Goal: Task Accomplishment & Management: Complete application form

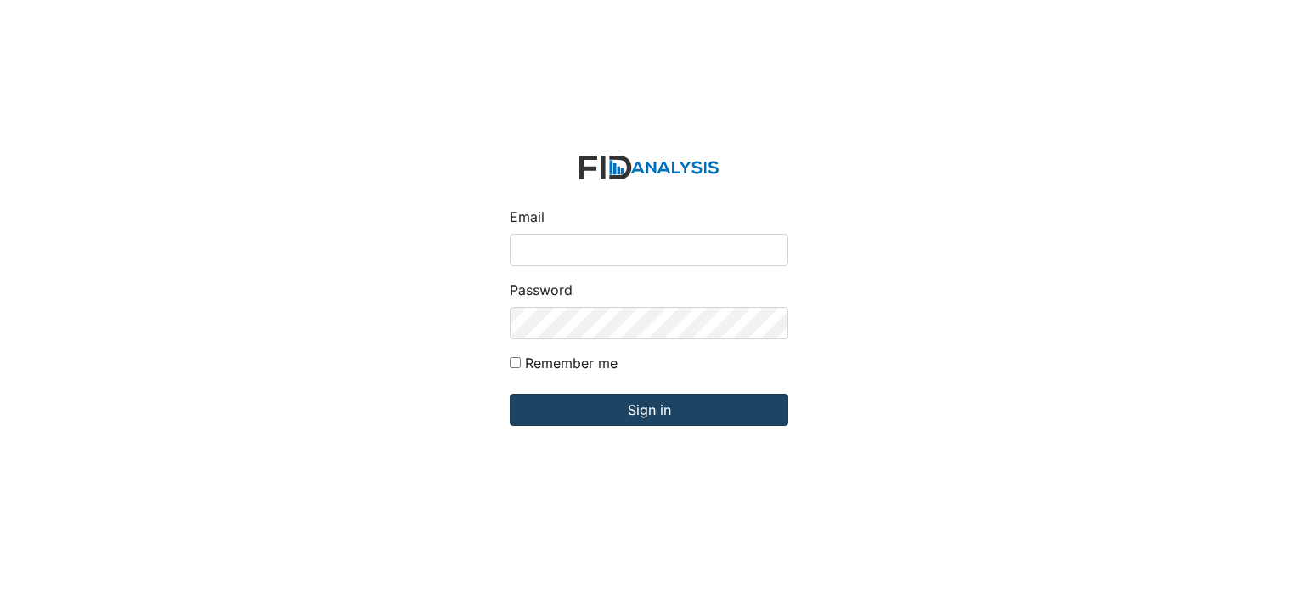
type input "[EMAIL_ADDRESS][DOMAIN_NAME]"
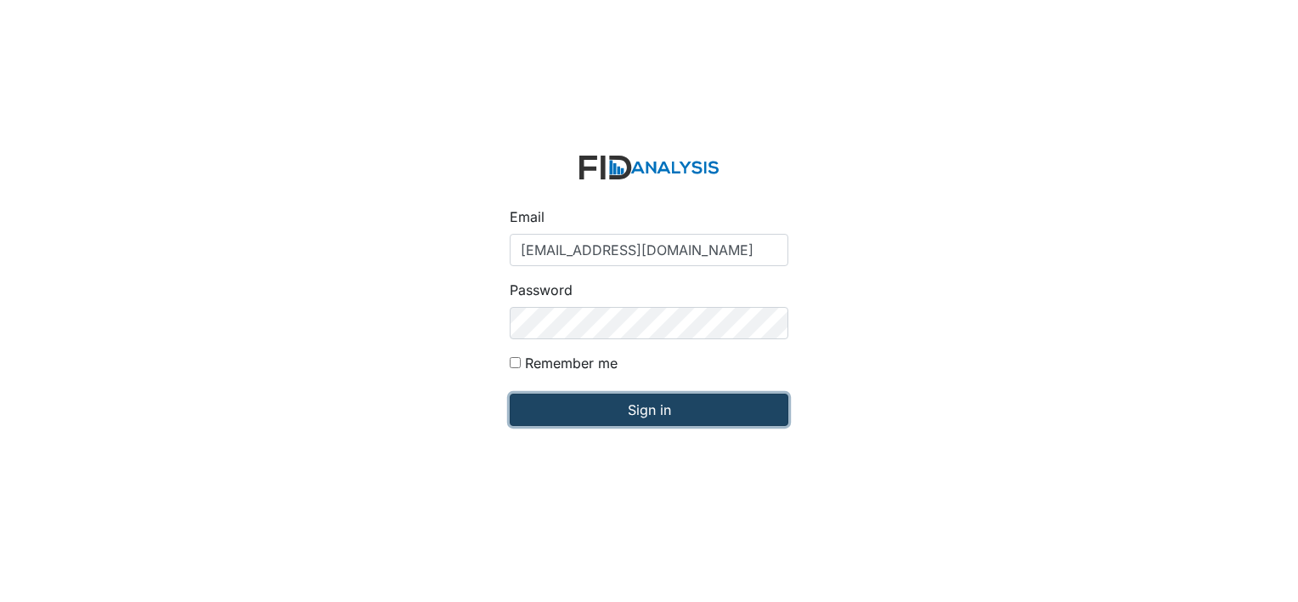
click at [653, 406] on input "Sign in" at bounding box center [649, 409] width 279 height 32
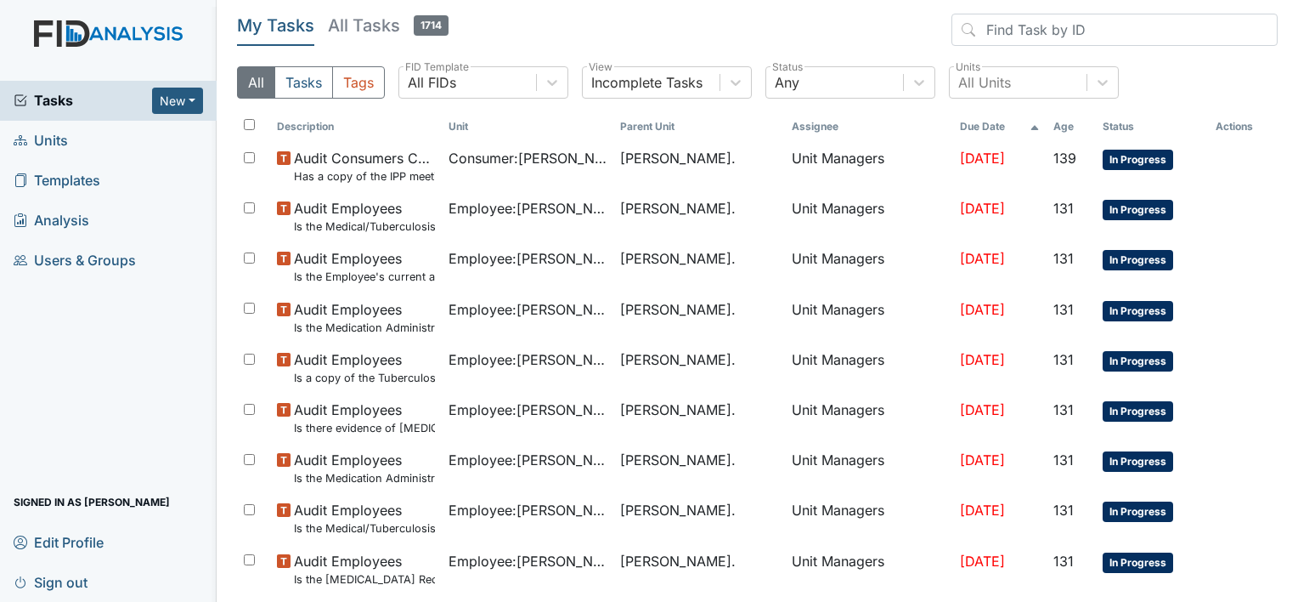
click at [37, 172] on span "Templates" at bounding box center [57, 180] width 87 height 26
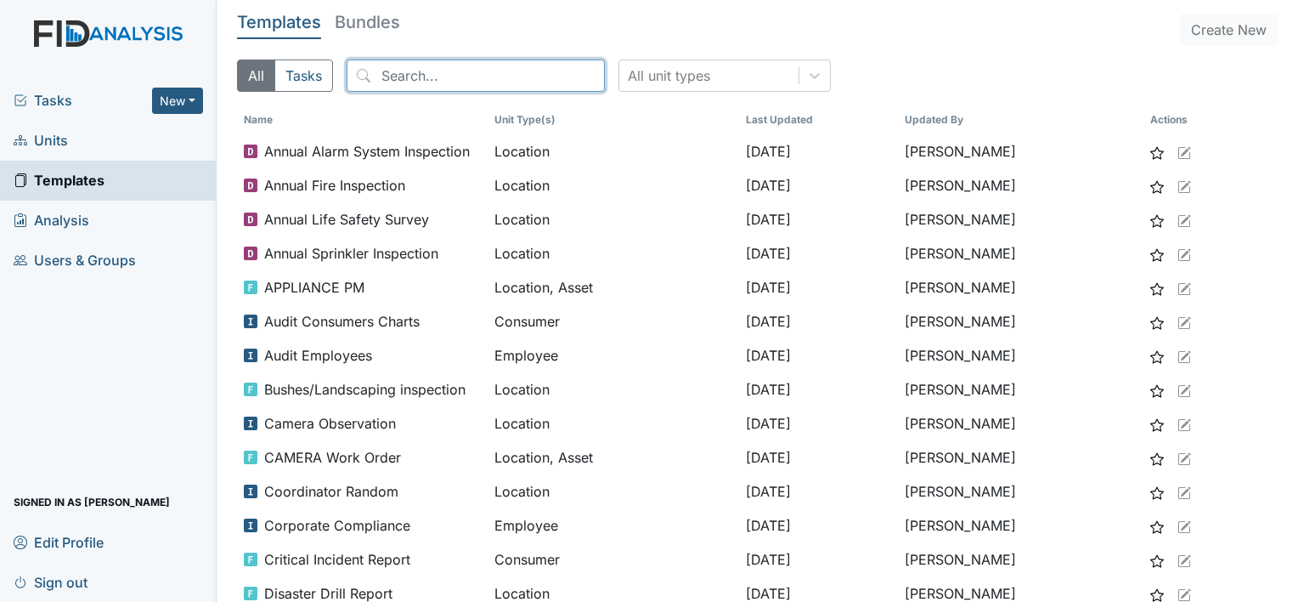
click at [376, 76] on input "search" at bounding box center [476, 75] width 258 height 32
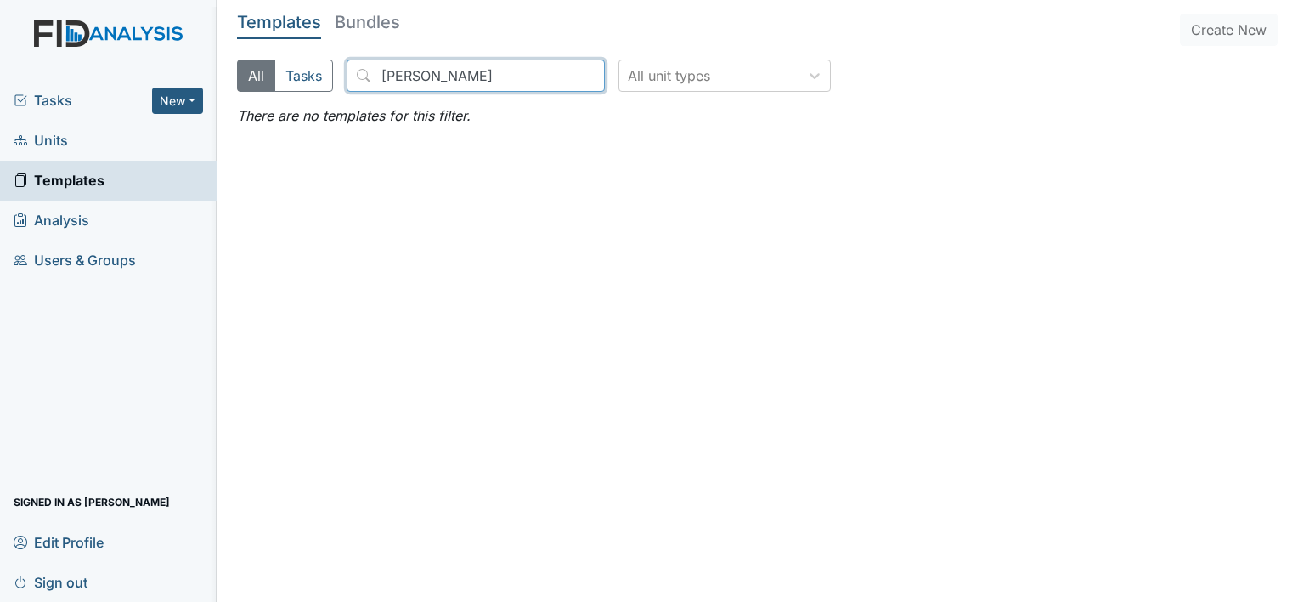
click at [454, 82] on input "[PERSON_NAME]" at bounding box center [476, 75] width 258 height 32
type input "W"
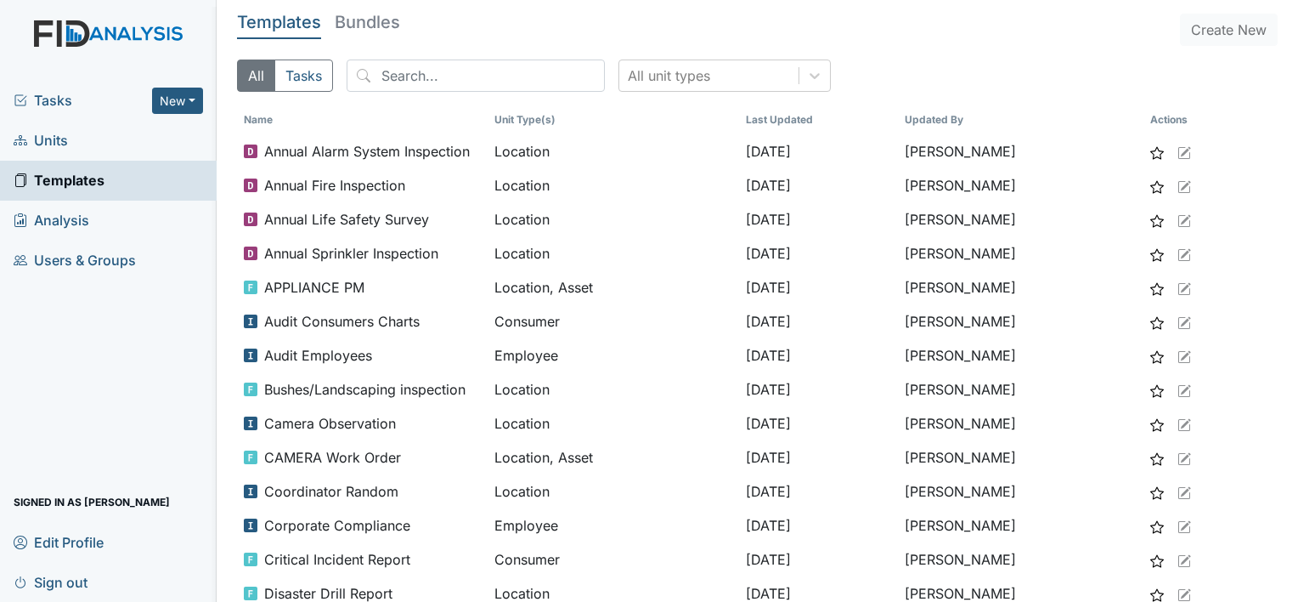
click at [54, 140] on span "Units" at bounding box center [41, 140] width 54 height 26
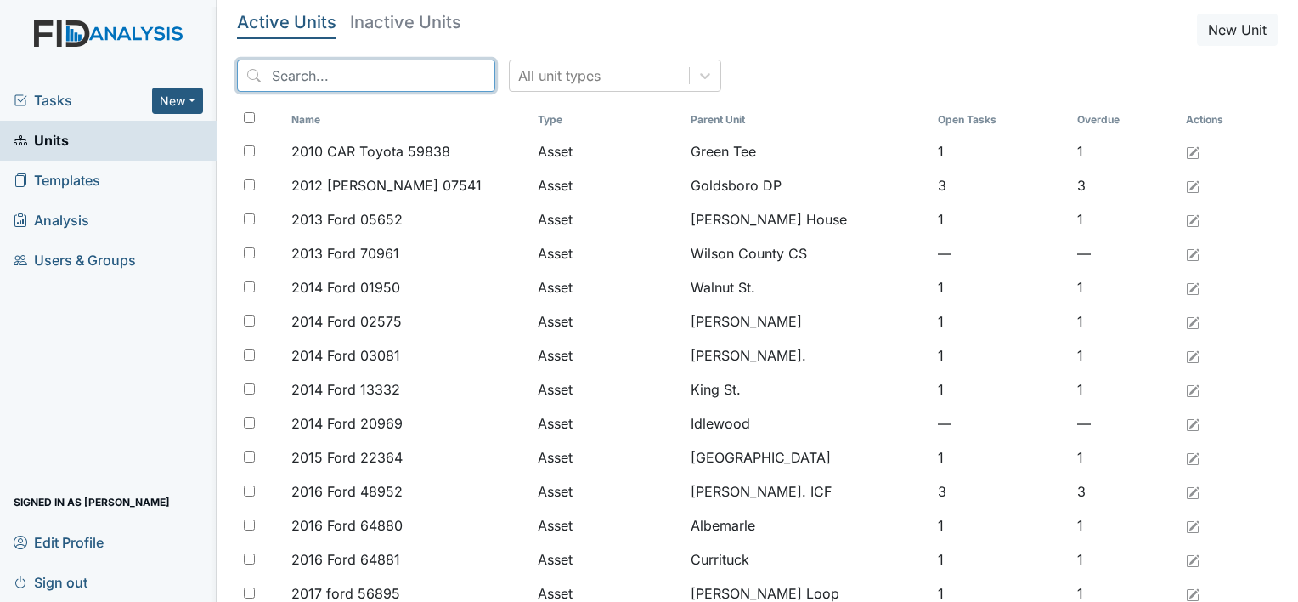
click at [326, 81] on input "search" at bounding box center [366, 75] width 258 height 32
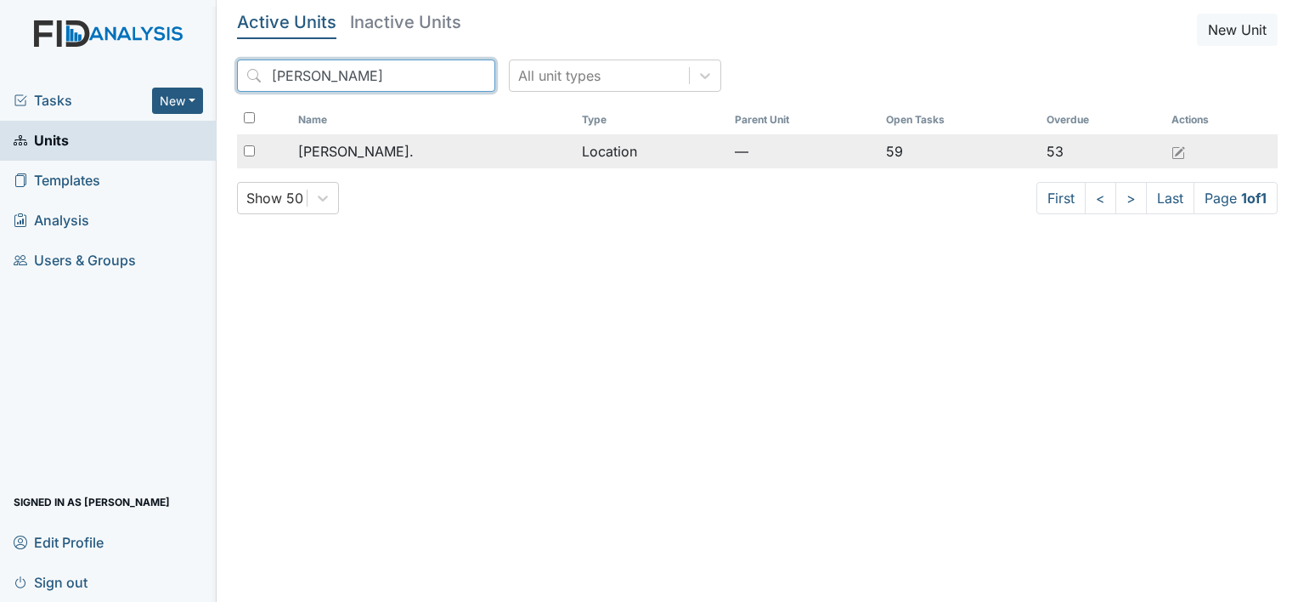
type input "[PERSON_NAME]"
click at [338, 155] on span "[PERSON_NAME]." at bounding box center [356, 151] width 116 height 20
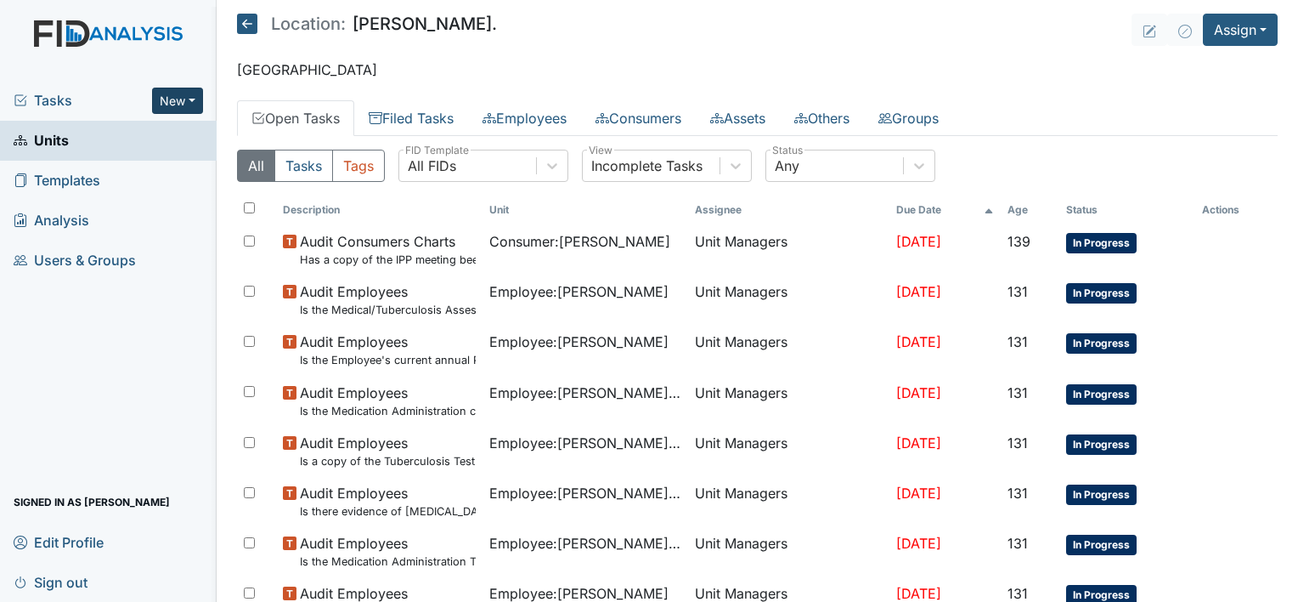
click at [196, 99] on button "New" at bounding box center [177, 101] width 51 height 26
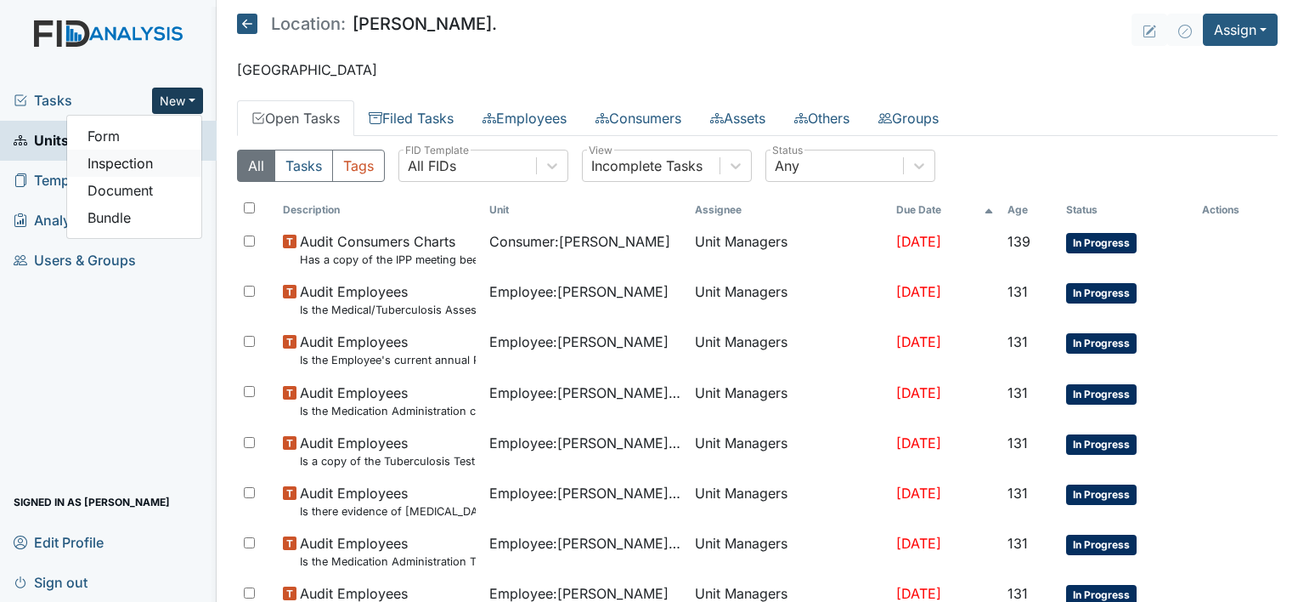
click at [155, 160] on link "Inspection" at bounding box center [134, 163] width 134 height 27
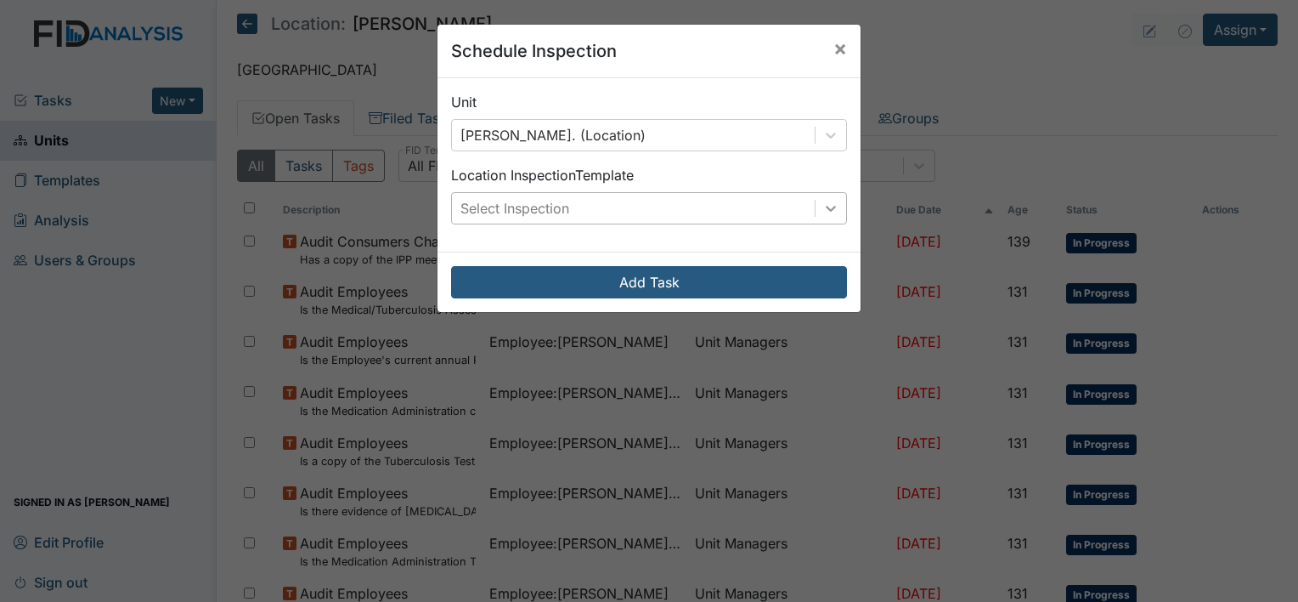
click at [826, 204] on icon at bounding box center [830, 208] width 17 height 17
click at [825, 51] on button "×" at bounding box center [840, 49] width 41 height 48
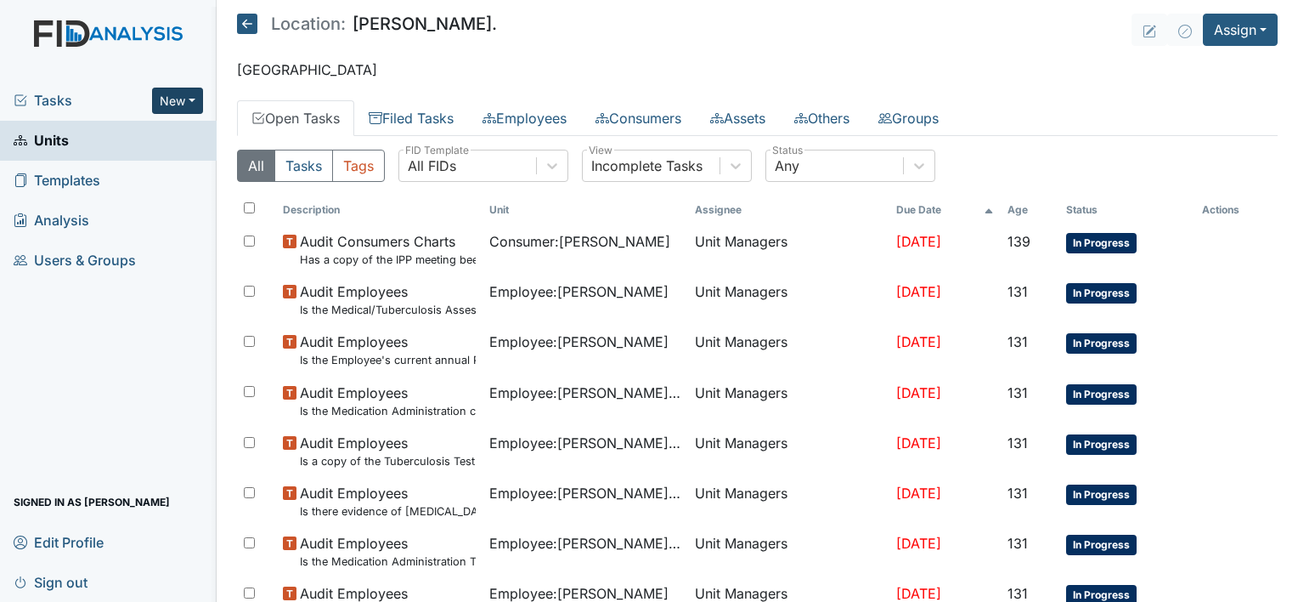
click at [184, 102] on button "New" at bounding box center [177, 101] width 51 height 26
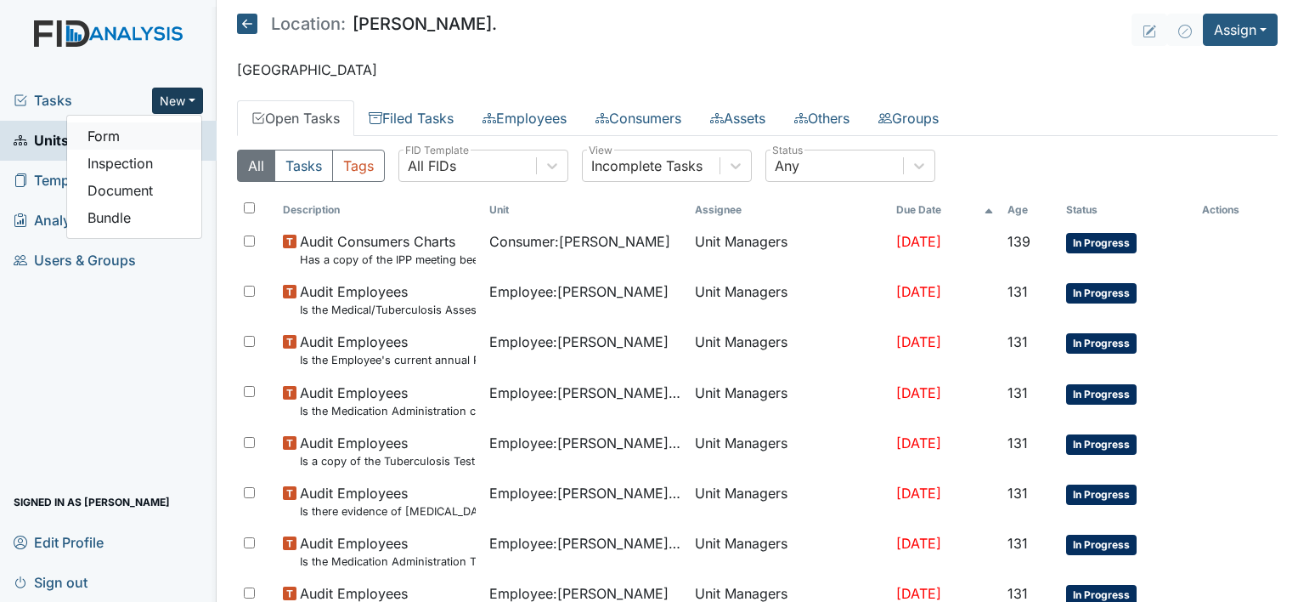
click at [163, 129] on link "Form" at bounding box center [134, 135] width 134 height 27
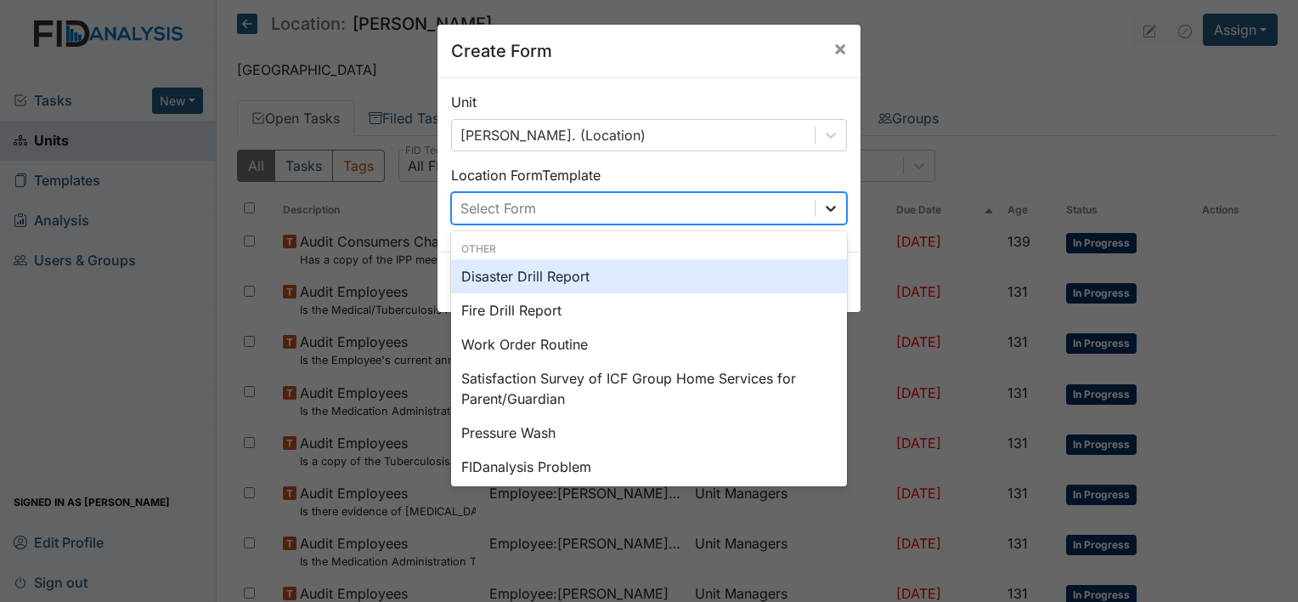
click at [822, 209] on icon at bounding box center [830, 208] width 17 height 17
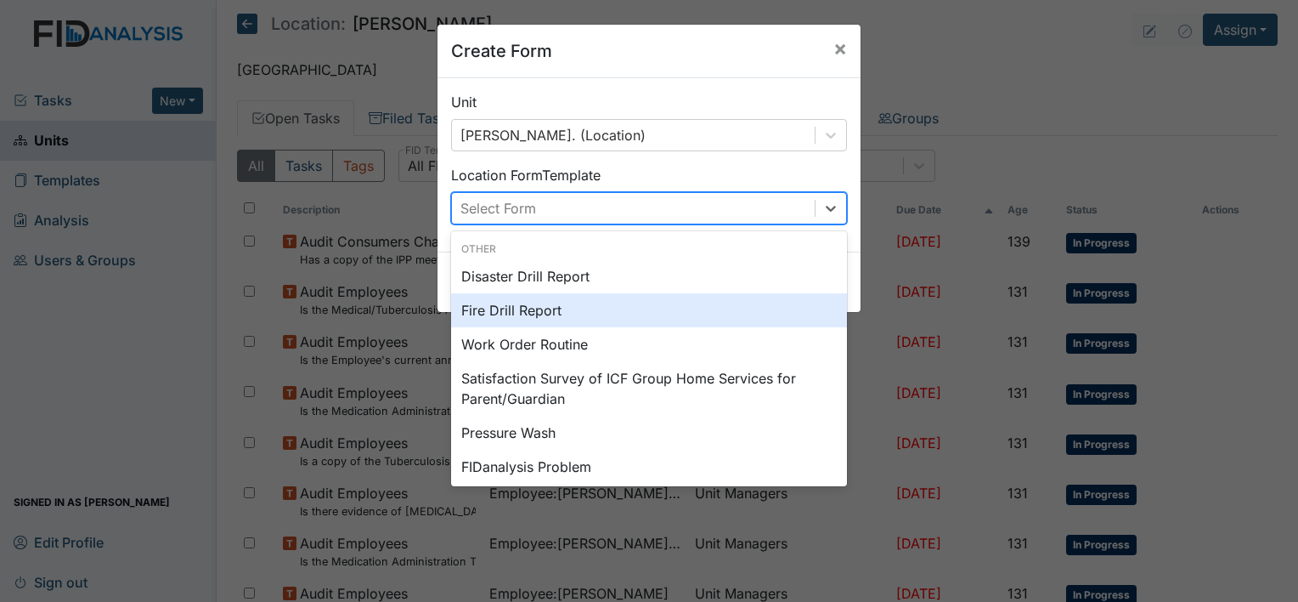
click at [632, 309] on div "Fire Drill Report" at bounding box center [649, 310] width 396 height 34
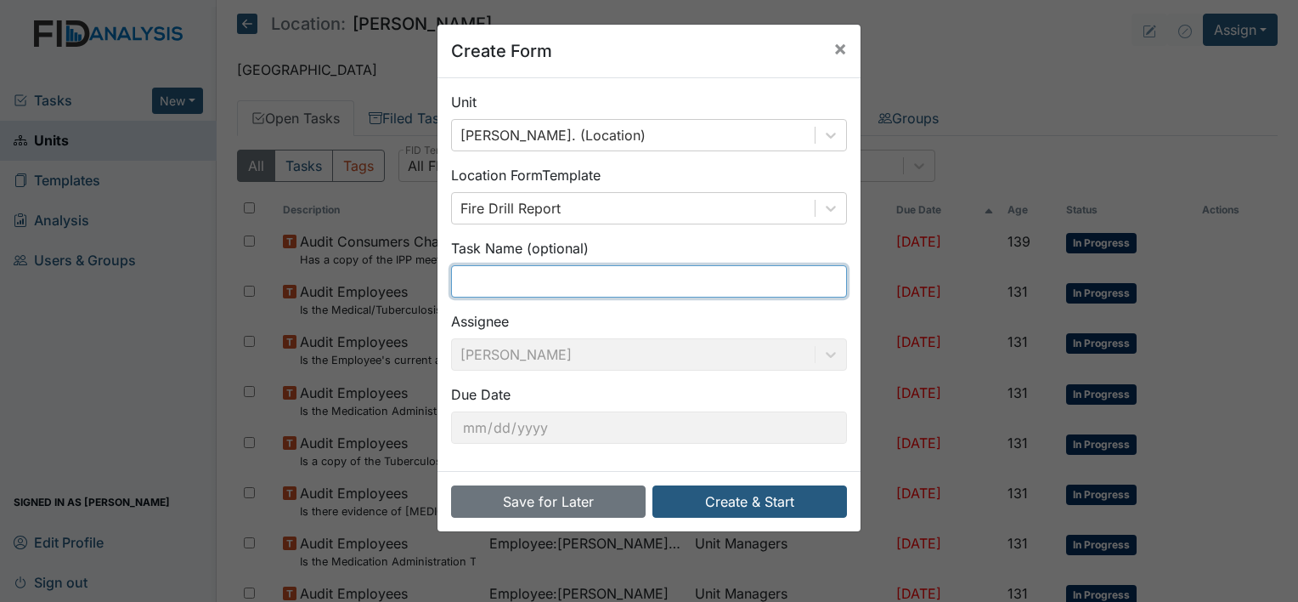
click at [608, 287] on input "text" at bounding box center [649, 281] width 396 height 32
type input "Fire Drill 9/21"
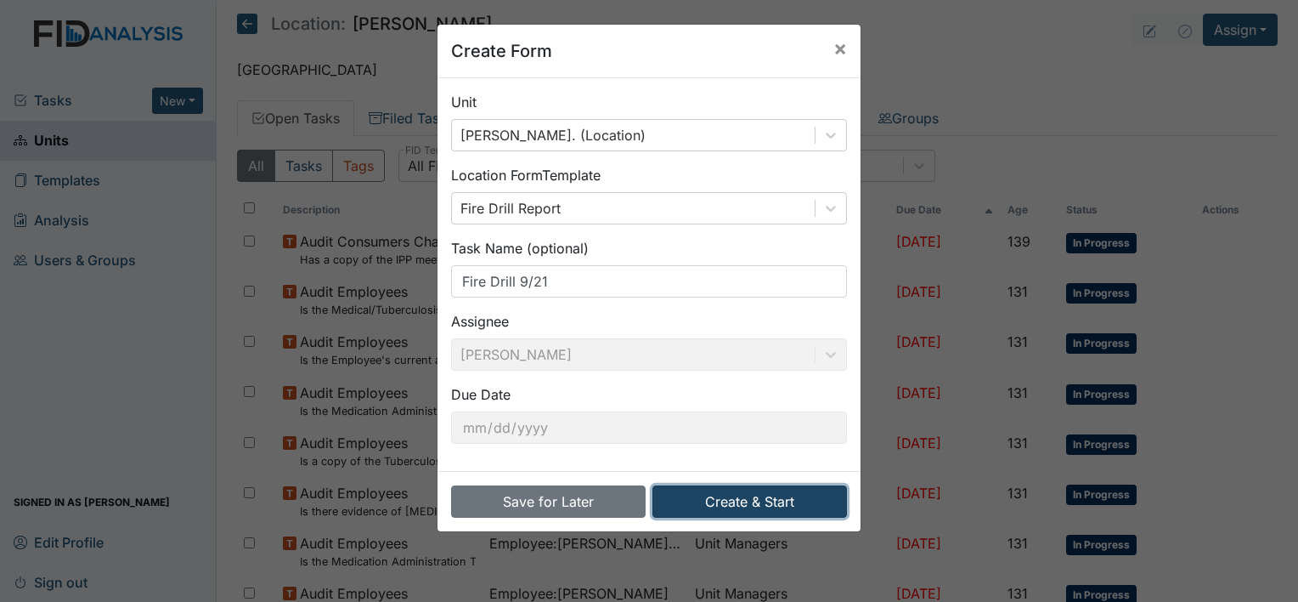
click at [775, 500] on button "Create & Start" at bounding box center [750, 501] width 195 height 32
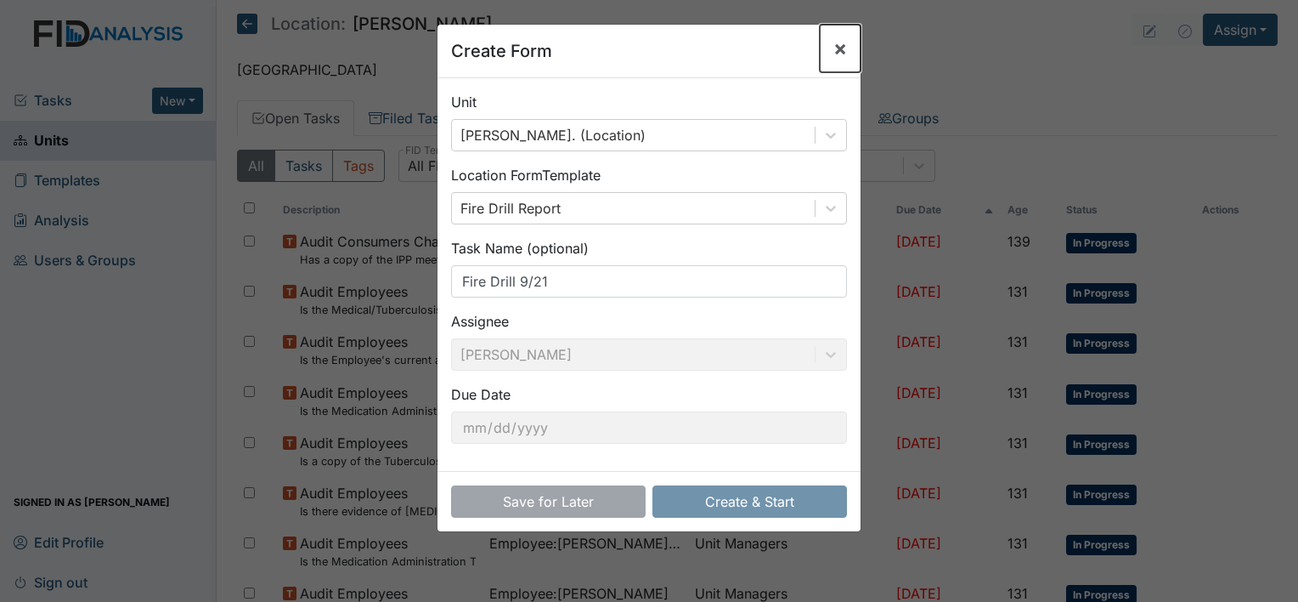
click at [834, 47] on span "×" at bounding box center [841, 48] width 14 height 25
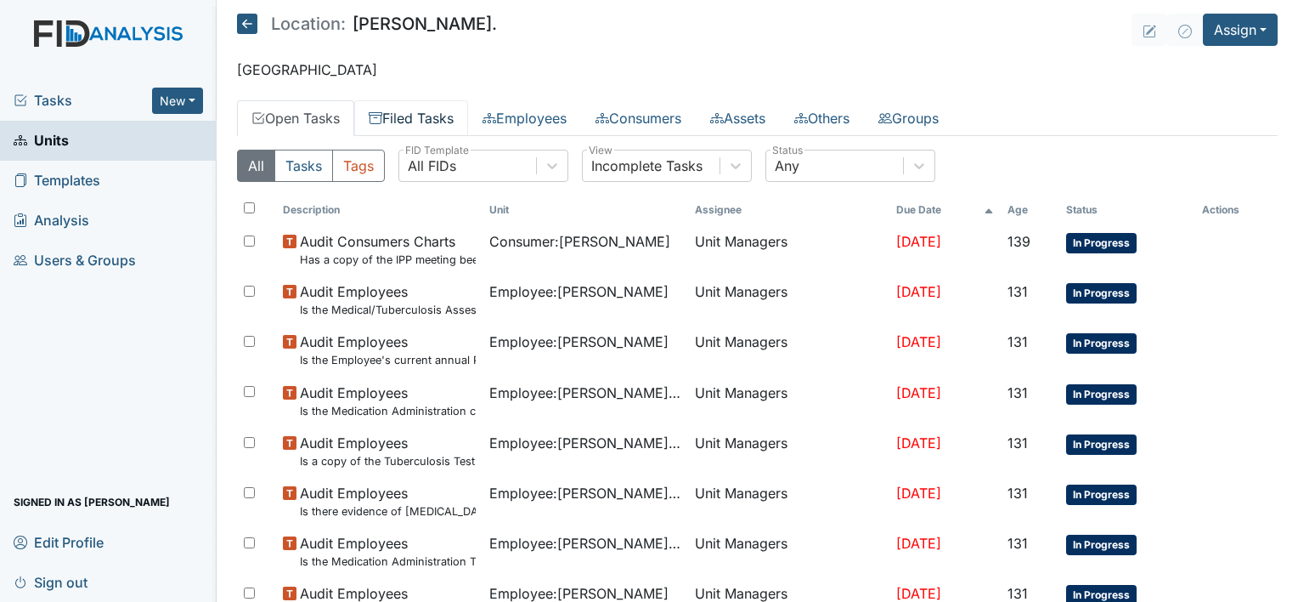
click at [397, 117] on link "Filed Tasks" at bounding box center [411, 118] width 114 height 36
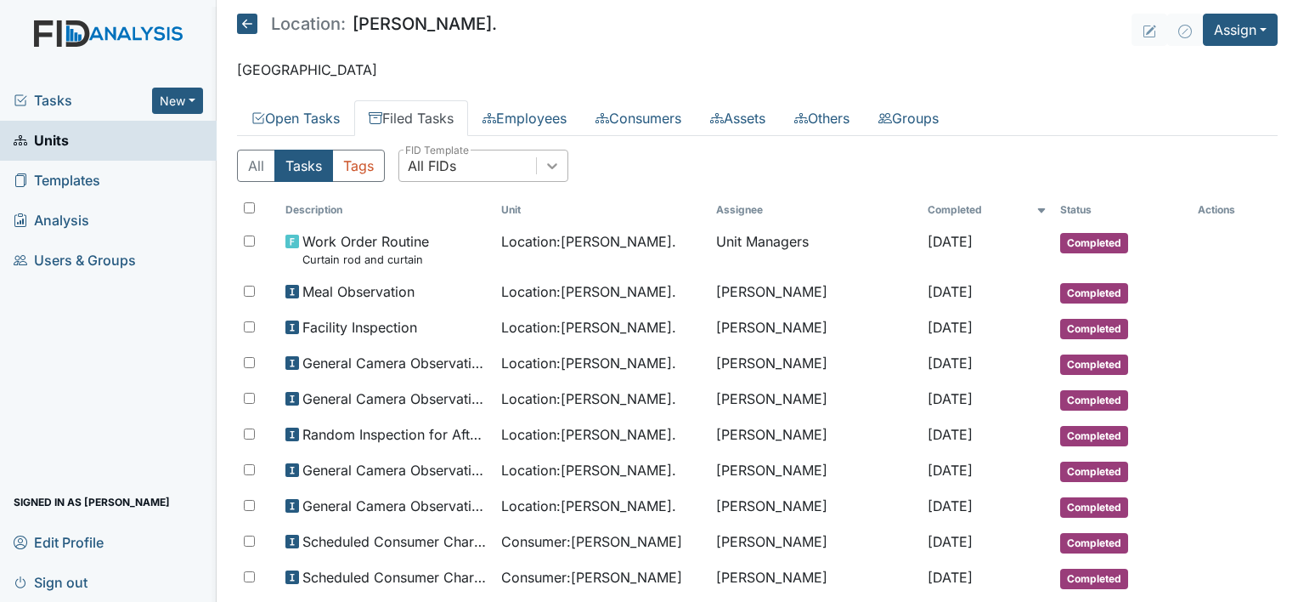
click at [545, 168] on icon at bounding box center [552, 165] width 17 height 17
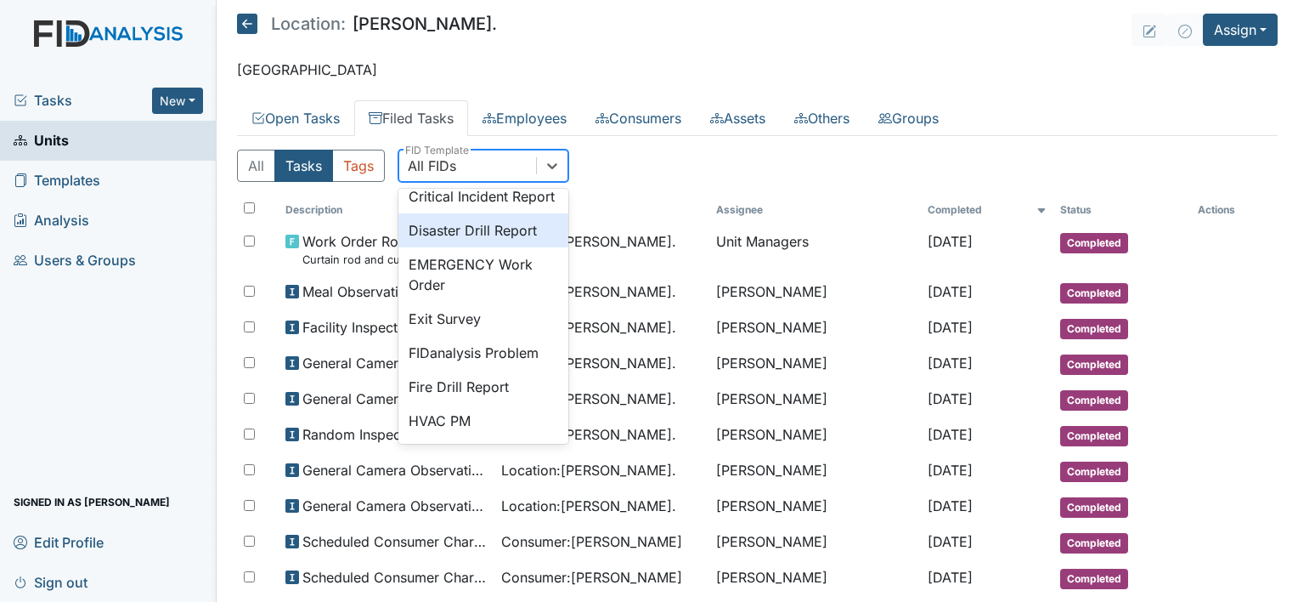
scroll to position [204, 0]
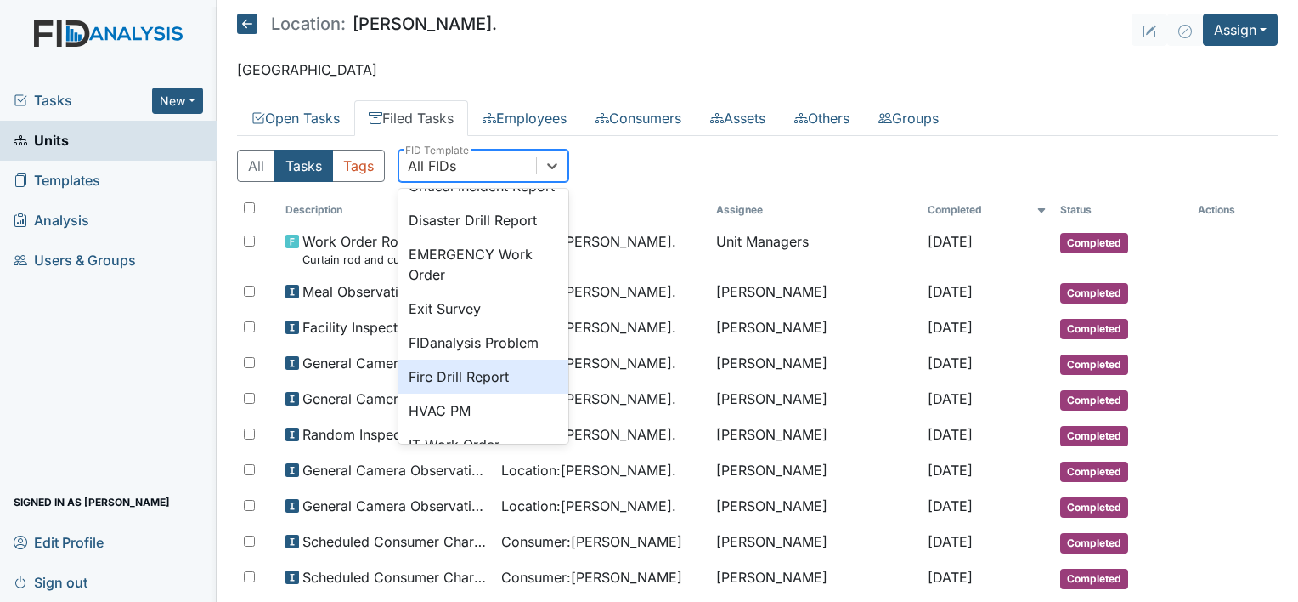
click at [472, 389] on div "Fire Drill Report" at bounding box center [483, 376] width 170 height 34
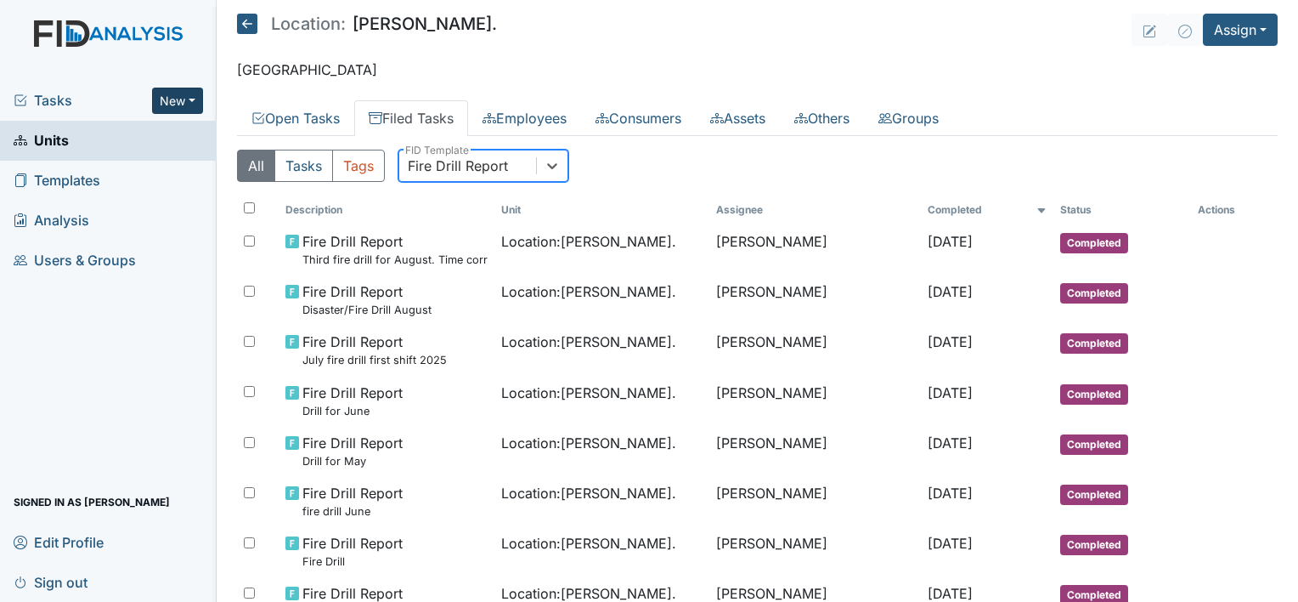
click at [197, 99] on button "New" at bounding box center [177, 101] width 51 height 26
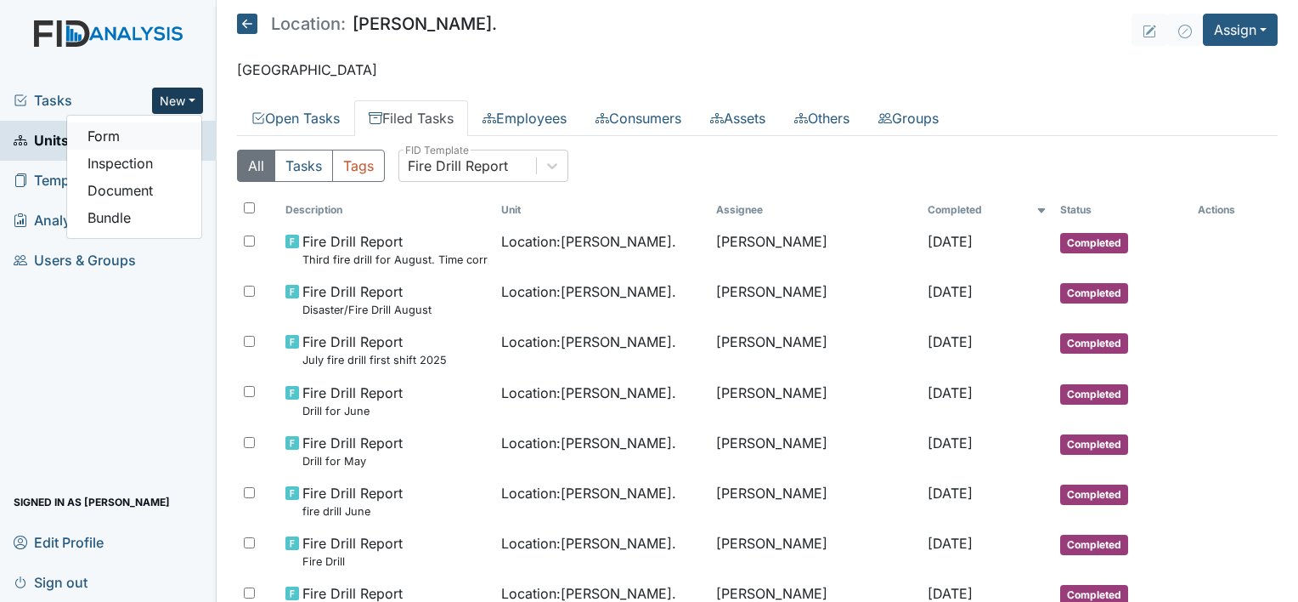
click at [168, 133] on link "Form" at bounding box center [134, 135] width 134 height 27
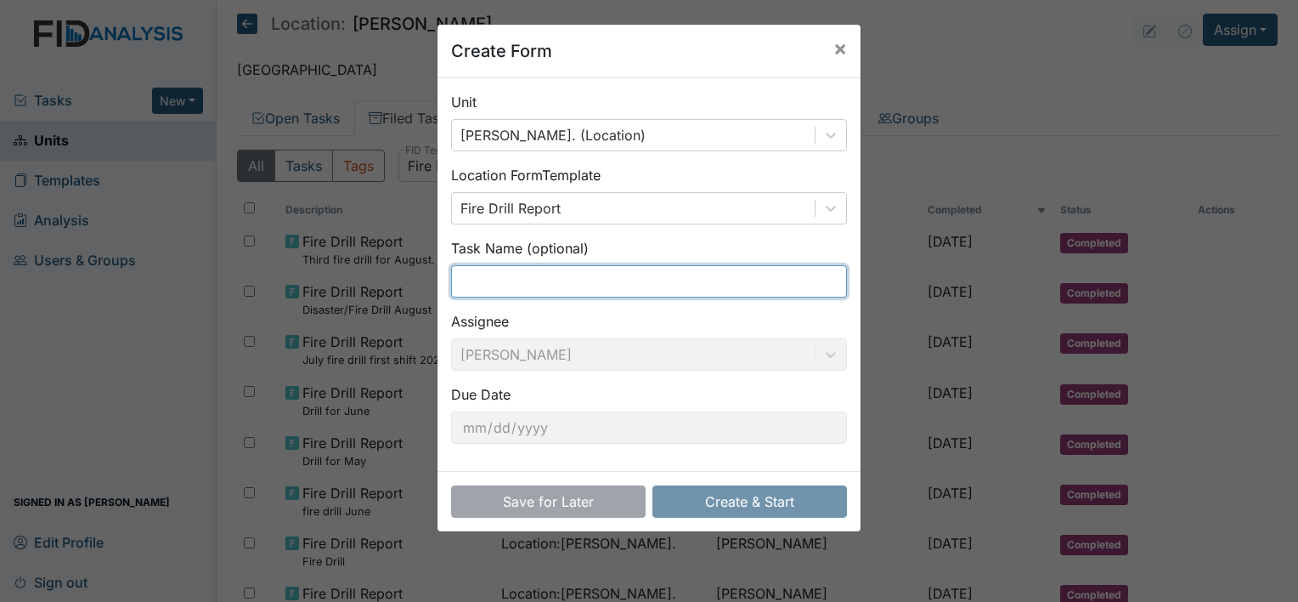
click at [788, 294] on input "text" at bounding box center [649, 281] width 396 height 32
type input "Fire drill 9/21"
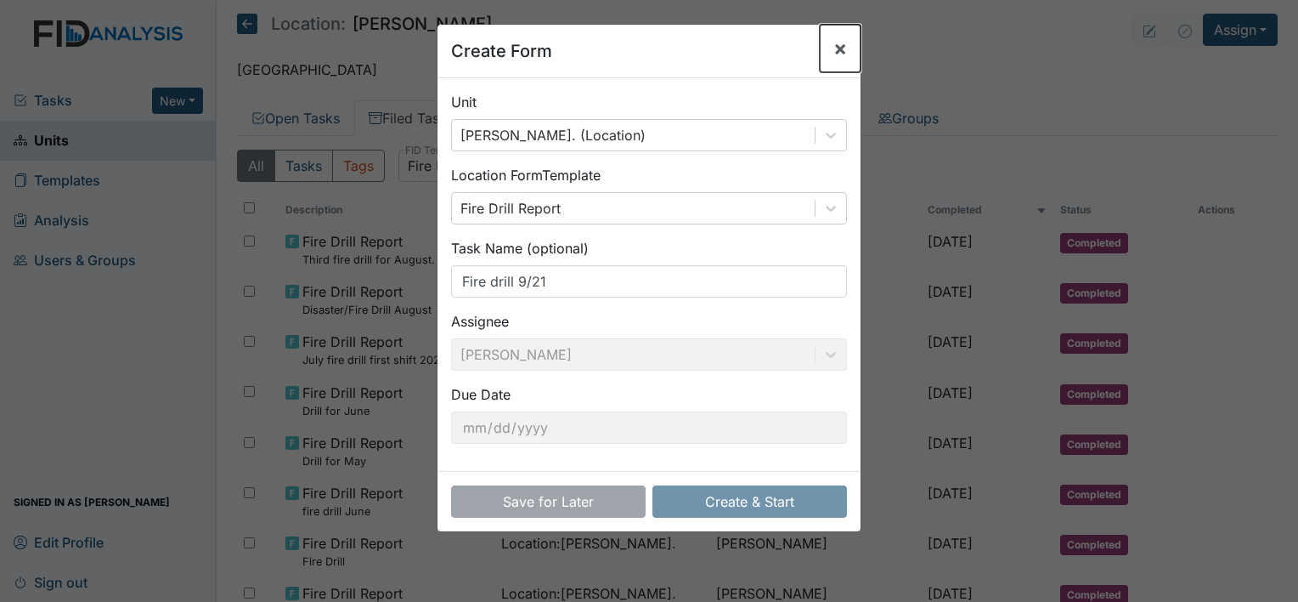
click at [824, 49] on button "×" at bounding box center [840, 49] width 41 height 48
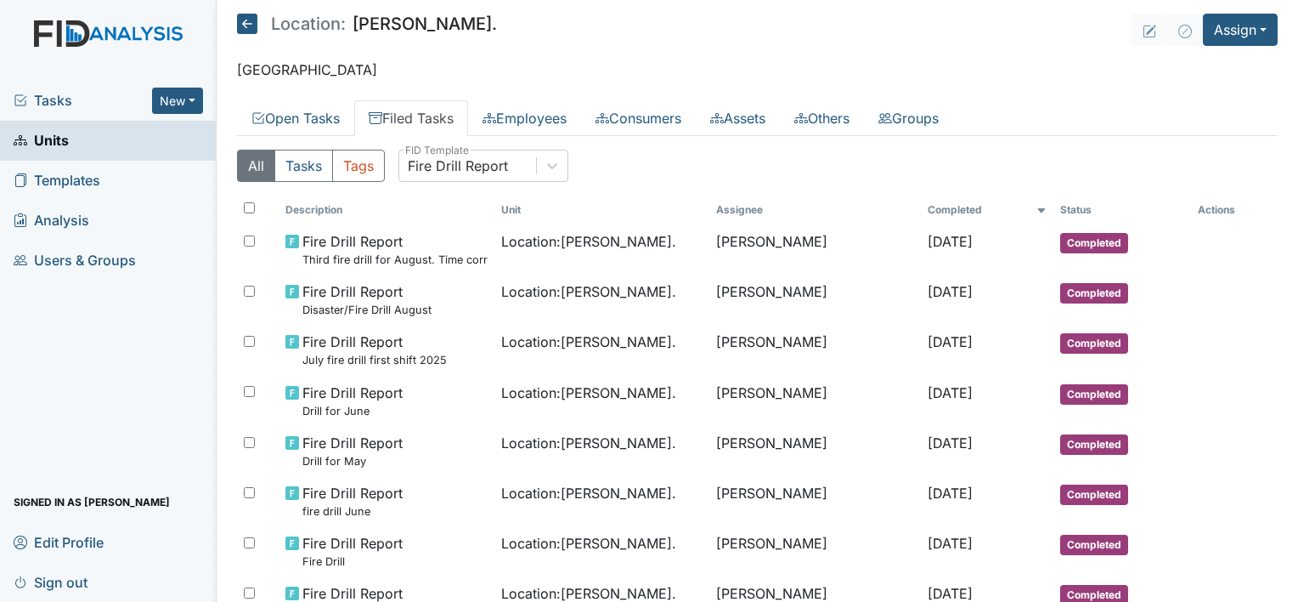
click at [108, 147] on link "Units" at bounding box center [108, 141] width 217 height 40
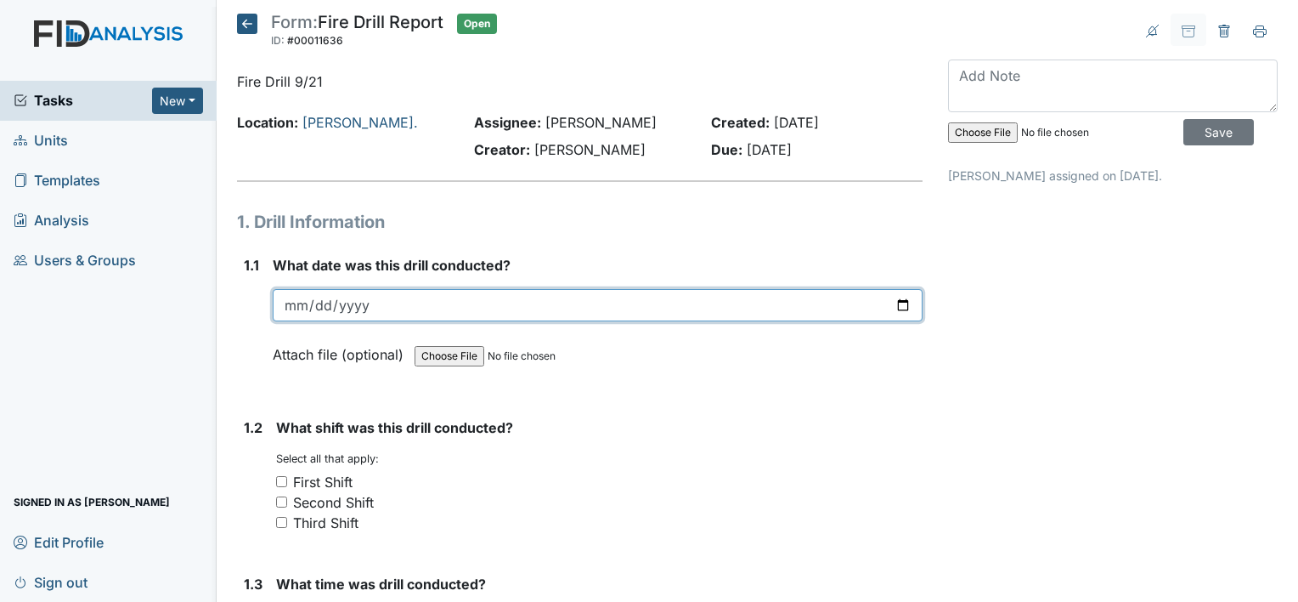
click at [477, 308] on input "date" at bounding box center [598, 305] width 650 height 32
type input "0008-09-21"
click at [309, 302] on input "date" at bounding box center [598, 305] width 650 height 32
type input "2025-09-21"
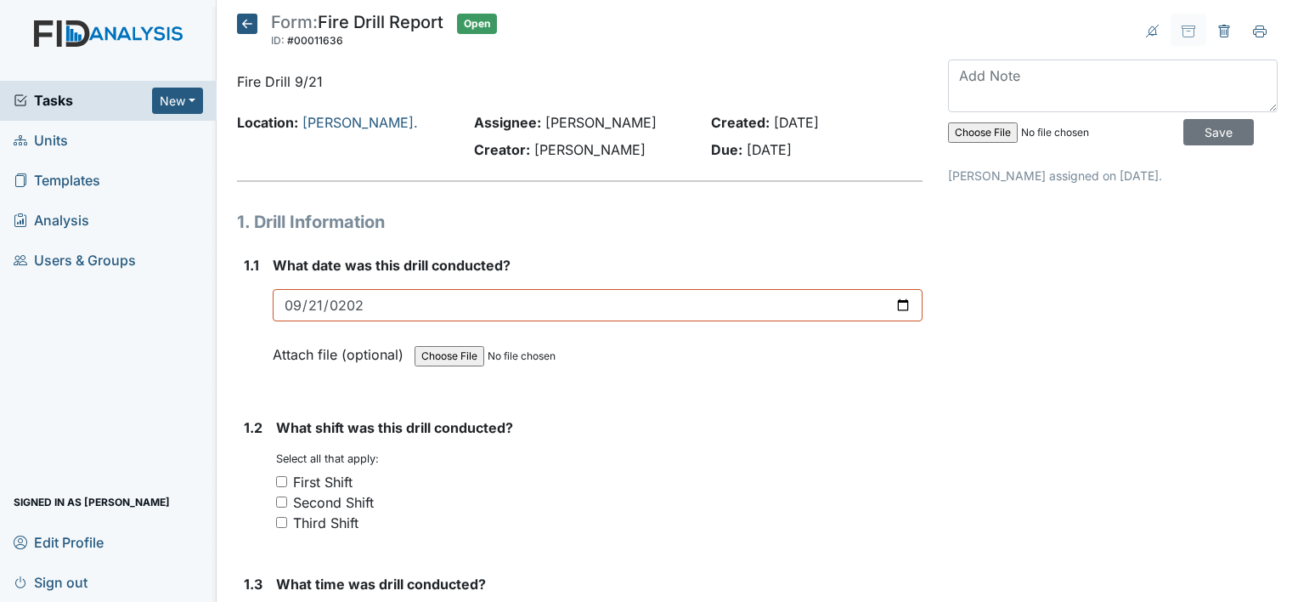
click at [645, 418] on strong "What shift was this drill conducted?" at bounding box center [599, 427] width 647 height 20
click at [282, 523] on input "Third Shift" at bounding box center [281, 522] width 11 height 11
checkbox input "true"
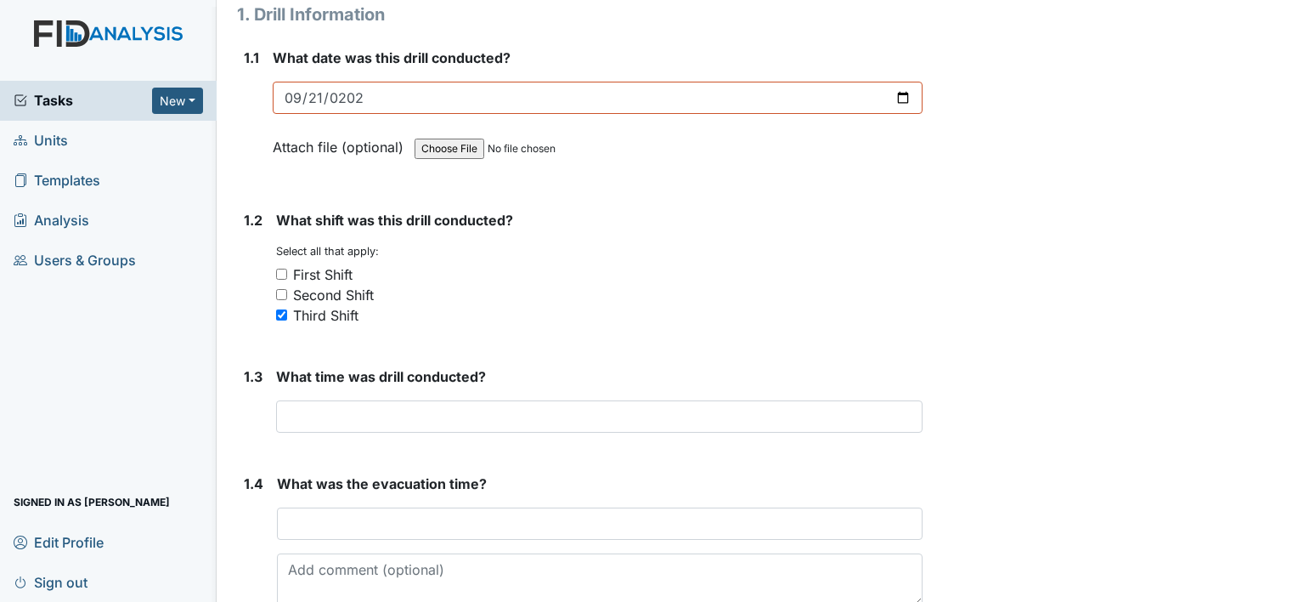
scroll to position [207, 0]
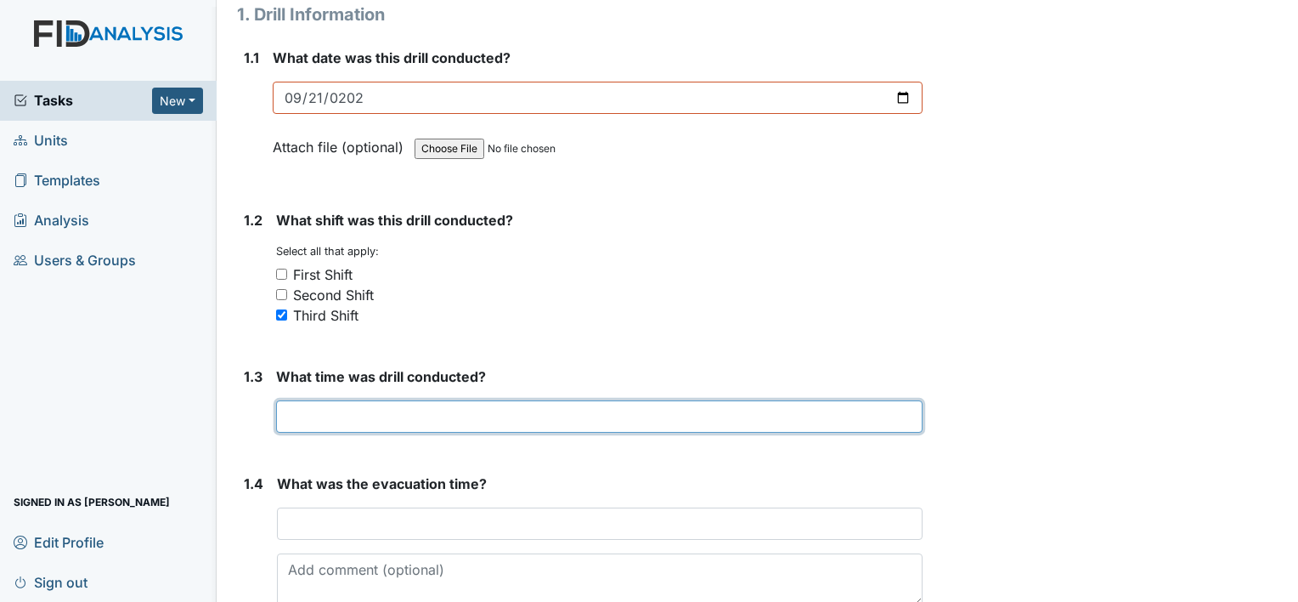
click at [356, 415] on input "text" at bounding box center [599, 416] width 647 height 32
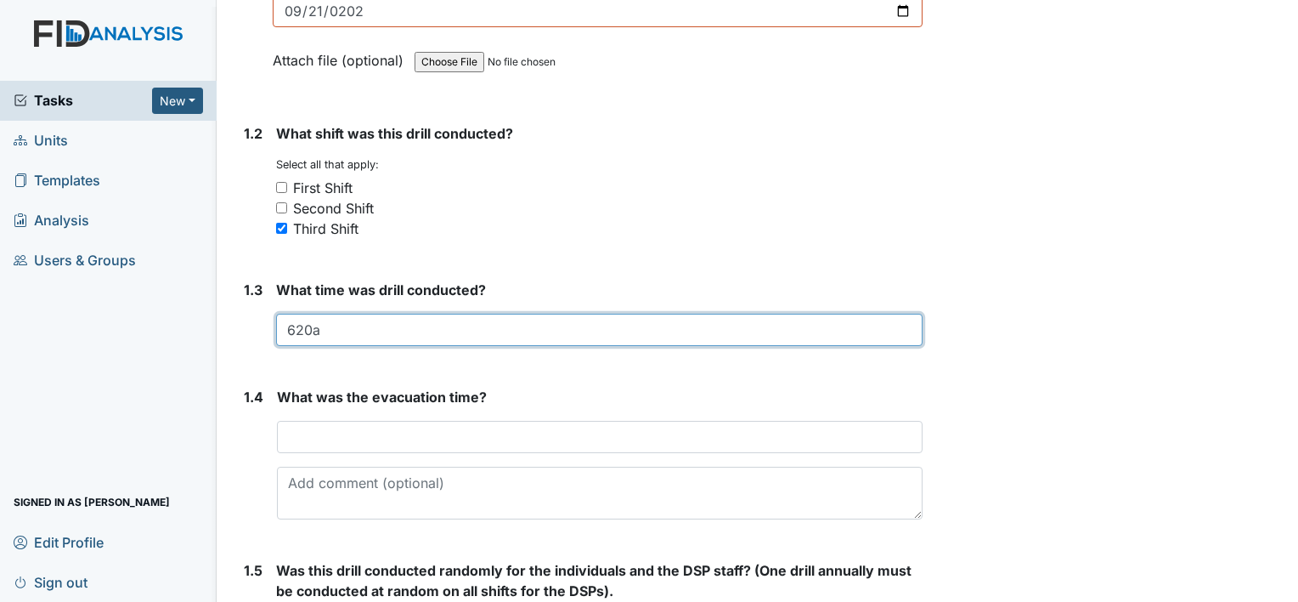
scroll to position [298, 0]
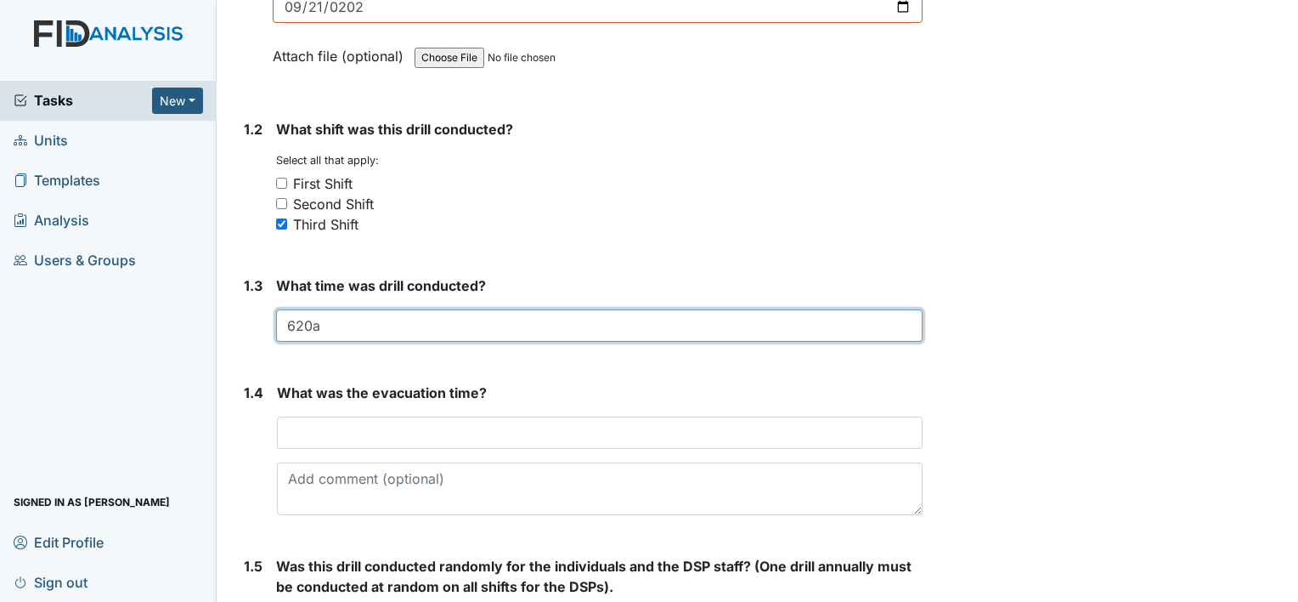
type input "620a"
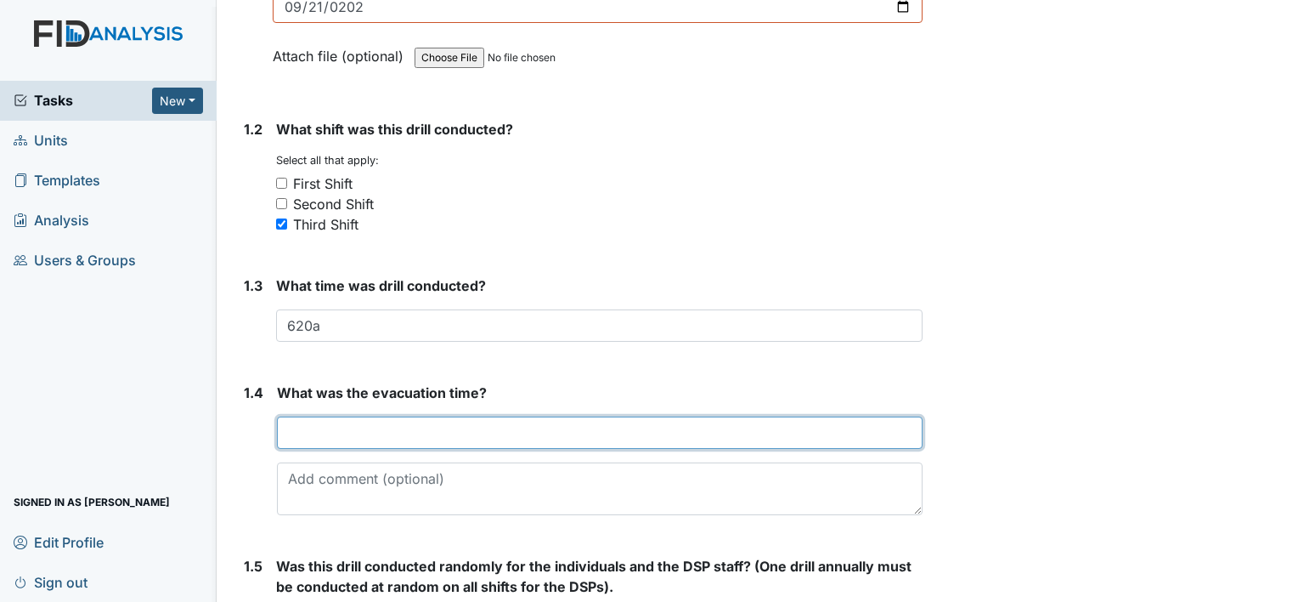
click at [310, 431] on input "text" at bounding box center [600, 432] width 646 height 32
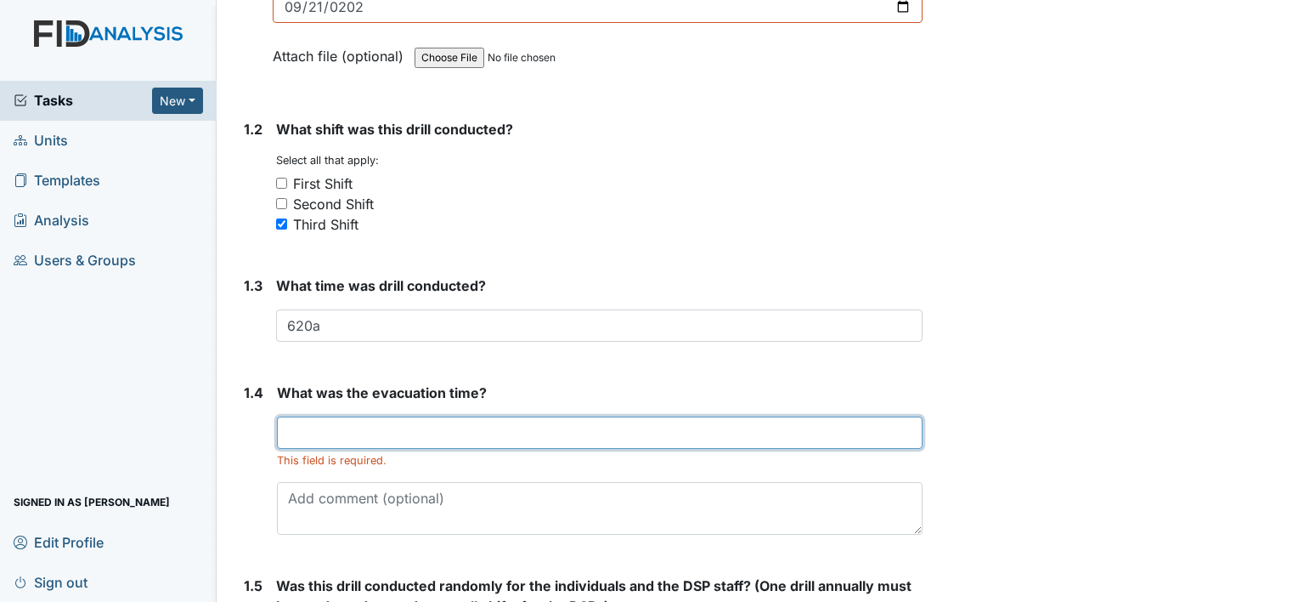
click at [368, 425] on input "text" at bounding box center [600, 432] width 646 height 32
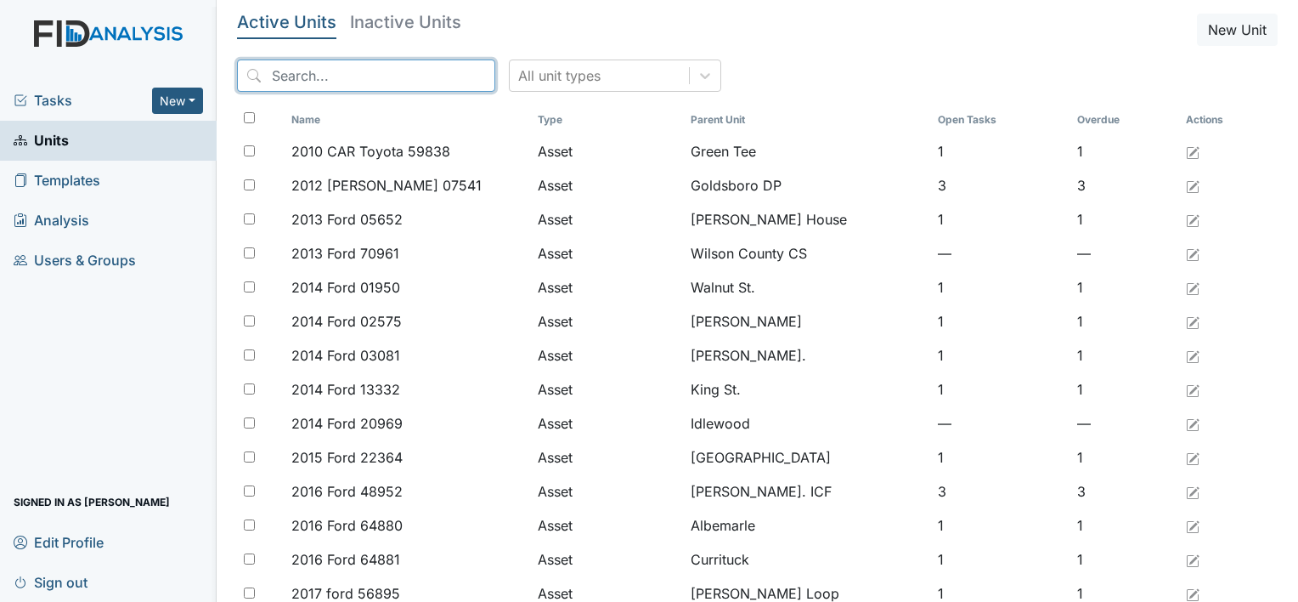
click at [268, 76] on input "search" at bounding box center [366, 75] width 258 height 32
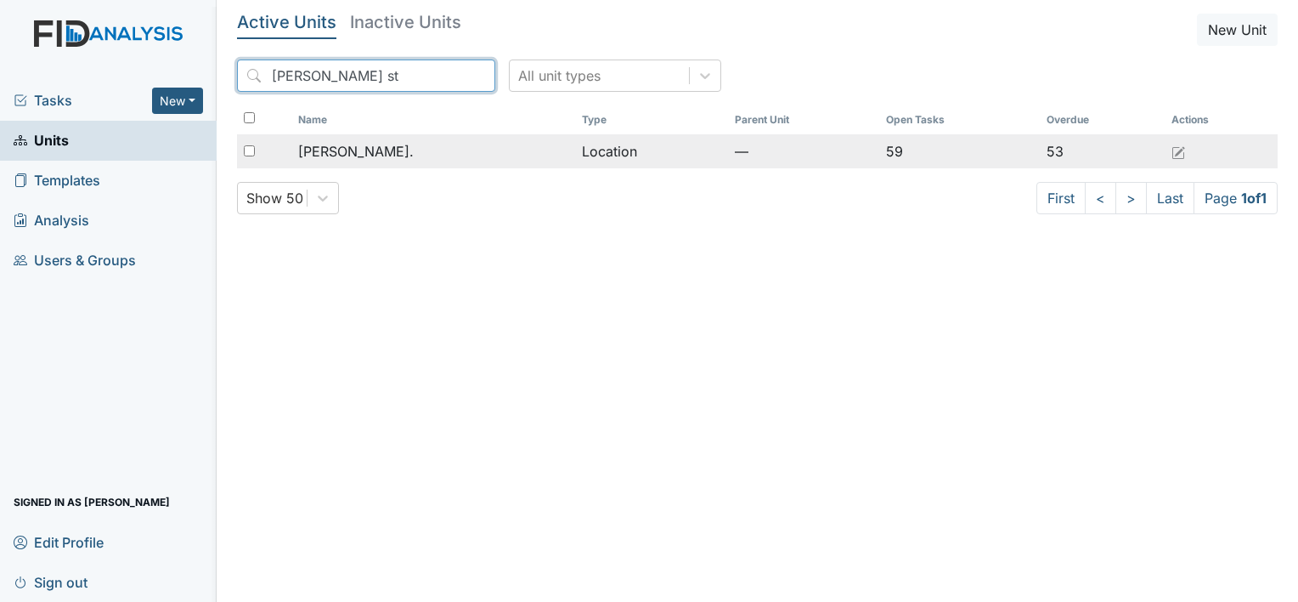
type input "William st"
click at [353, 158] on span "[PERSON_NAME]." at bounding box center [356, 151] width 116 height 20
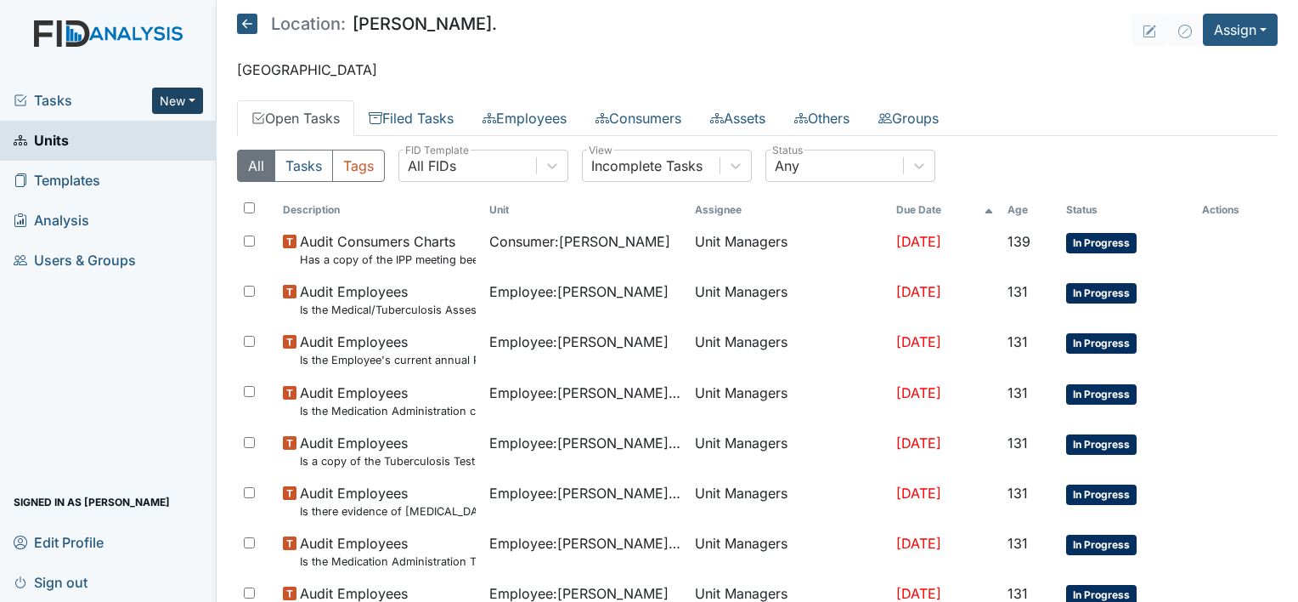
click at [195, 93] on button "New" at bounding box center [177, 101] width 51 height 26
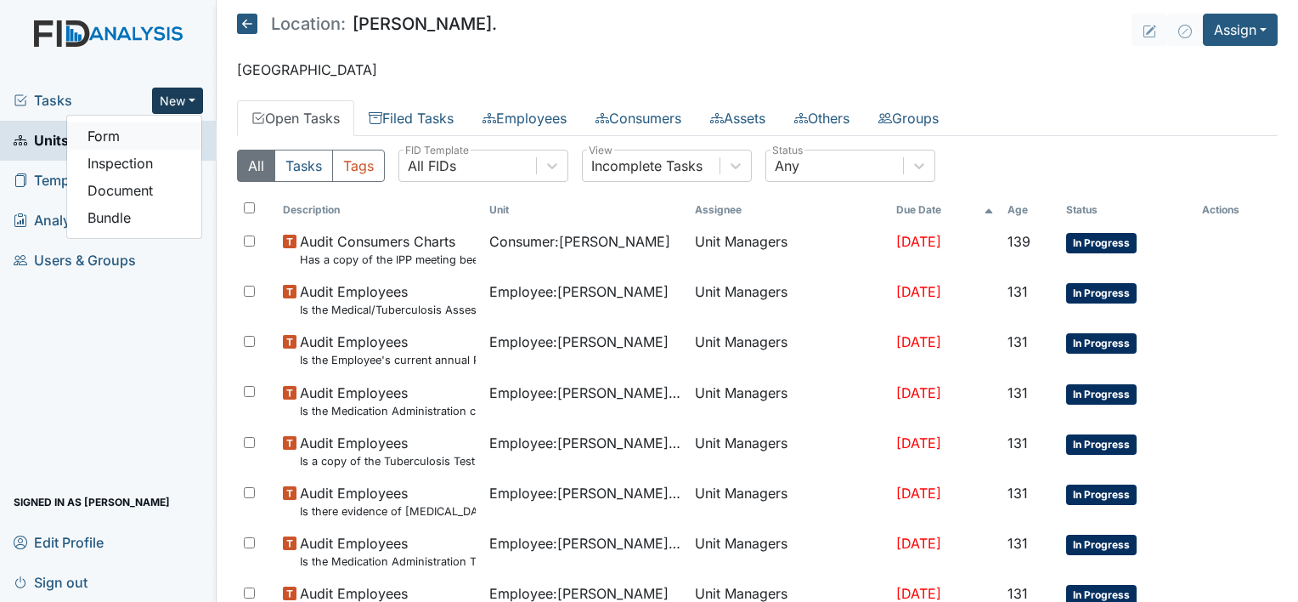
click at [180, 137] on link "Form" at bounding box center [134, 135] width 134 height 27
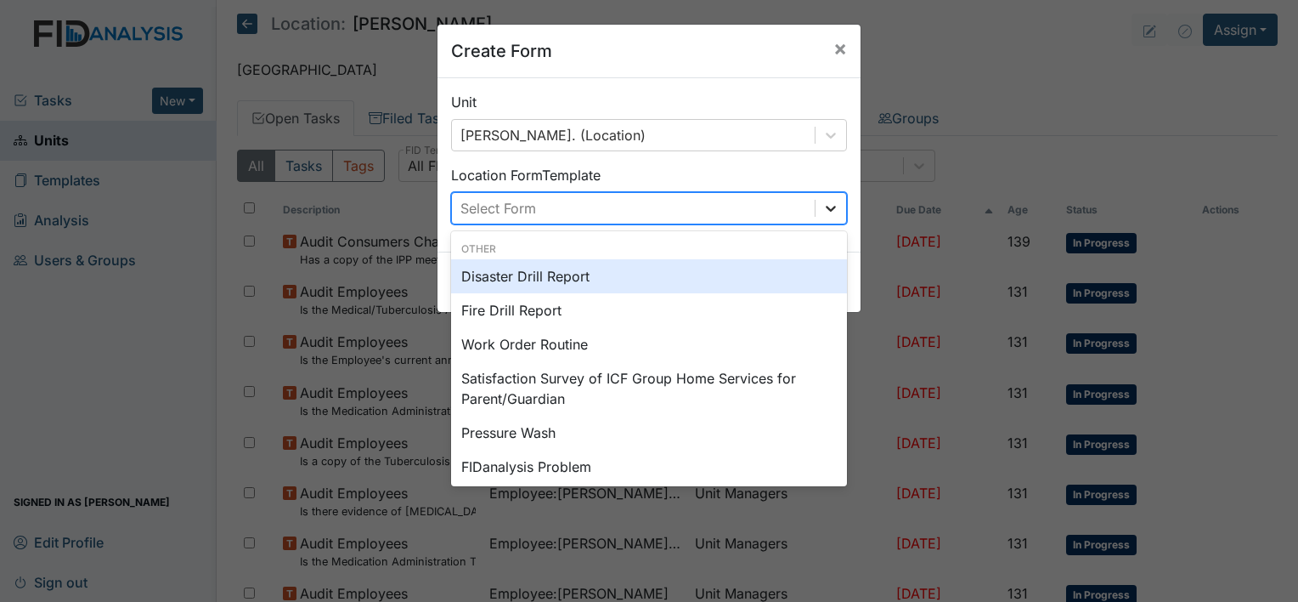
click at [828, 207] on icon at bounding box center [831, 209] width 10 height 6
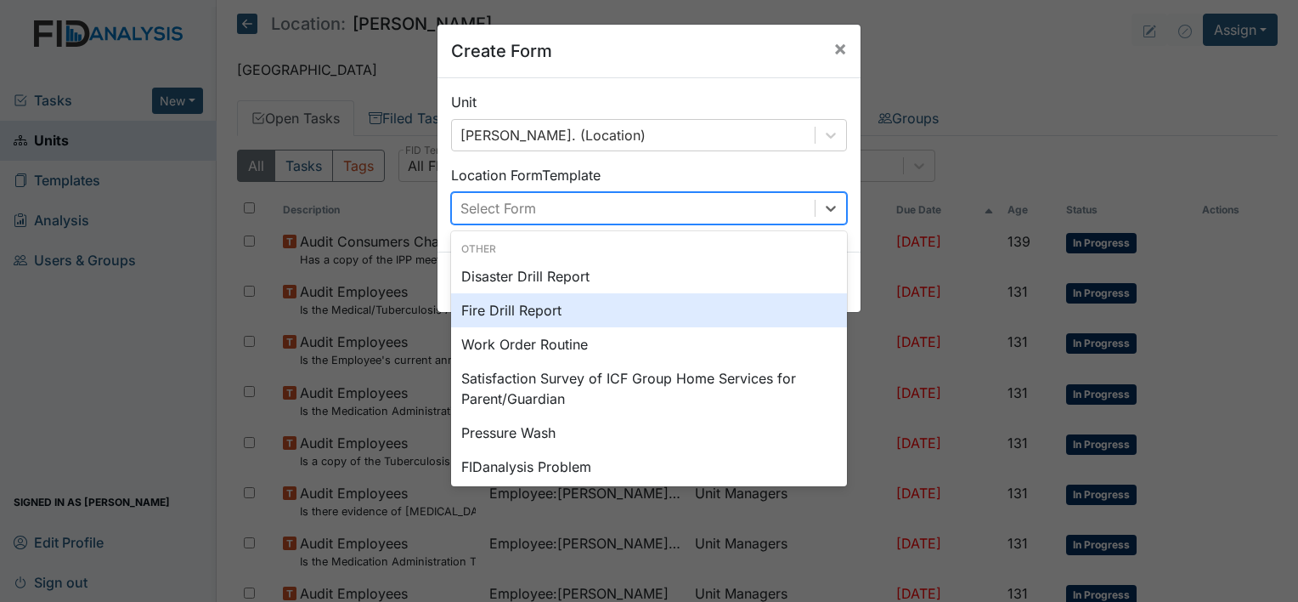
click at [693, 314] on div "Fire Drill Report" at bounding box center [649, 310] width 396 height 34
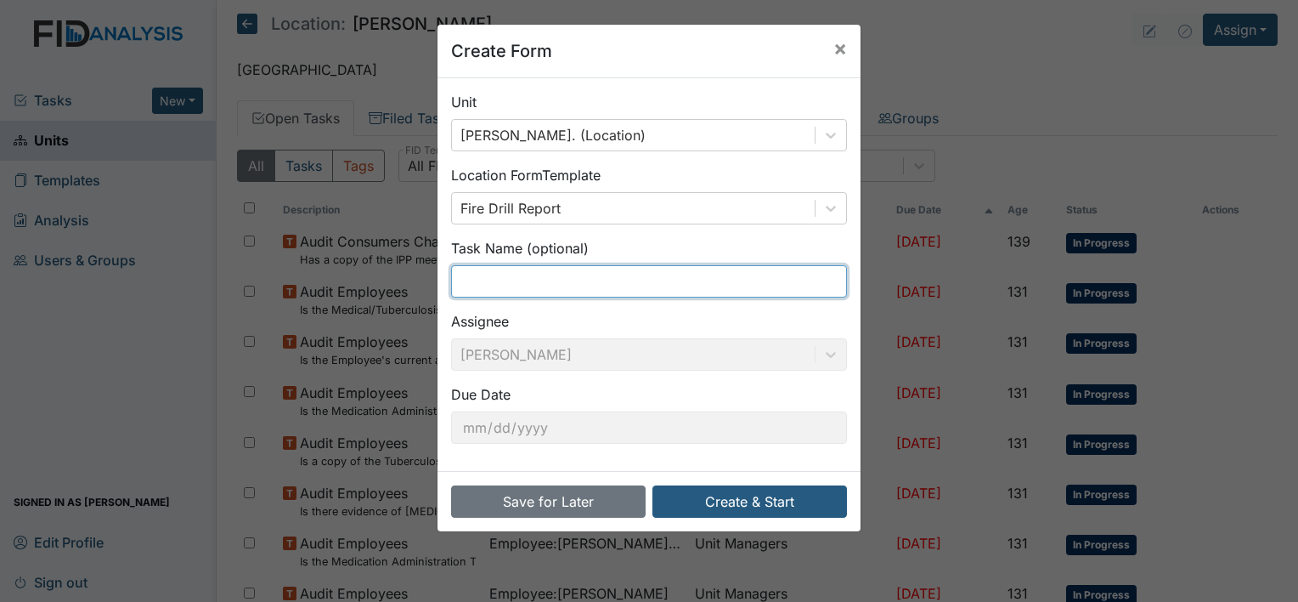
click at [667, 280] on input "text" at bounding box center [649, 281] width 396 height 32
type input "Fire Drill 9/21"
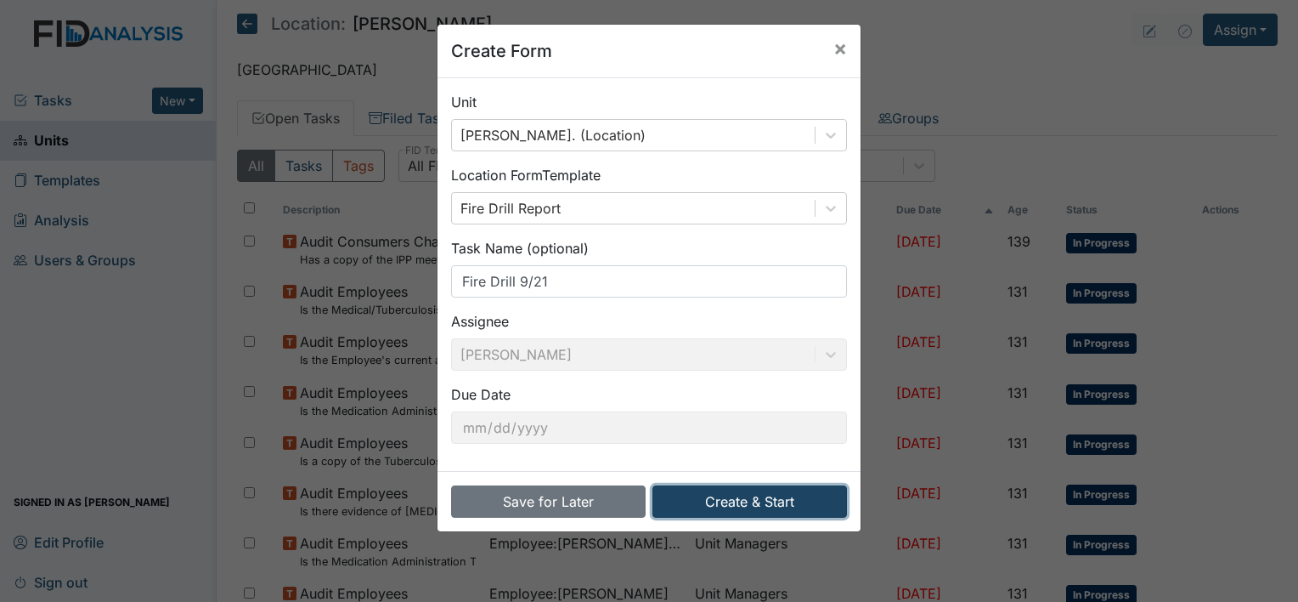
click at [724, 512] on button "Create & Start" at bounding box center [750, 501] width 195 height 32
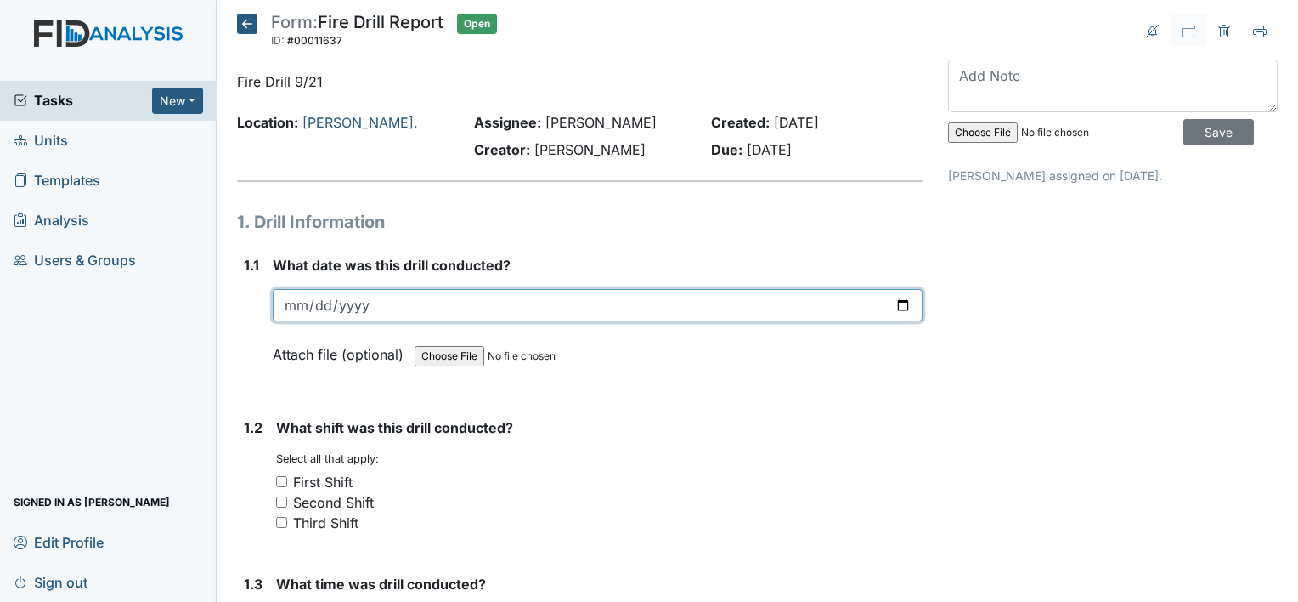
click at [422, 311] on input "date" at bounding box center [598, 305] width 650 height 32
type input "2025-09-21"
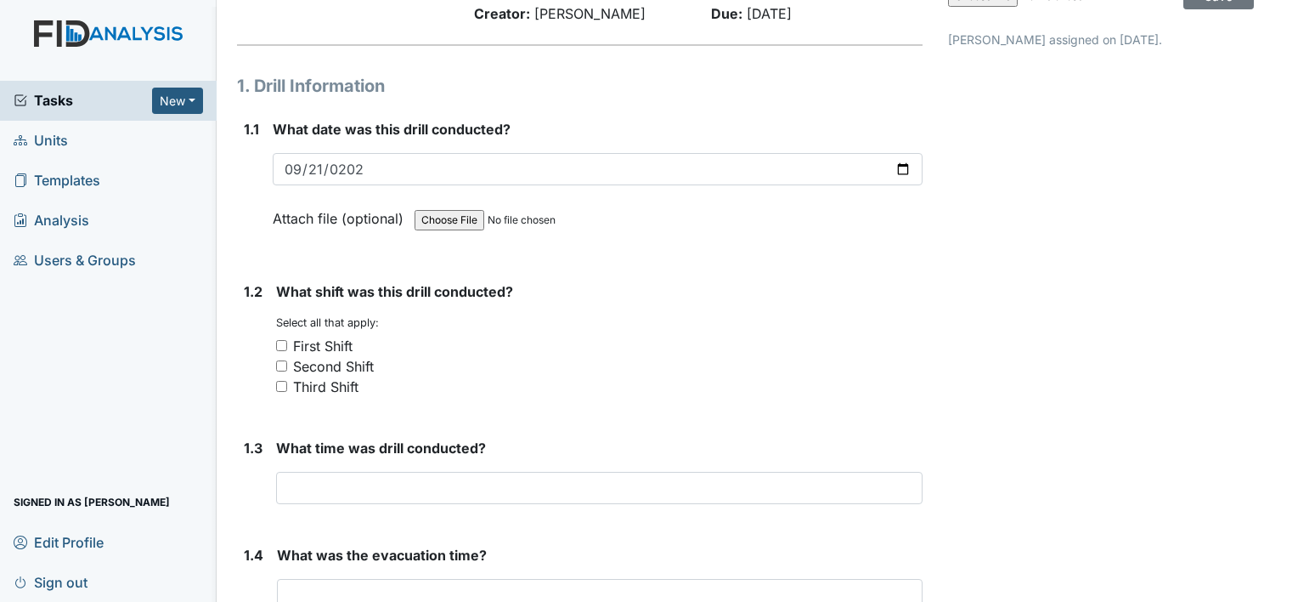
click at [279, 386] on input "Third Shift" at bounding box center [281, 386] width 11 height 11
checkbox input "true"
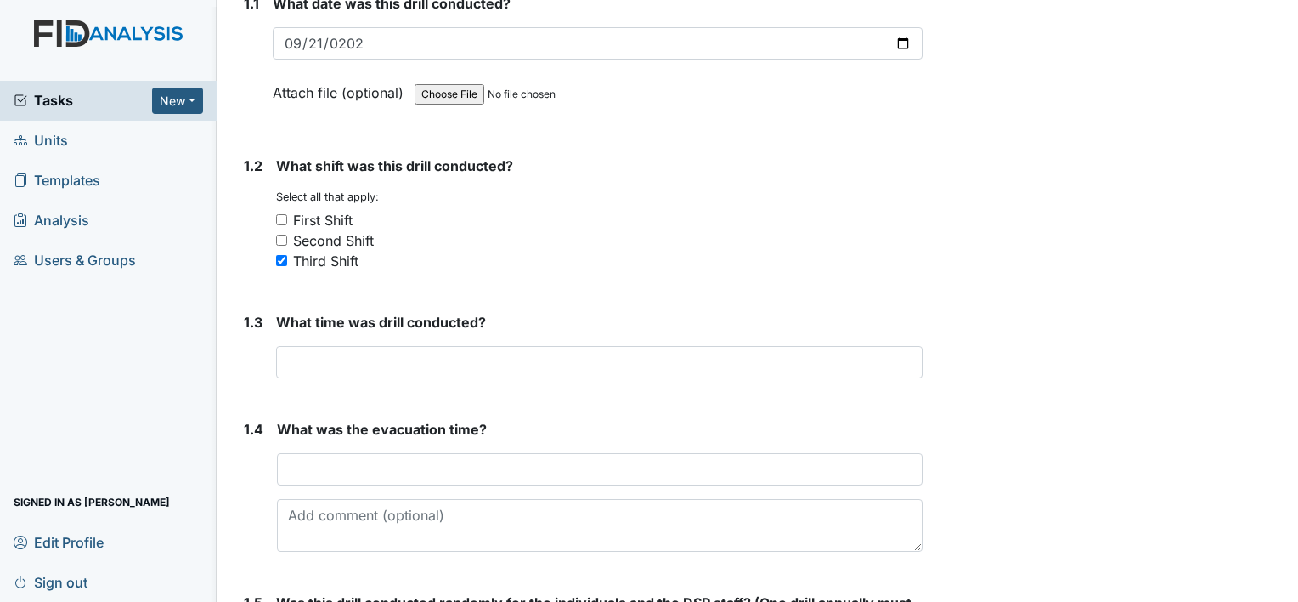
scroll to position [266, 0]
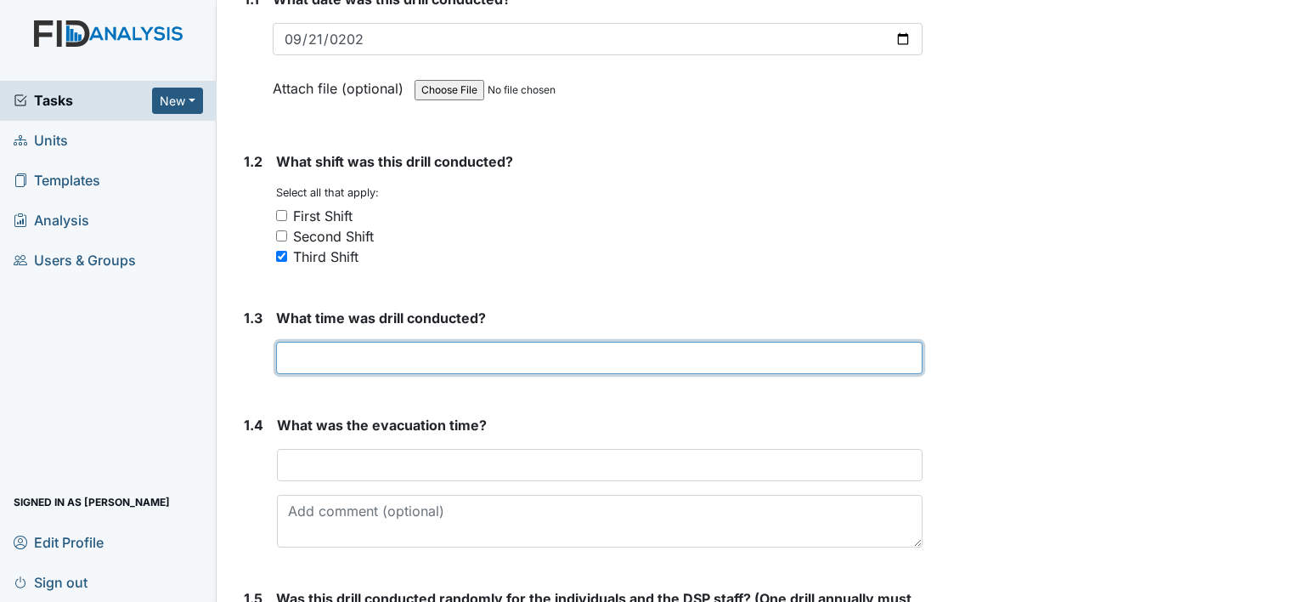
click at [376, 357] on input "text" at bounding box center [599, 358] width 647 height 32
type input "620a"
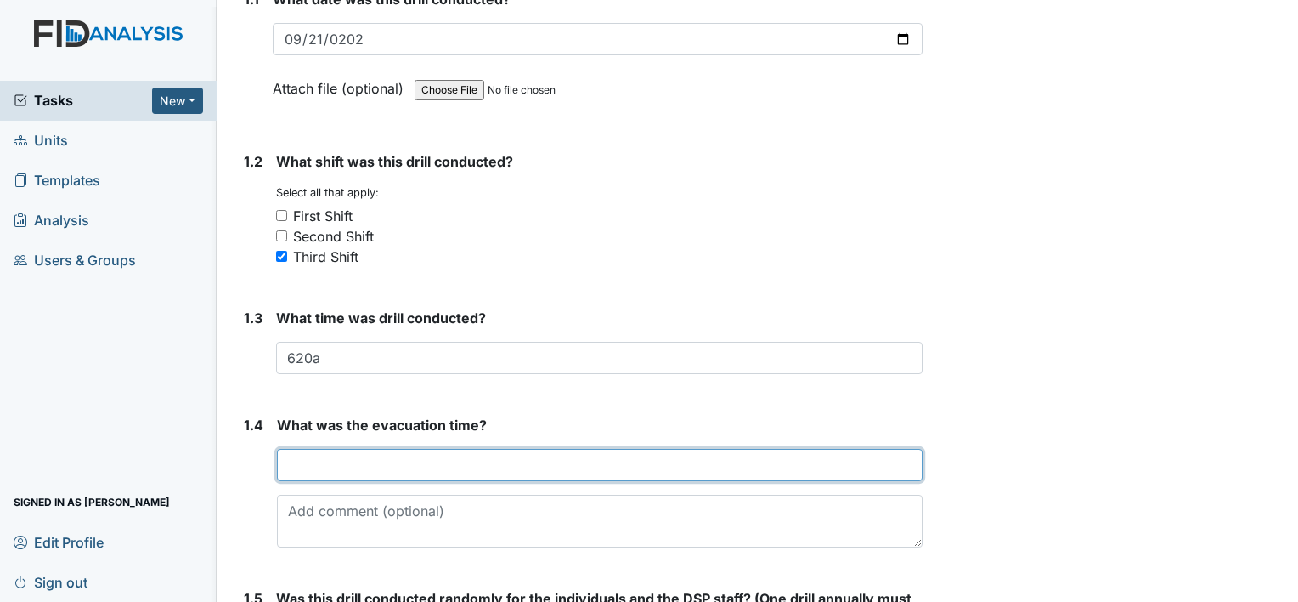
click at [389, 466] on input "text" at bounding box center [600, 465] width 646 height 32
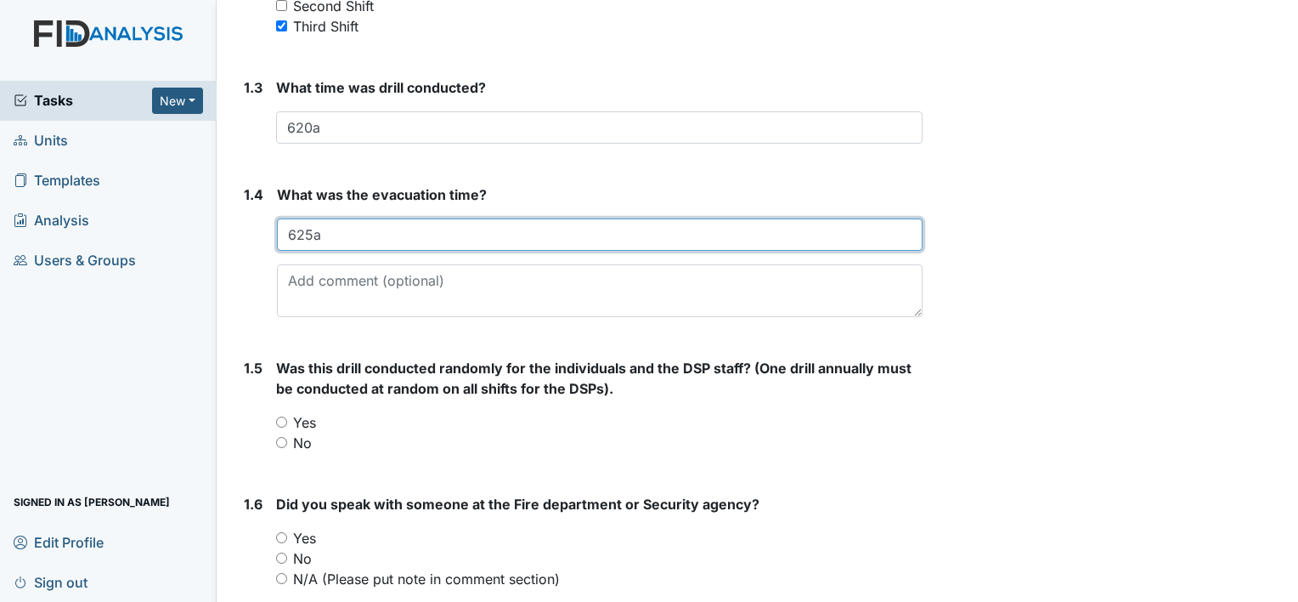
scroll to position [498, 0]
type input "625a"
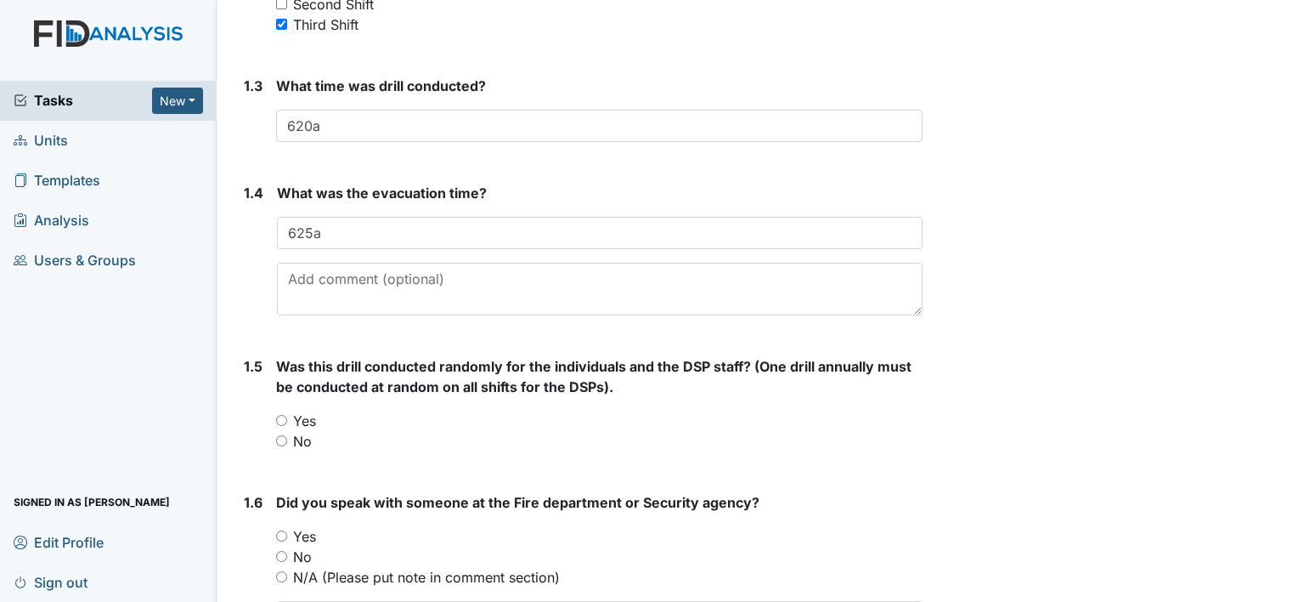
click at [281, 440] on input "No" at bounding box center [281, 440] width 11 height 11
radio input "true"
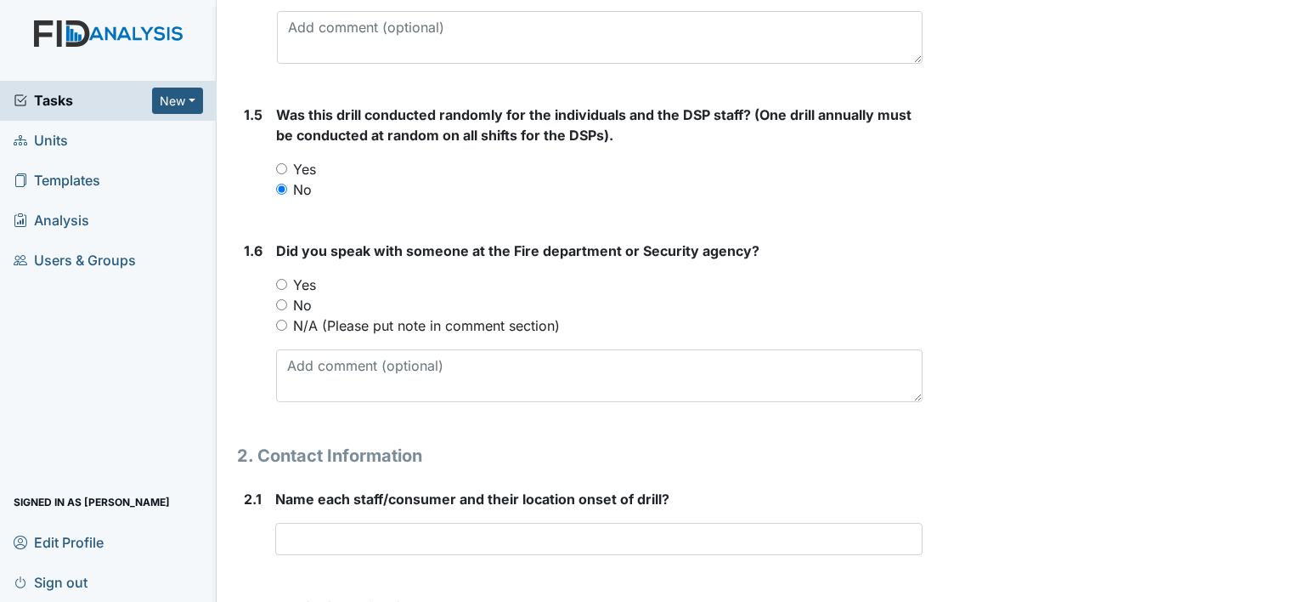
scroll to position [755, 0]
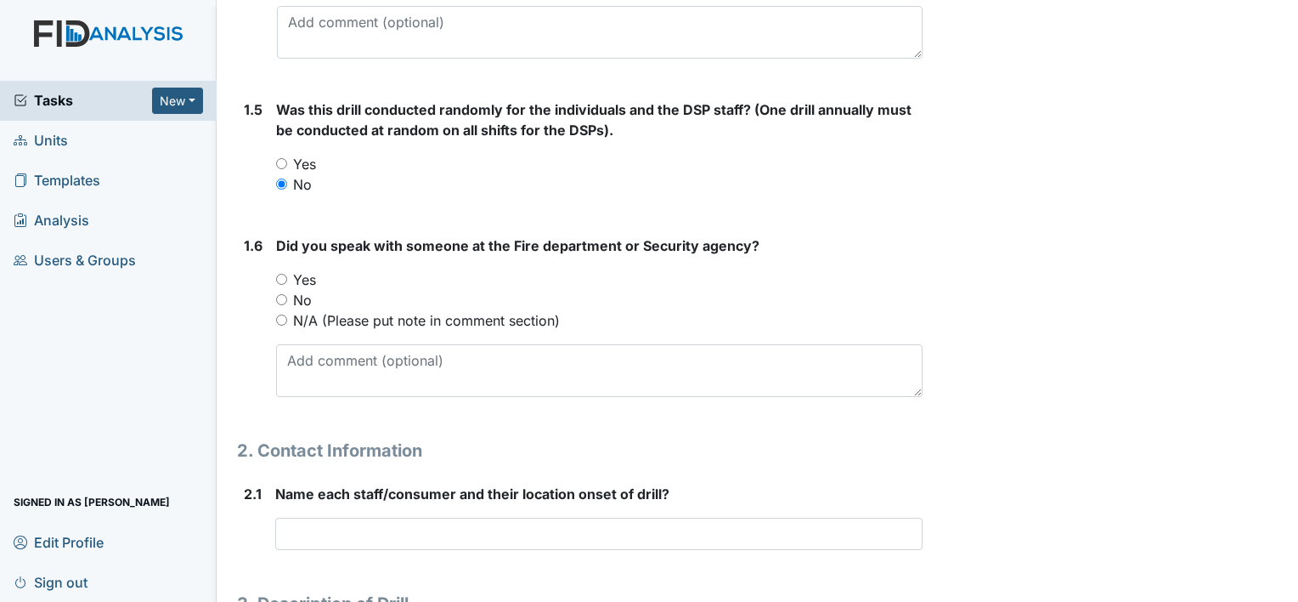
click at [280, 278] on input "Yes" at bounding box center [281, 279] width 11 height 11
radio input "true"
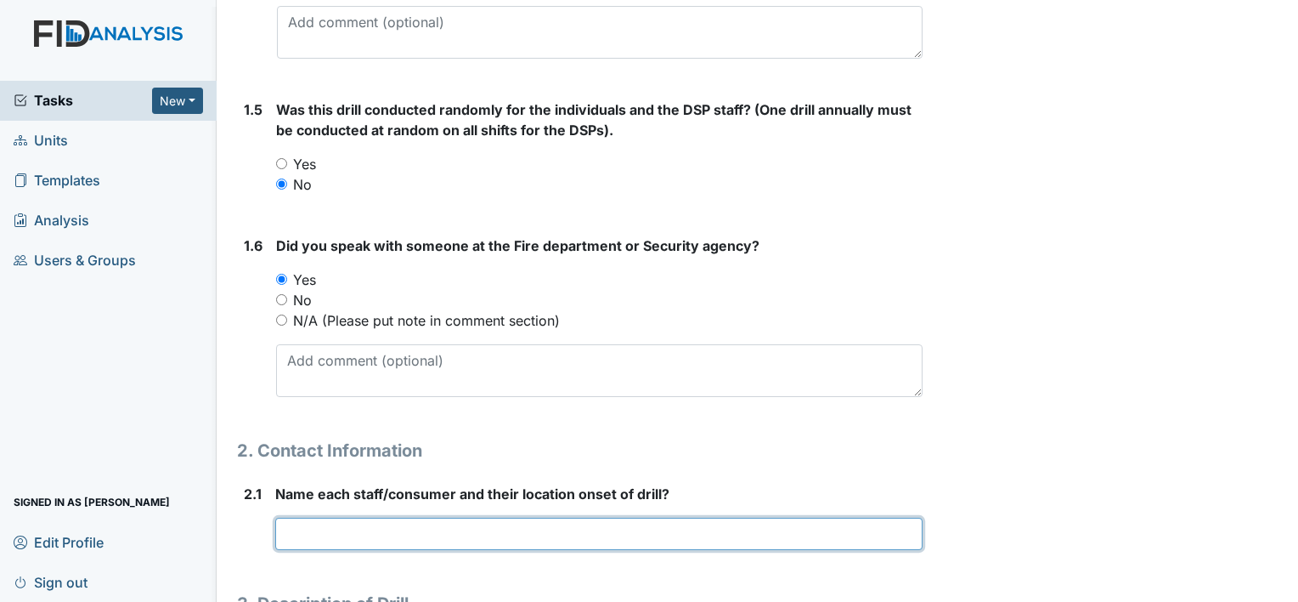
click at [319, 532] on input "text" at bounding box center [598, 533] width 647 height 32
click at [414, 534] on input "CA" at bounding box center [598, 533] width 647 height 32
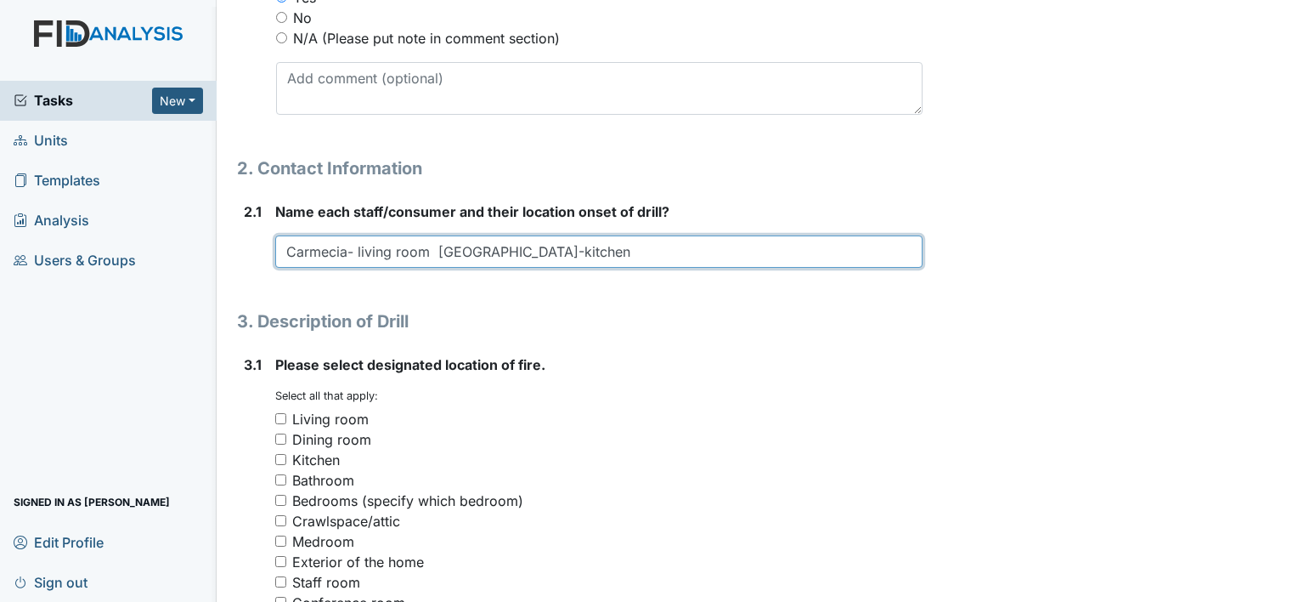
scroll to position [1040, 0]
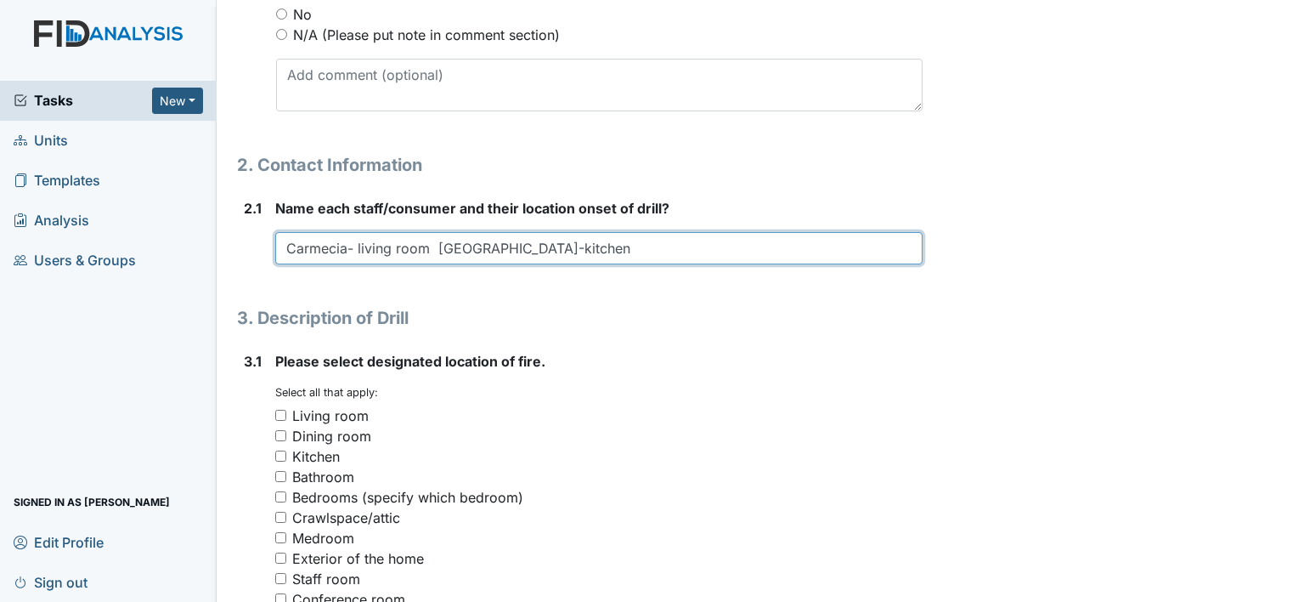
type input "Carmecia- living room Lashanna-kitchen"
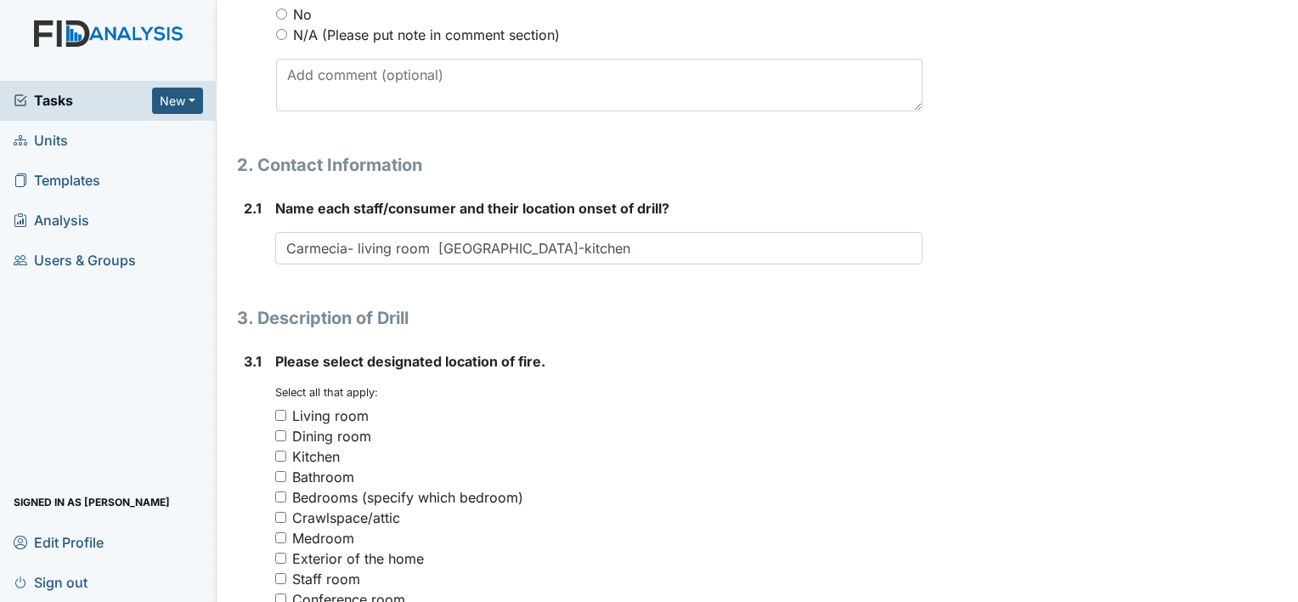
click at [277, 410] on input "Living room" at bounding box center [280, 415] width 11 height 11
checkbox input "true"
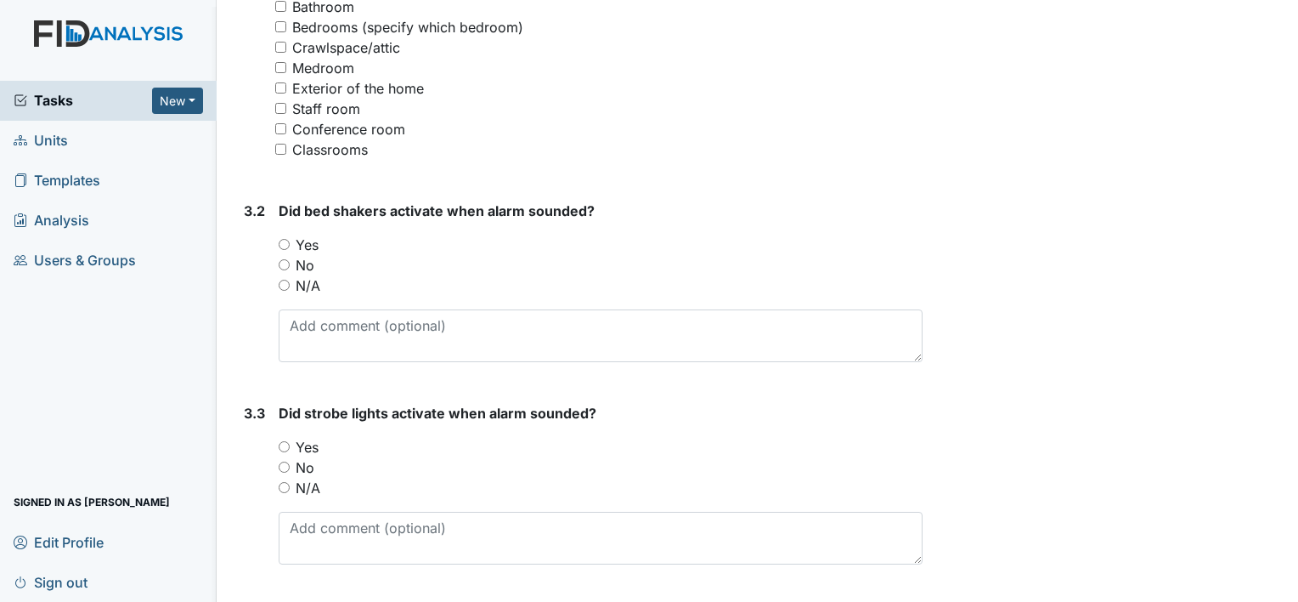
scroll to position [1516, 0]
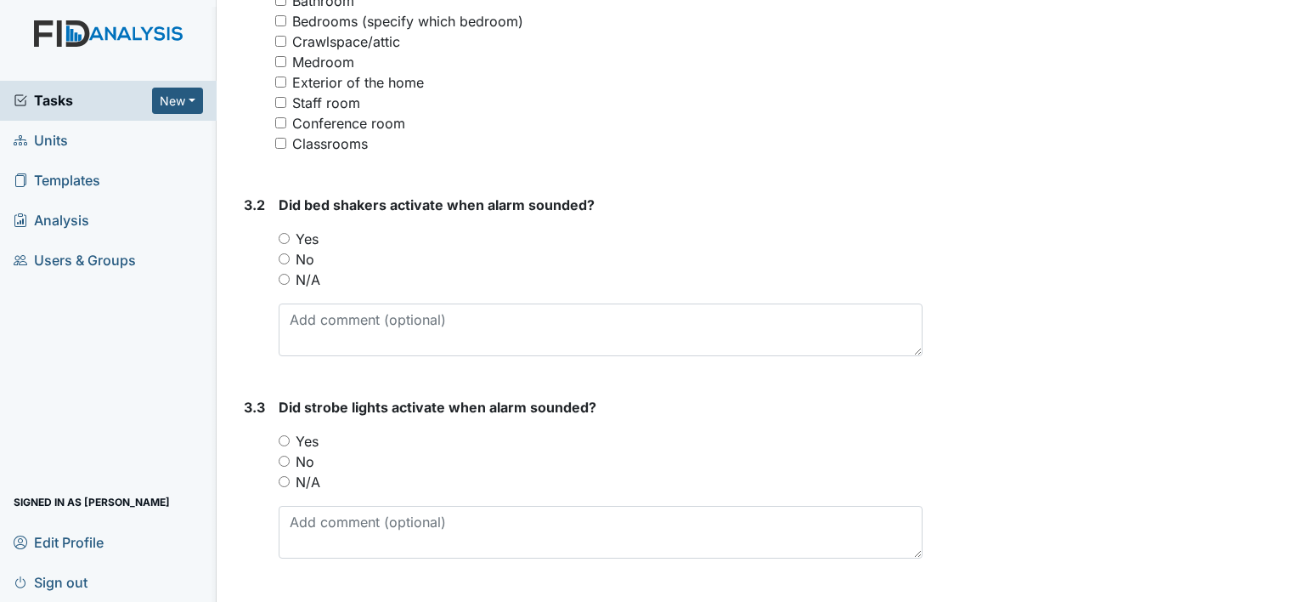
click at [283, 261] on input "No" at bounding box center [284, 258] width 11 height 11
radio input "true"
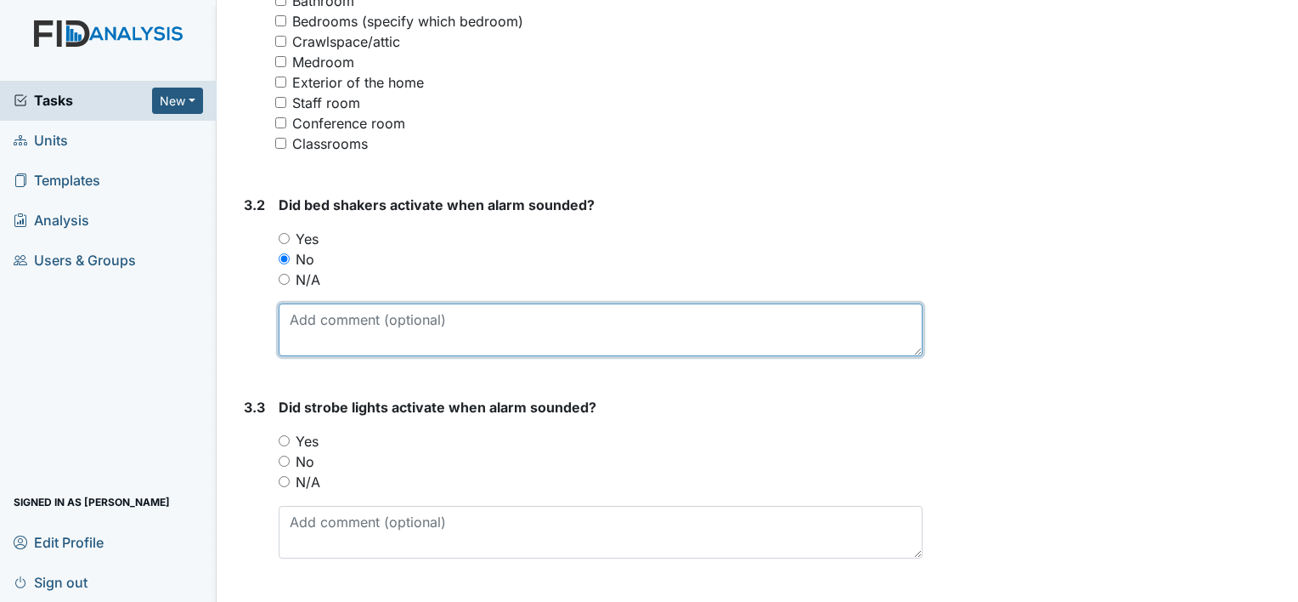
click at [350, 326] on textarea at bounding box center [601, 329] width 644 height 53
type textarea "Work order is in progress"
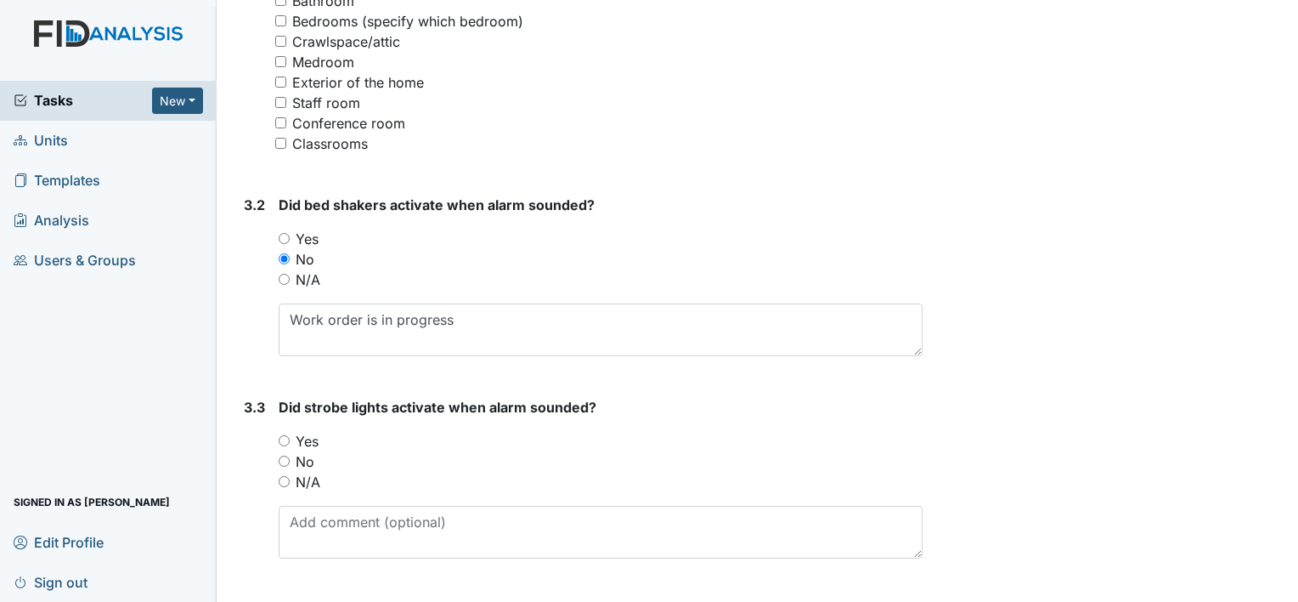
click at [283, 462] on input "No" at bounding box center [284, 460] width 11 height 11
radio input "true"
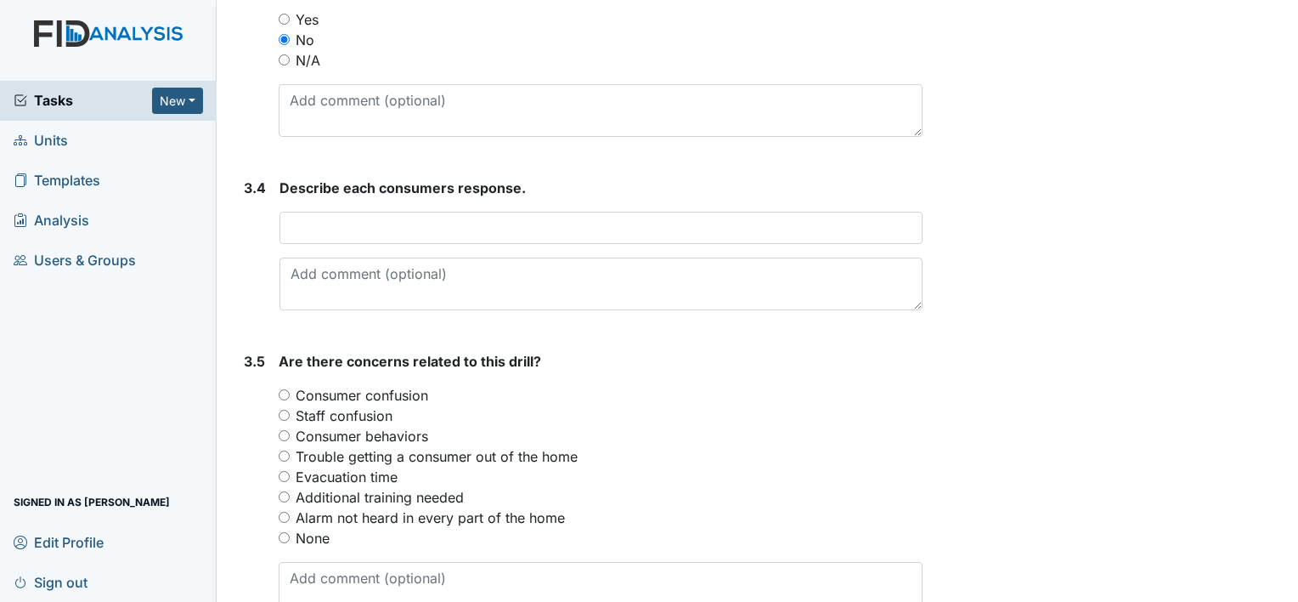
scroll to position [1938, 0]
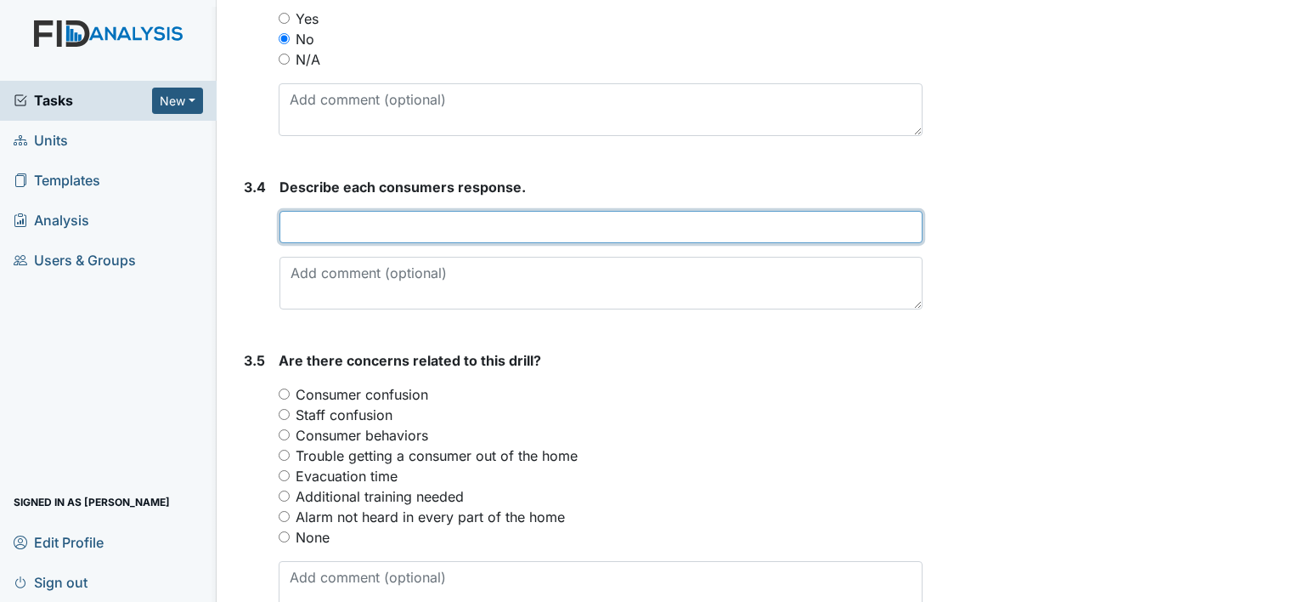
click at [306, 212] on input "text" at bounding box center [601, 227] width 643 height 32
type input "All consumers were calm and responded in a timely manner"
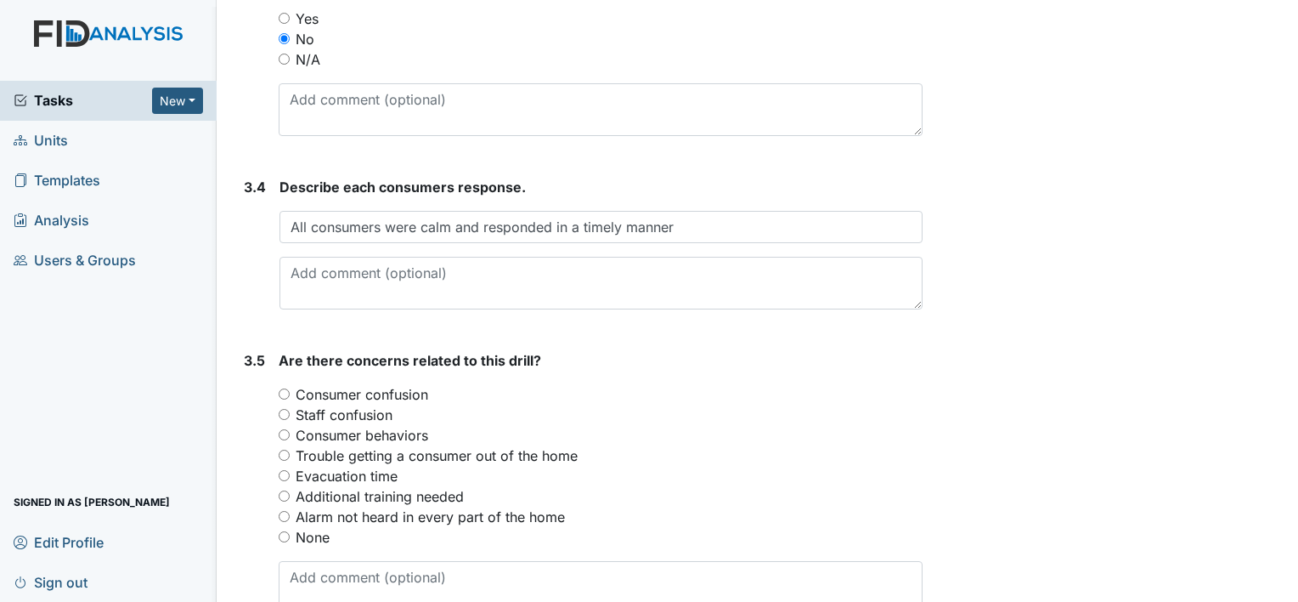
click at [282, 534] on input "None" at bounding box center [284, 536] width 11 height 11
radio input "true"
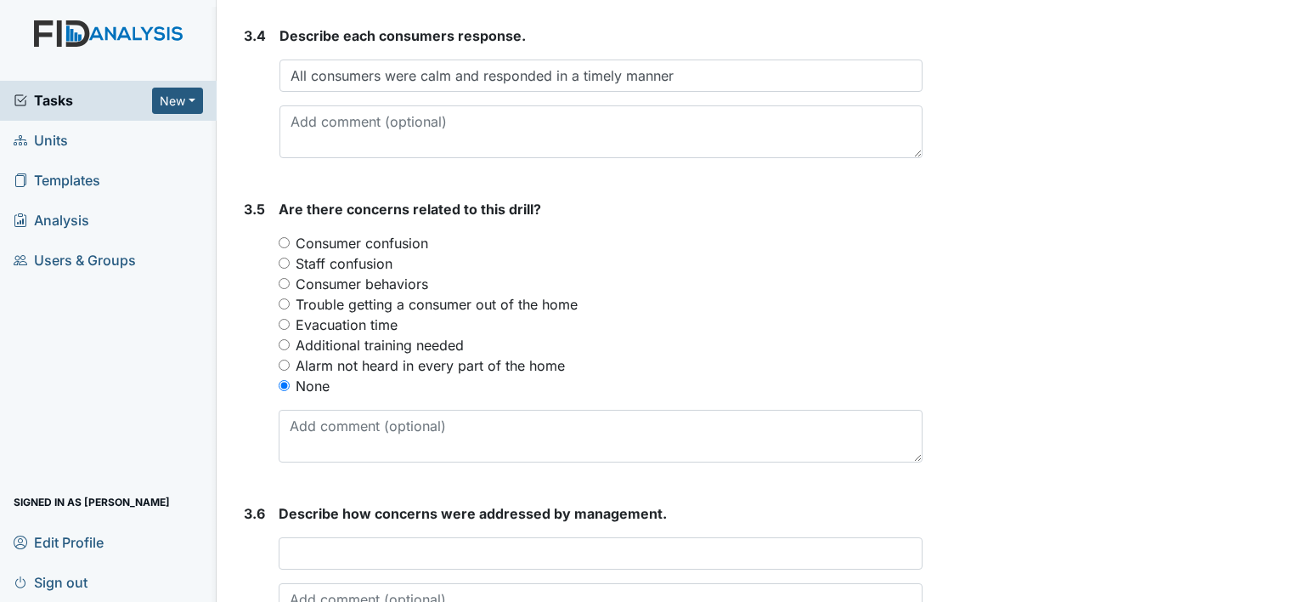
scroll to position [2206, 0]
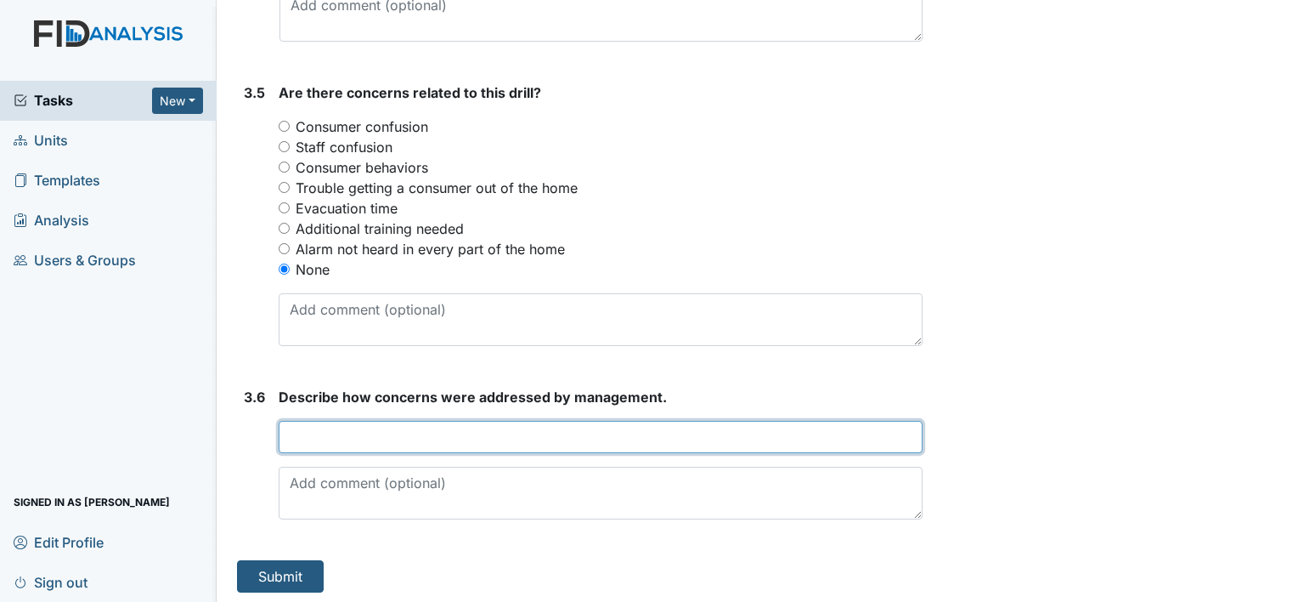
click at [348, 428] on input "text" at bounding box center [601, 437] width 644 height 32
type input "A"
type input "no concerns"
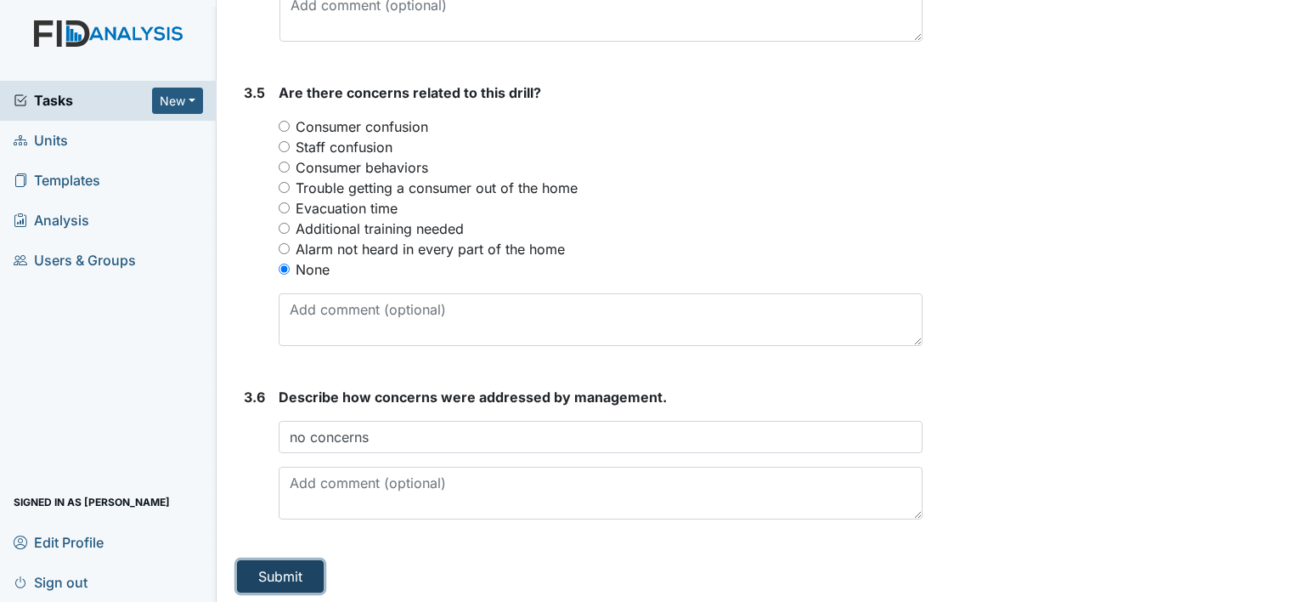
click at [272, 568] on button "Submit" at bounding box center [280, 576] width 87 height 32
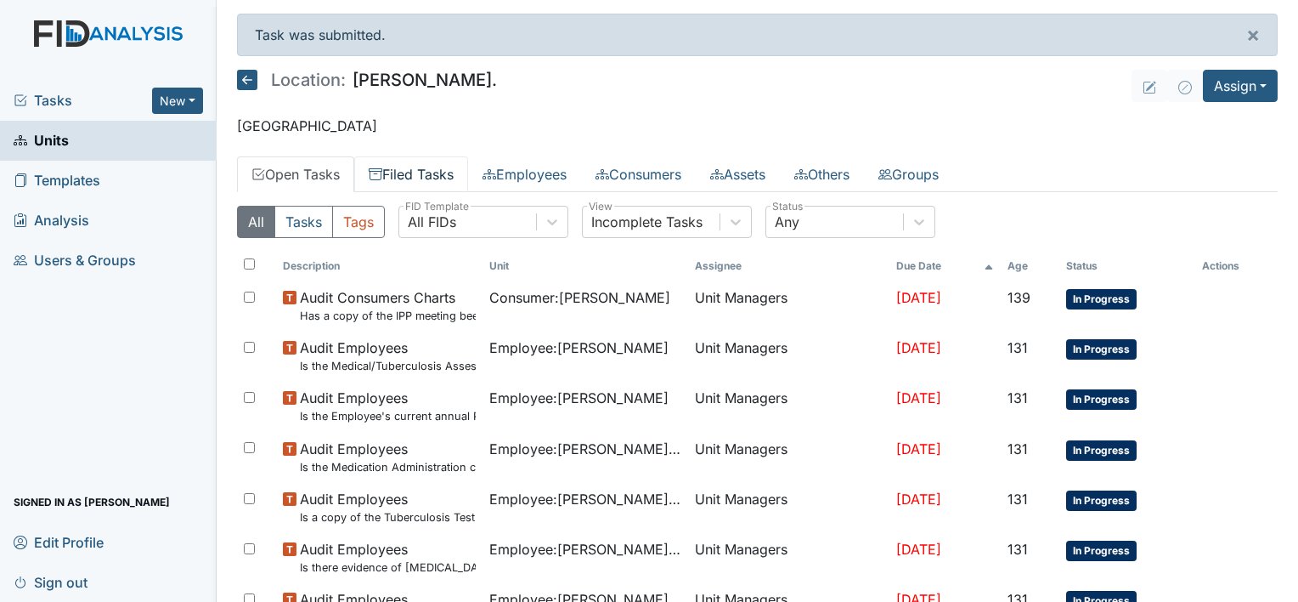
click at [455, 168] on link "Filed Tasks" at bounding box center [411, 174] width 114 height 36
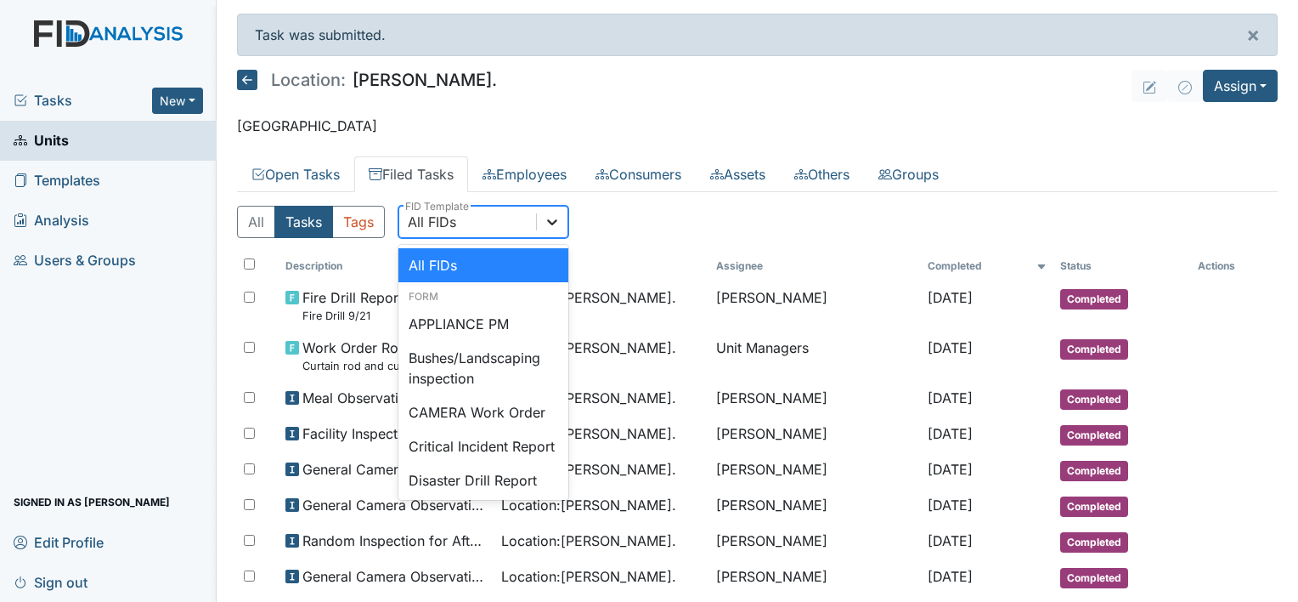
click at [561, 221] on div at bounding box center [552, 221] width 31 height 31
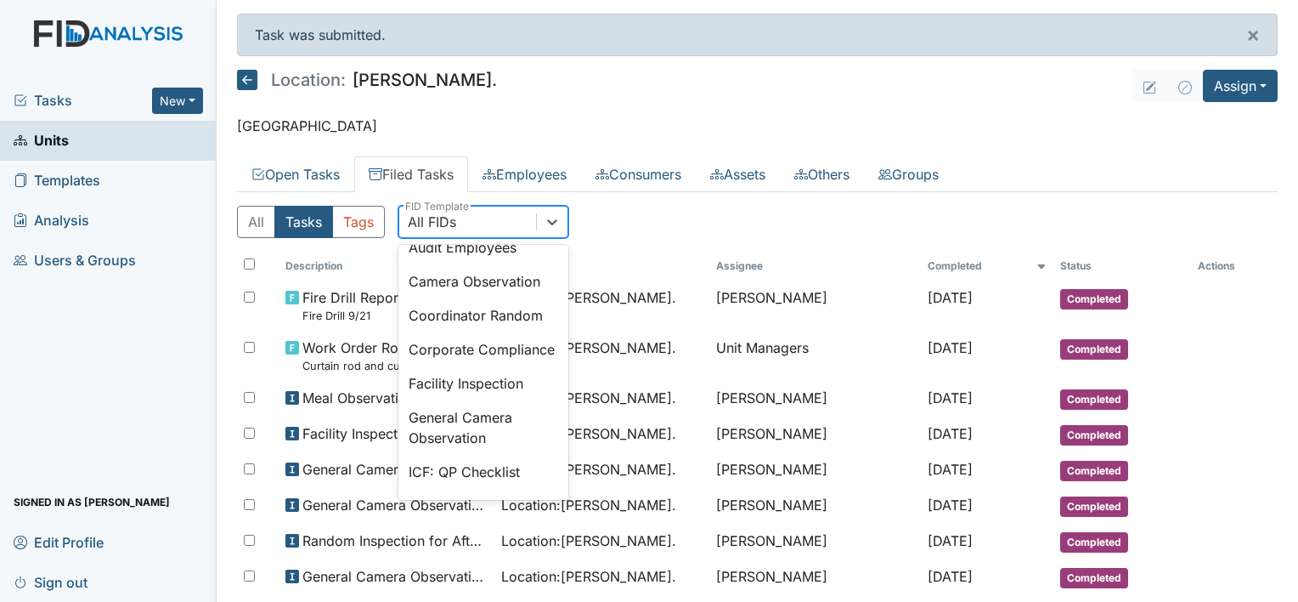
scroll to position [1053, 0]
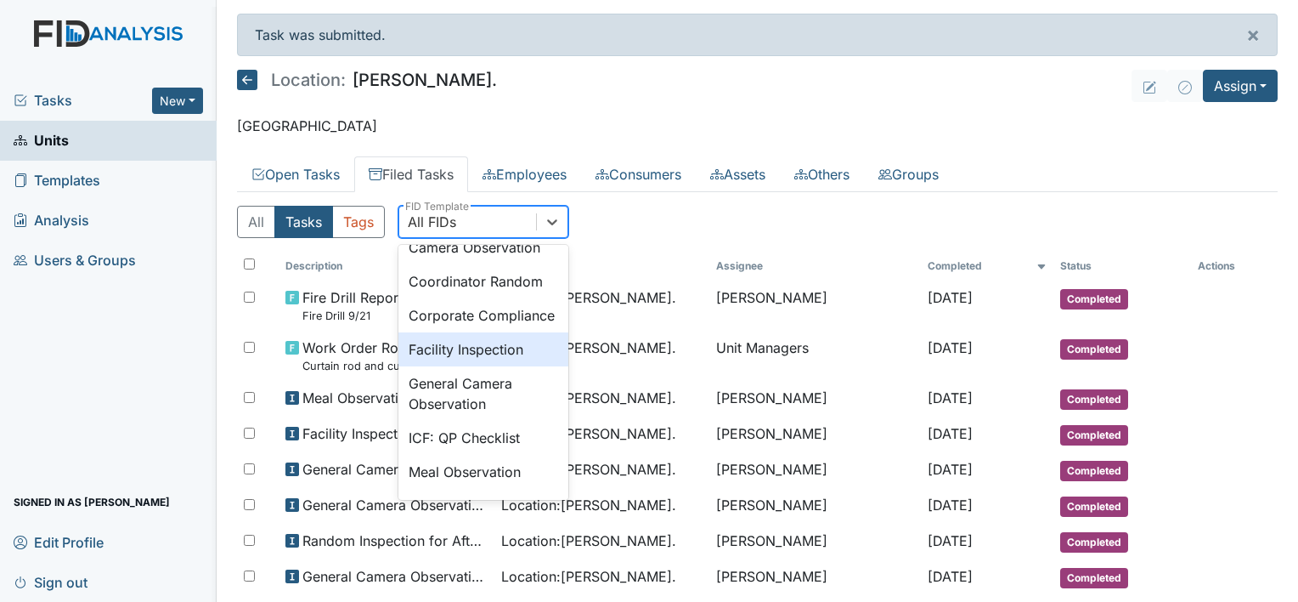
click at [503, 366] on div "Facility Inspection" at bounding box center [483, 349] width 170 height 34
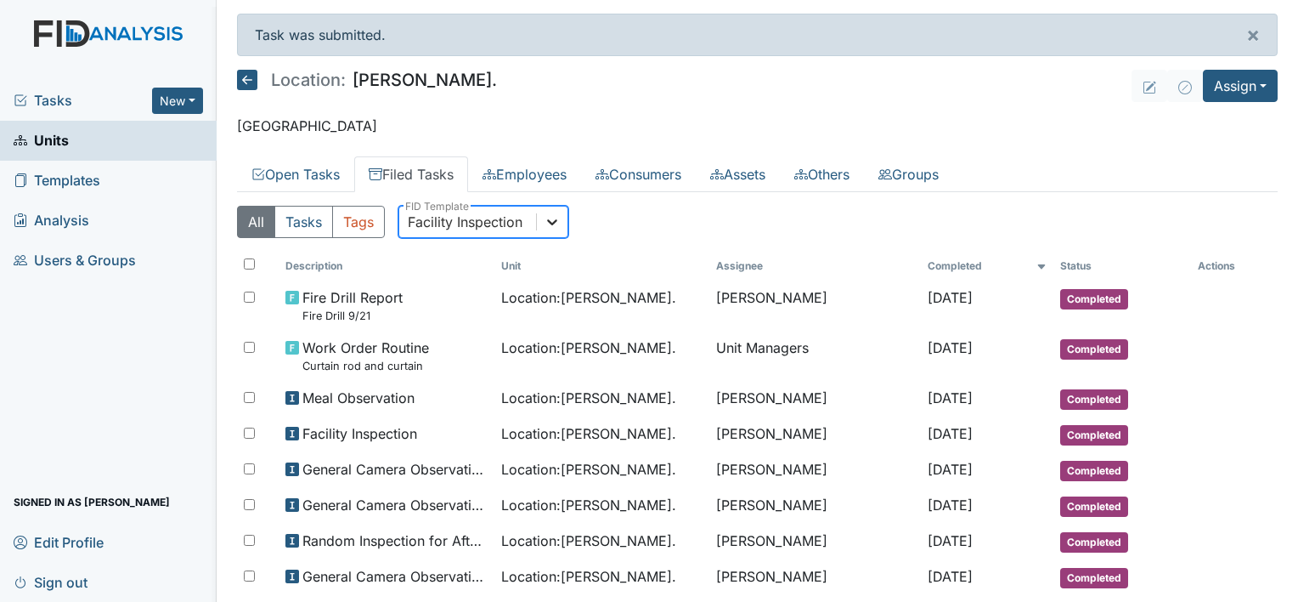
click at [553, 221] on icon at bounding box center [552, 222] width 10 height 6
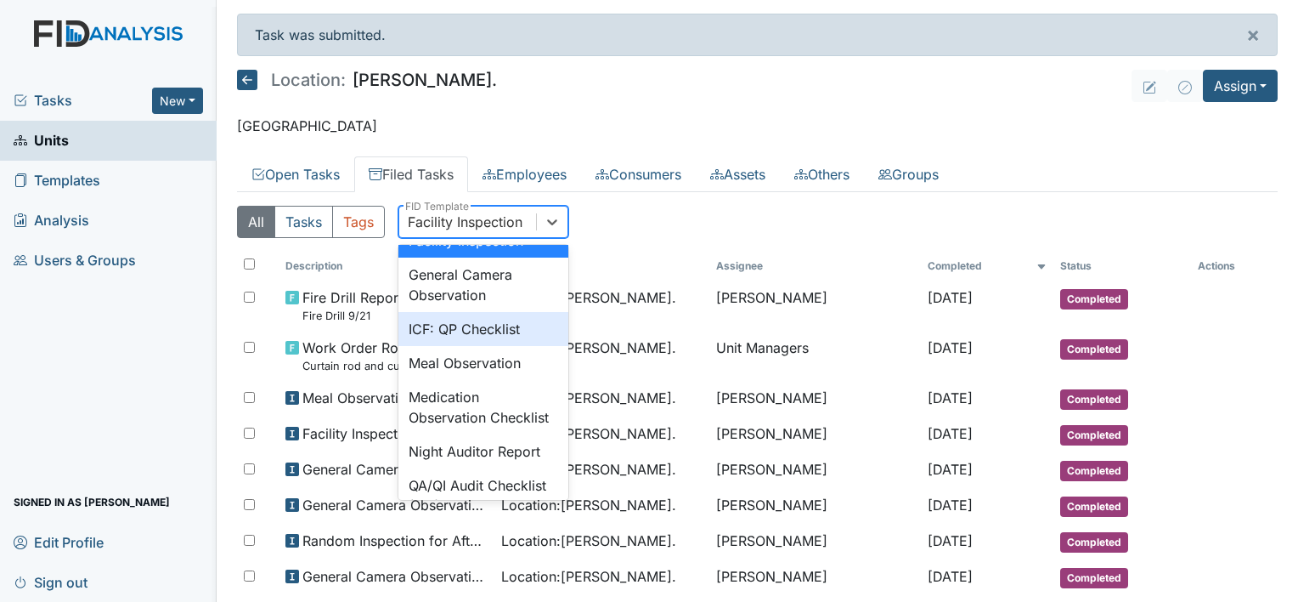
scroll to position [1195, 0]
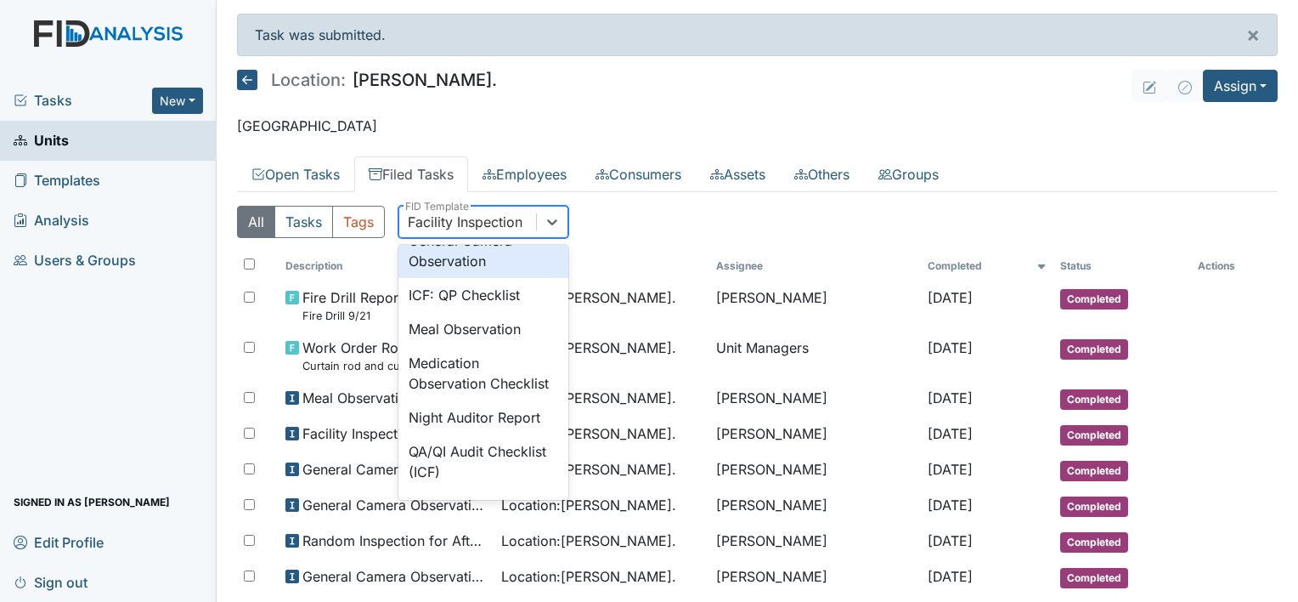
click at [496, 278] on div "General Camera Observation" at bounding box center [483, 250] width 170 height 54
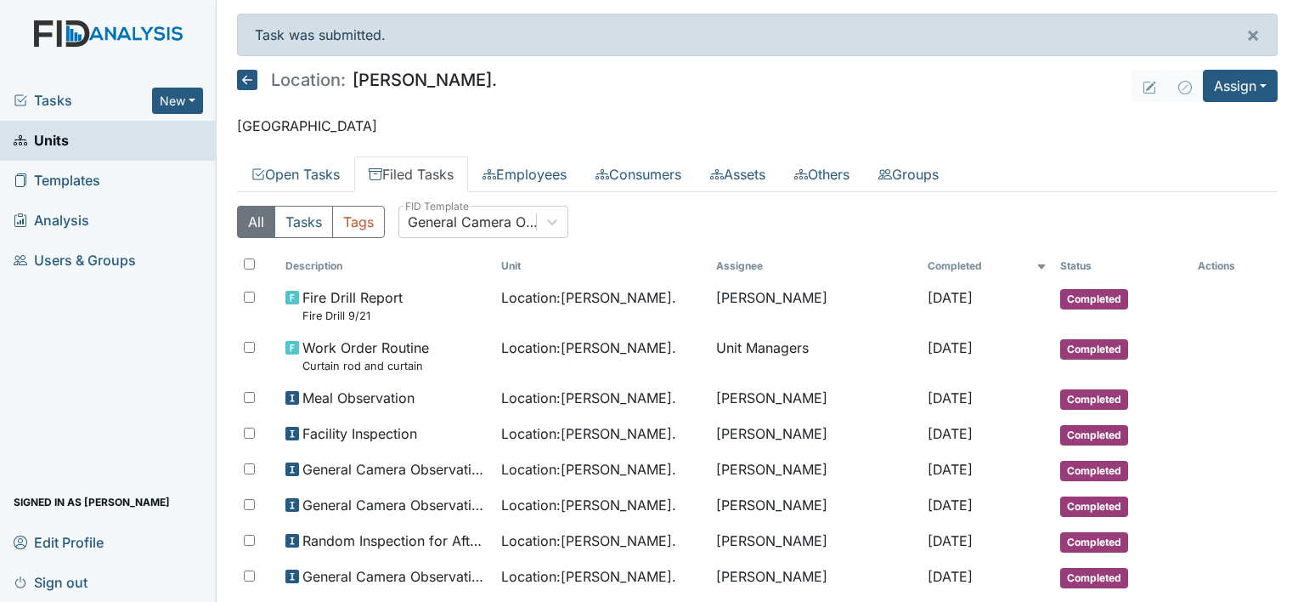
click at [647, 230] on div "All Tasks Tags General Camera Observation FID Template" at bounding box center [757, 229] width 1041 height 46
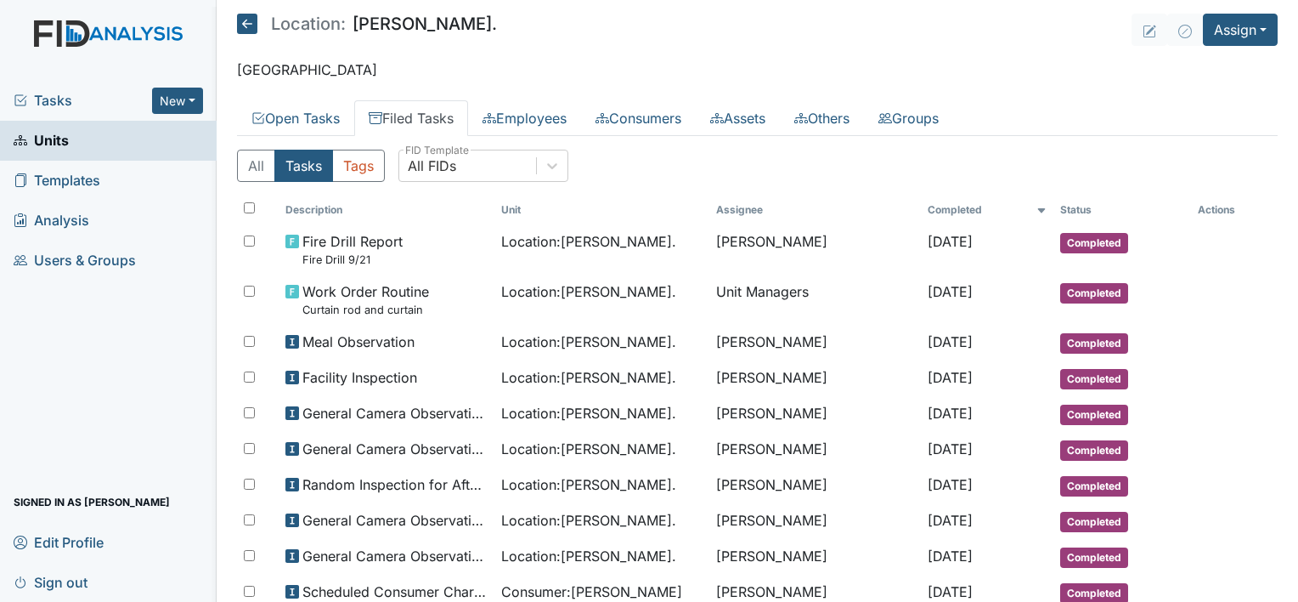
click at [1167, 105] on ul "Open Tasks Filed Tasks Employees Consumers Assets Others Groups" at bounding box center [757, 118] width 1041 height 36
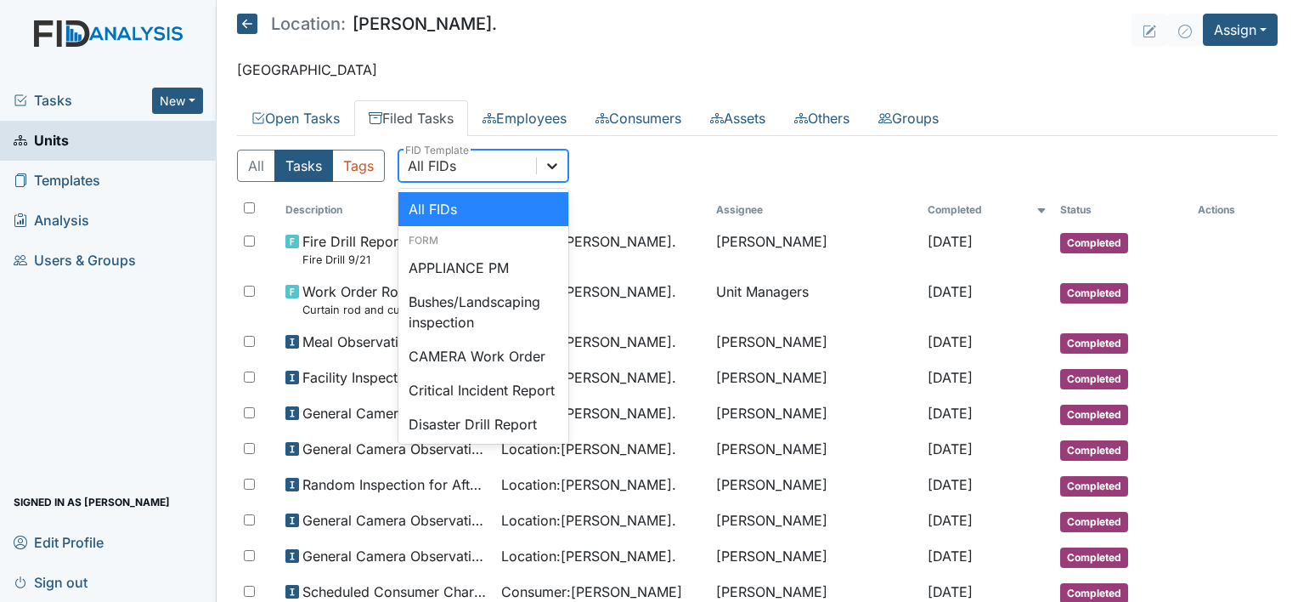
click at [557, 166] on icon at bounding box center [552, 165] width 17 height 17
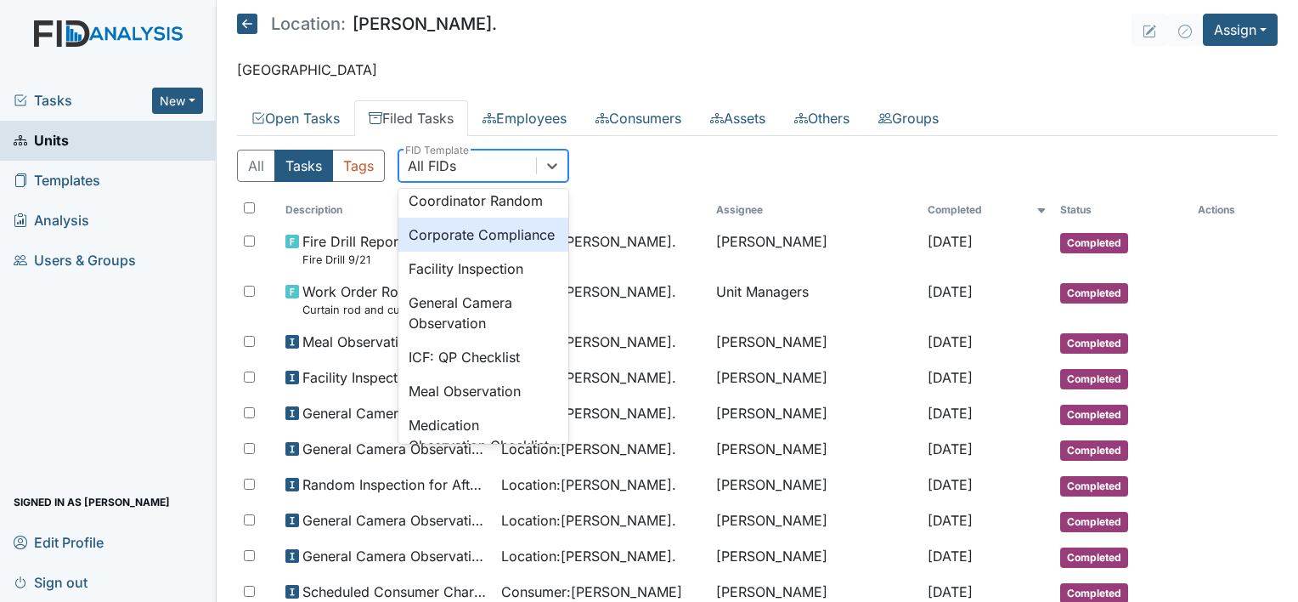
scroll to position [1088, 0]
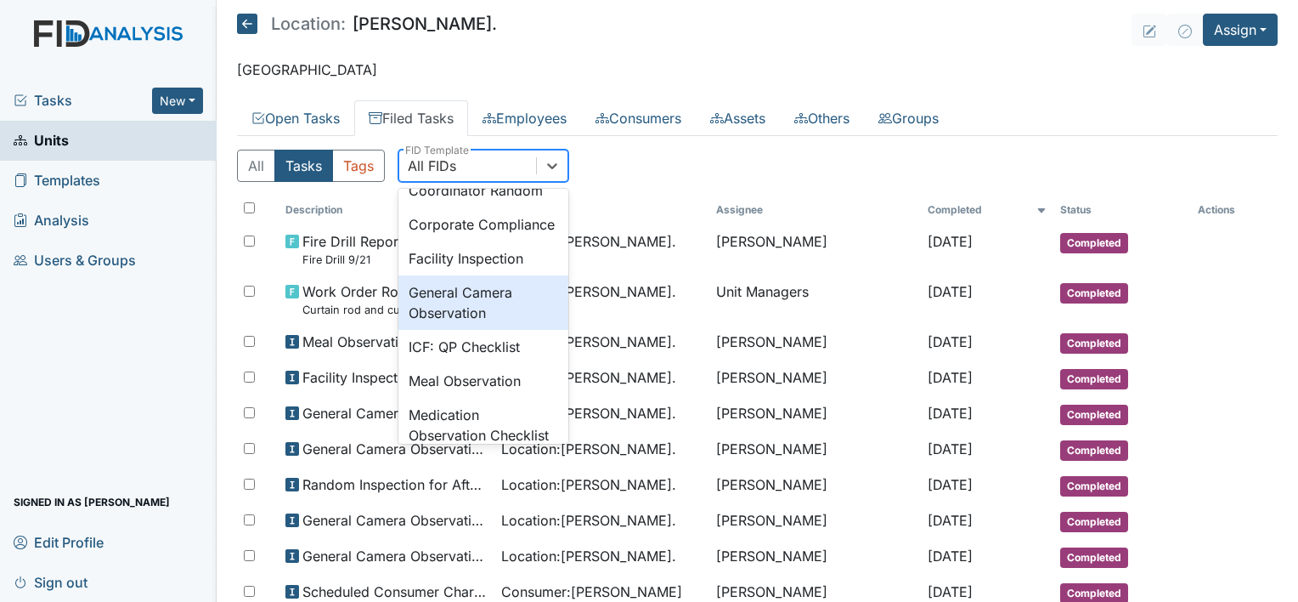
click at [532, 330] on div "General Camera Observation" at bounding box center [483, 302] width 170 height 54
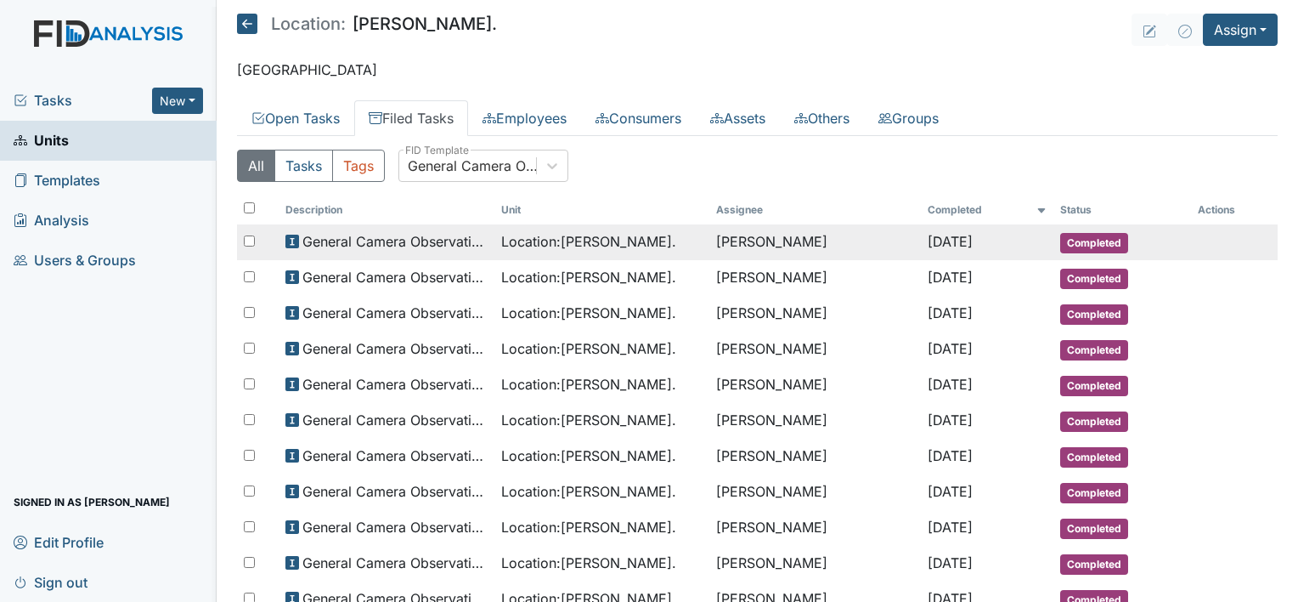
click at [555, 251] on td "Location : [PERSON_NAME]." at bounding box center [603, 242] width 216 height 36
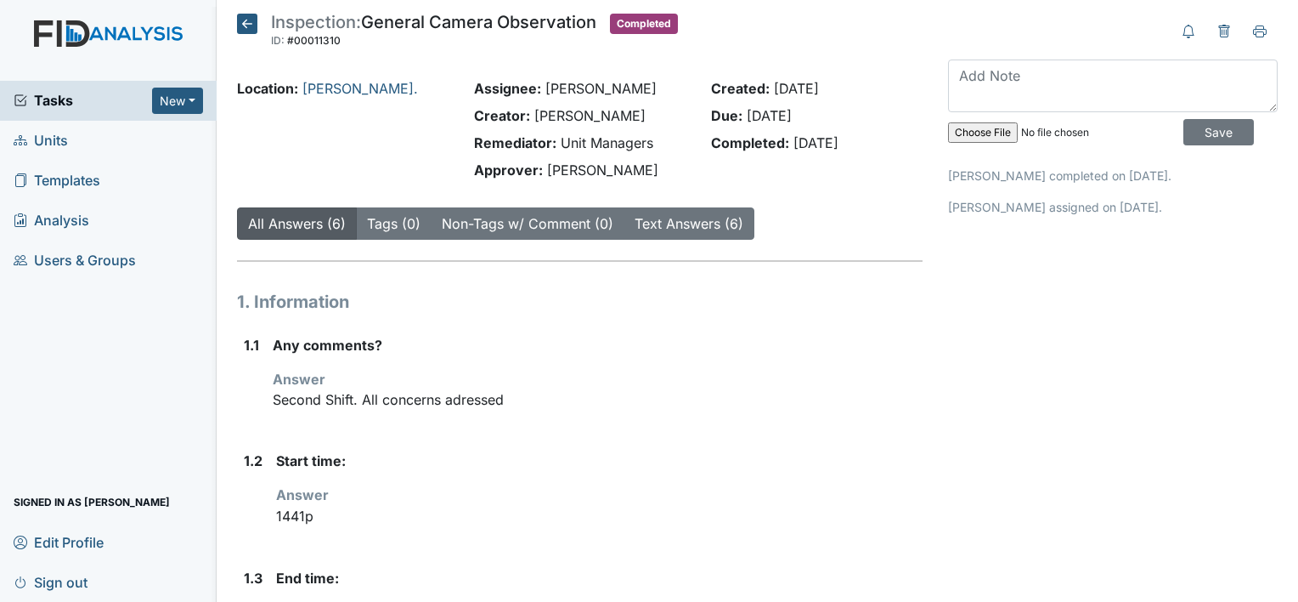
click at [555, 251] on div "Inspection: General Camera Observation ID: #00011310 Completed Autosaving... Lo…" at bounding box center [579, 556] width 711 height 1084
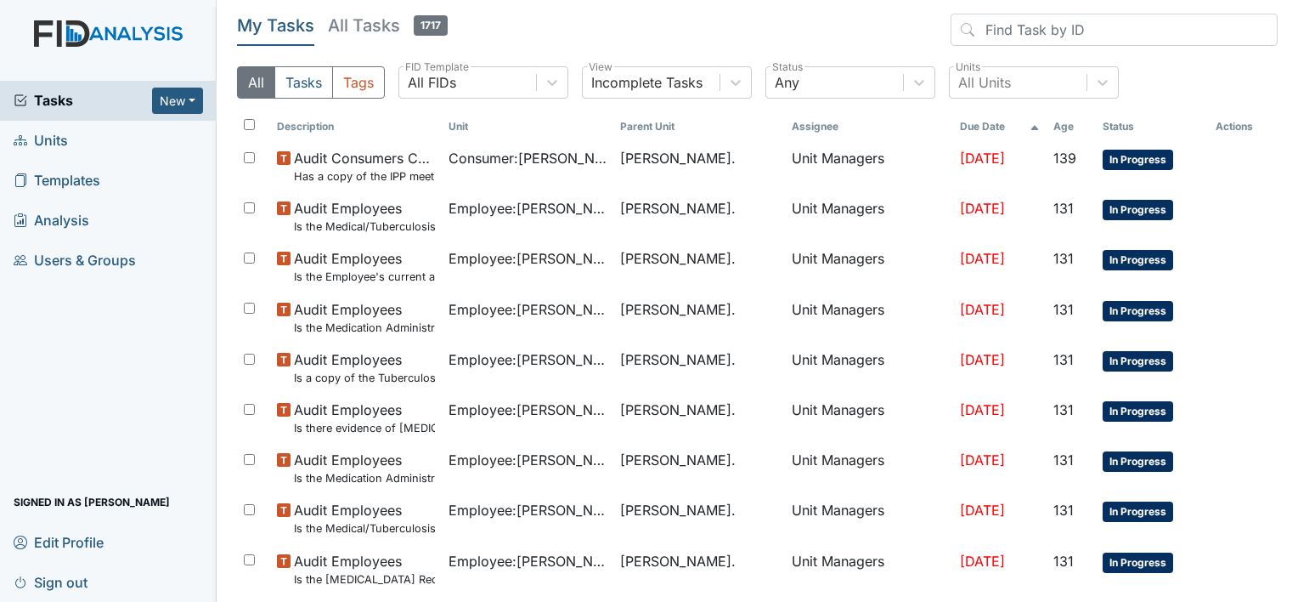
click at [69, 141] on link "Units" at bounding box center [108, 141] width 217 height 40
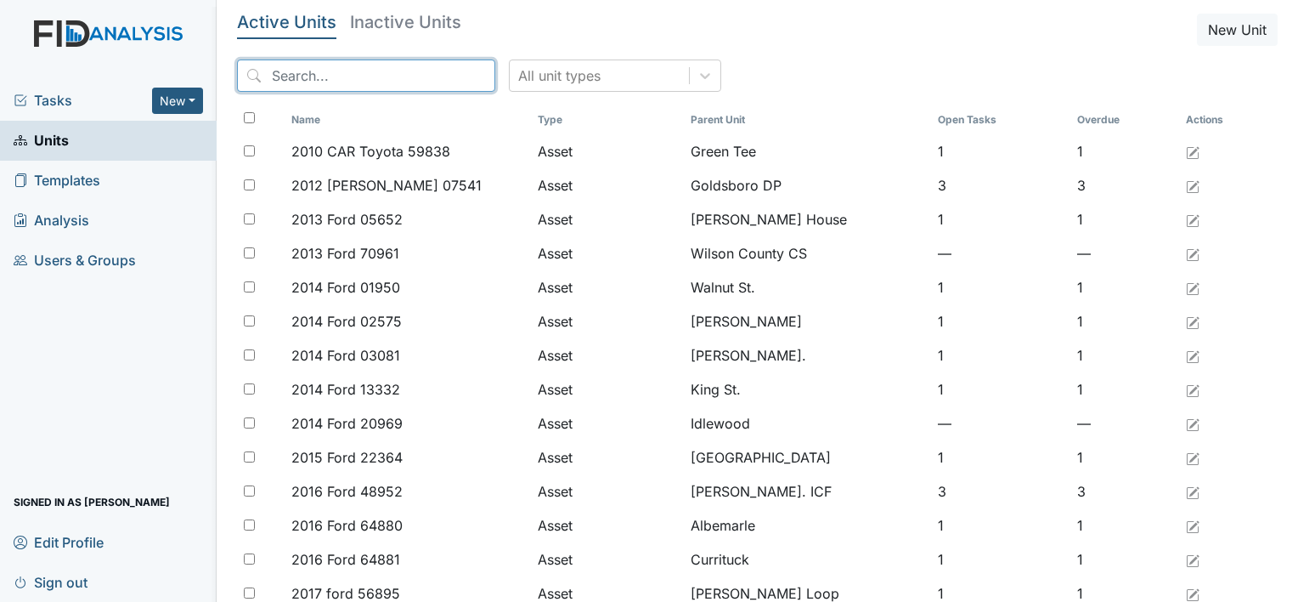
click at [314, 80] on input "search" at bounding box center [366, 75] width 258 height 32
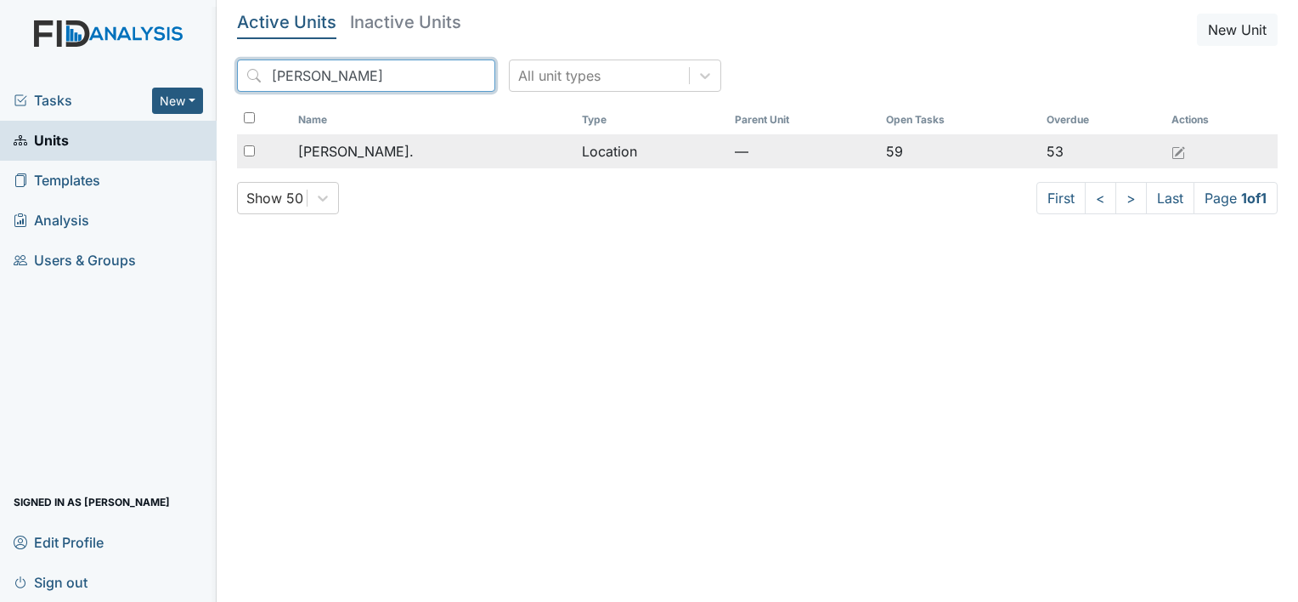
type input "William St"
click at [352, 158] on span "[PERSON_NAME]." at bounding box center [356, 151] width 116 height 20
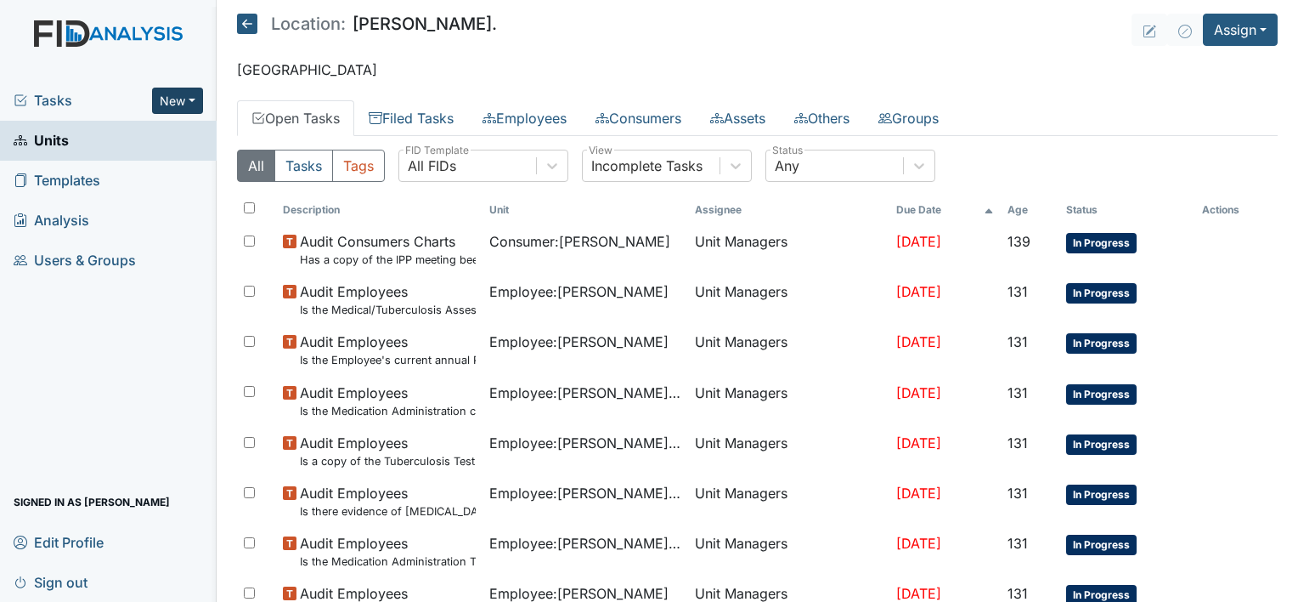
click at [190, 95] on button "New" at bounding box center [177, 101] width 51 height 26
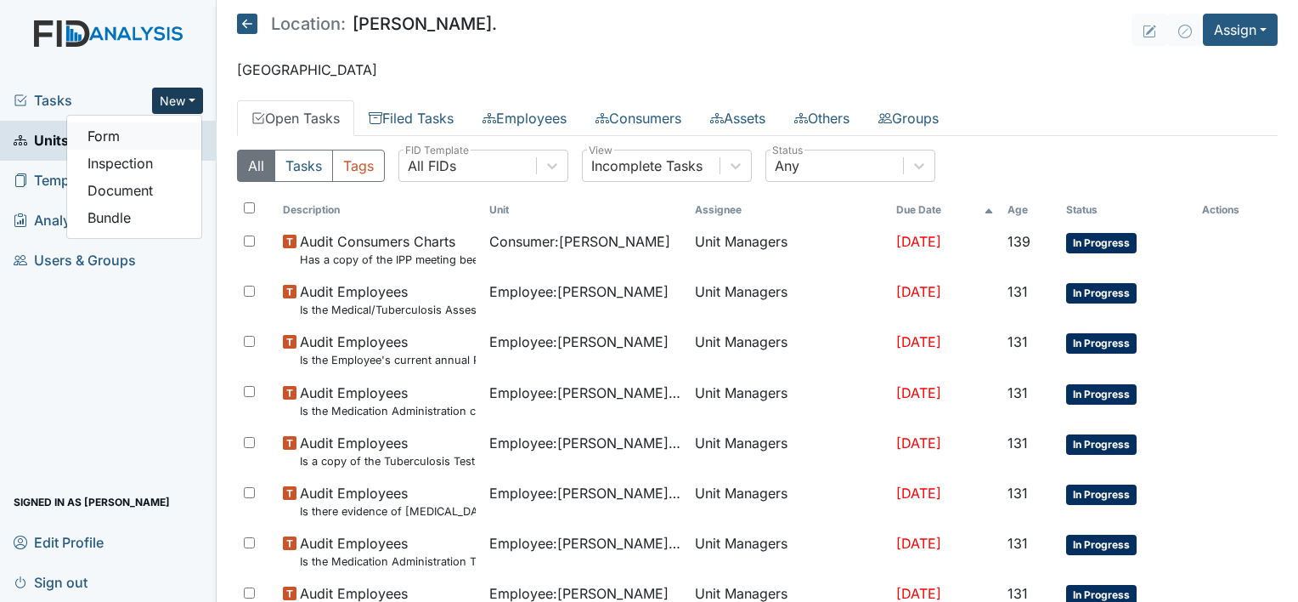
click at [161, 134] on link "Form" at bounding box center [134, 135] width 134 height 27
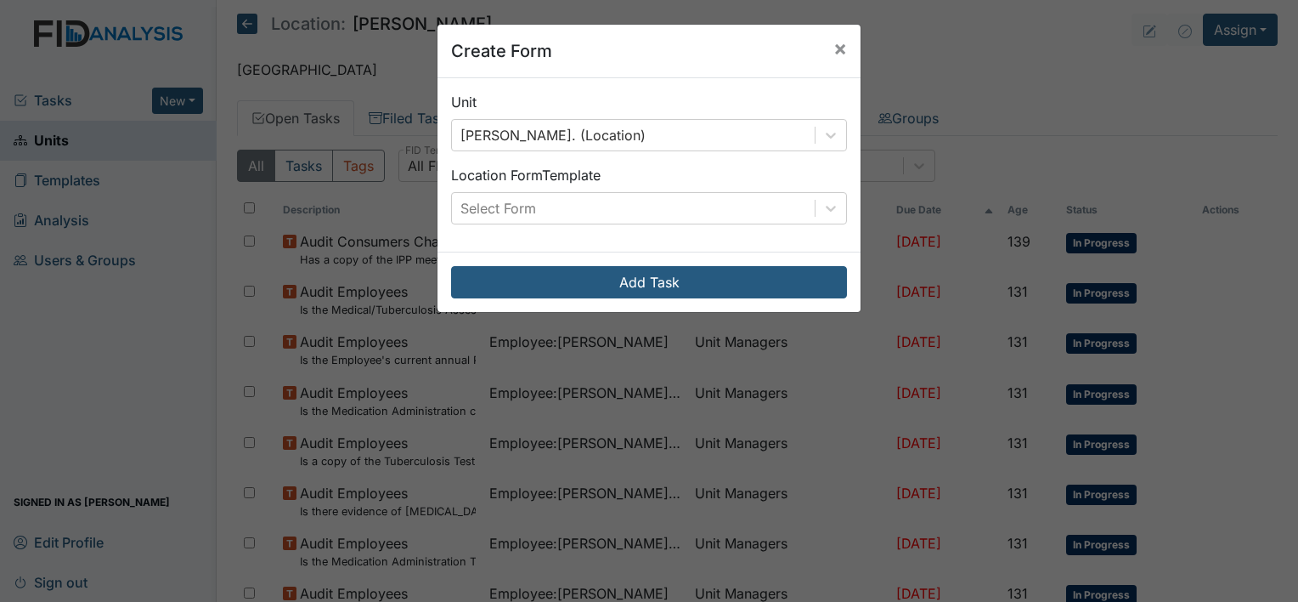
click at [194, 100] on div "Create Form × Unit William St. (Location) Location Form Template Select Form Ad…" at bounding box center [649, 301] width 1298 height 602
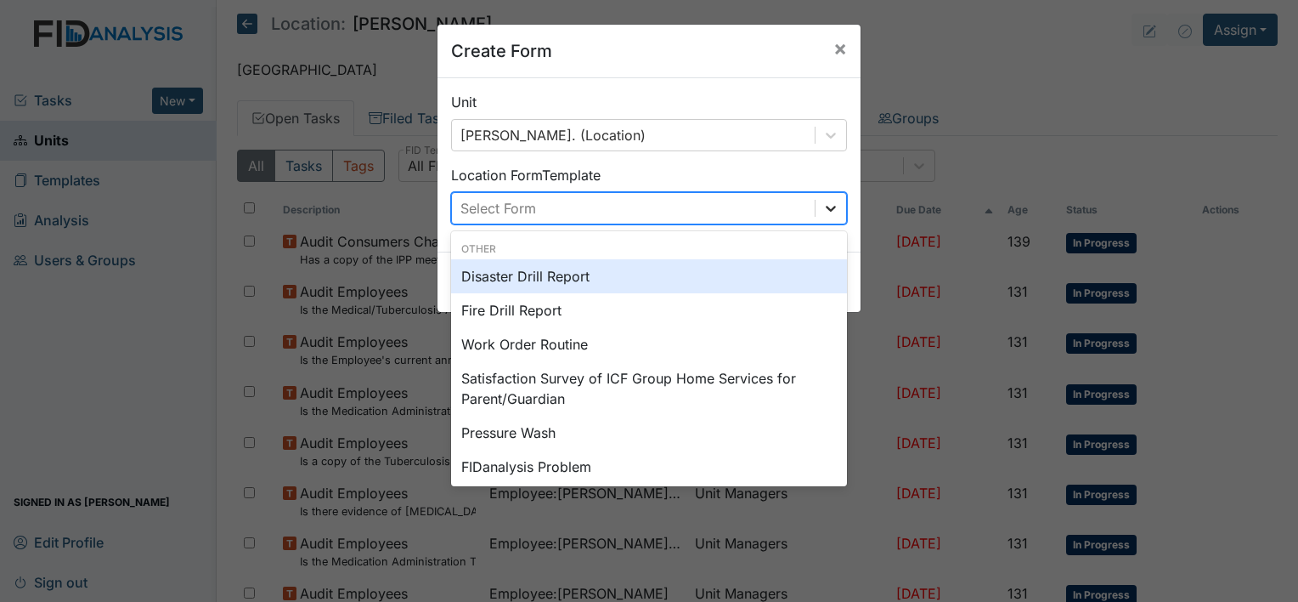
click at [828, 207] on icon at bounding box center [831, 209] width 10 height 6
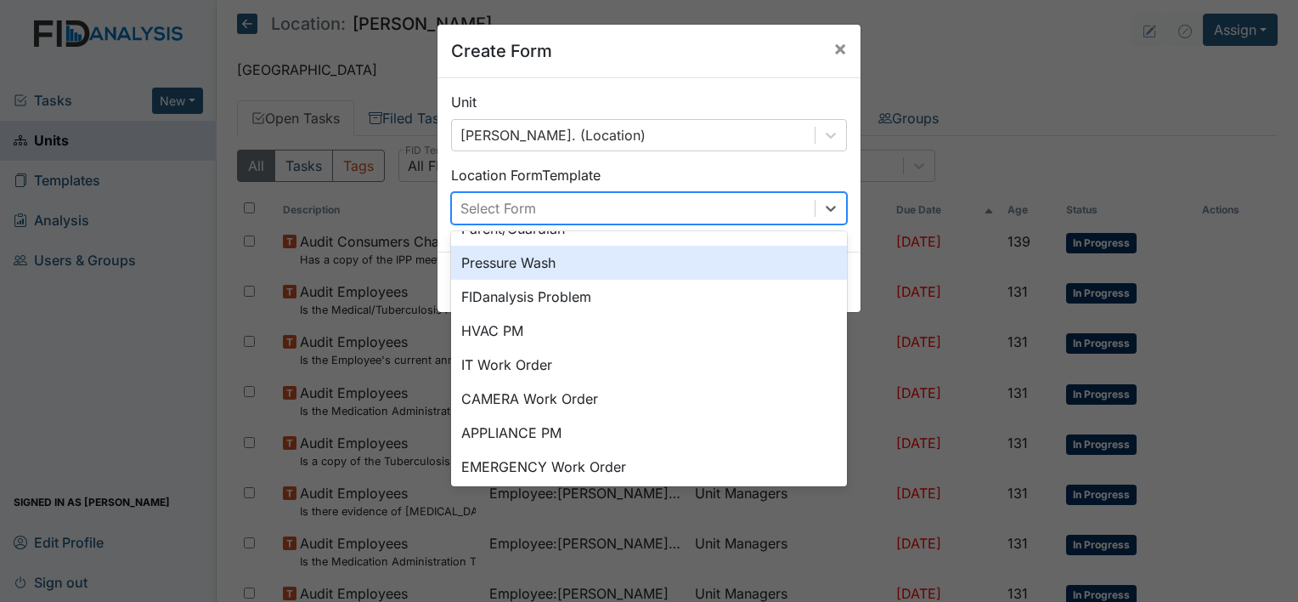
scroll to position [211, 0]
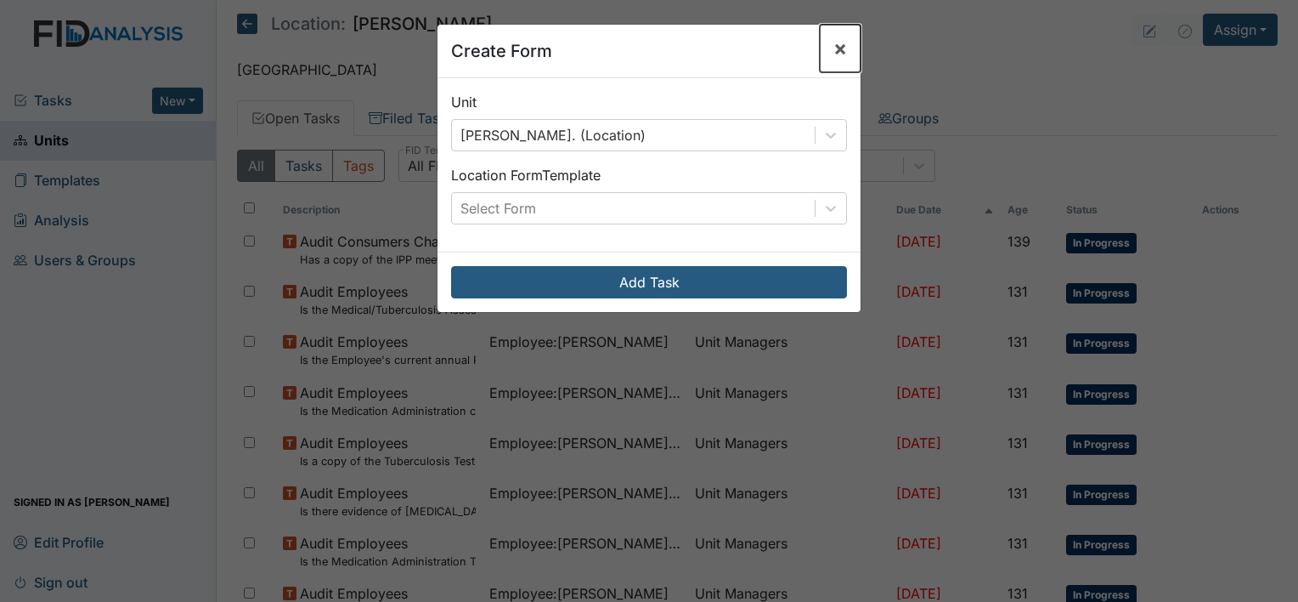
click at [834, 52] on span "×" at bounding box center [841, 48] width 14 height 25
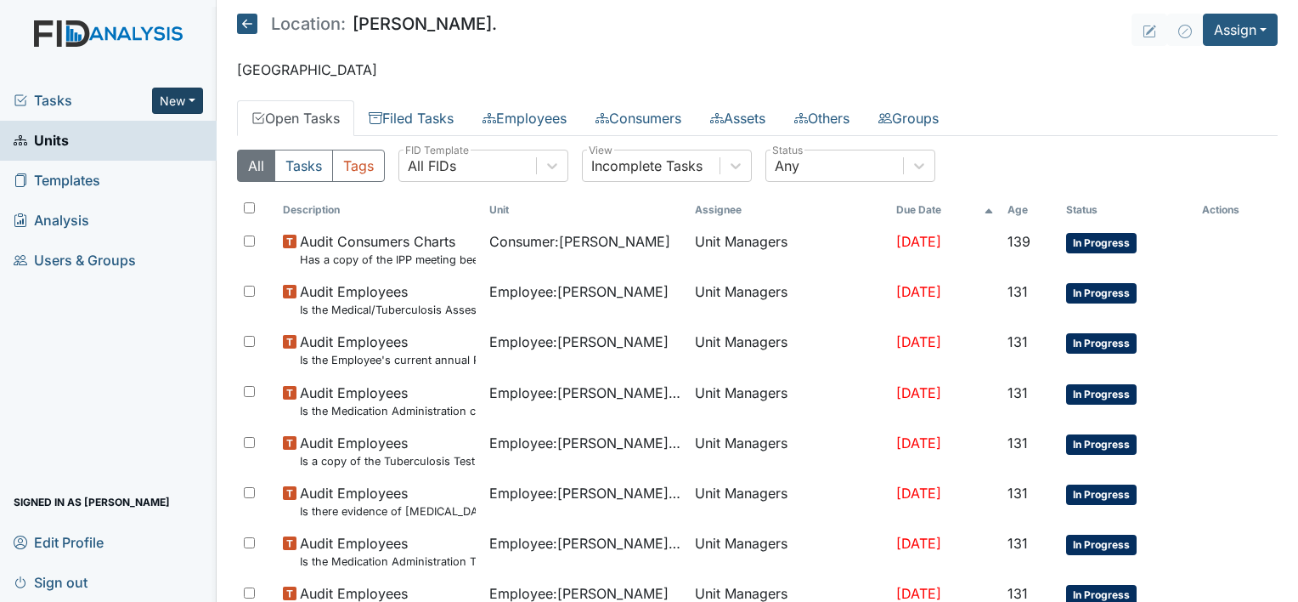
click at [194, 97] on button "New" at bounding box center [177, 101] width 51 height 26
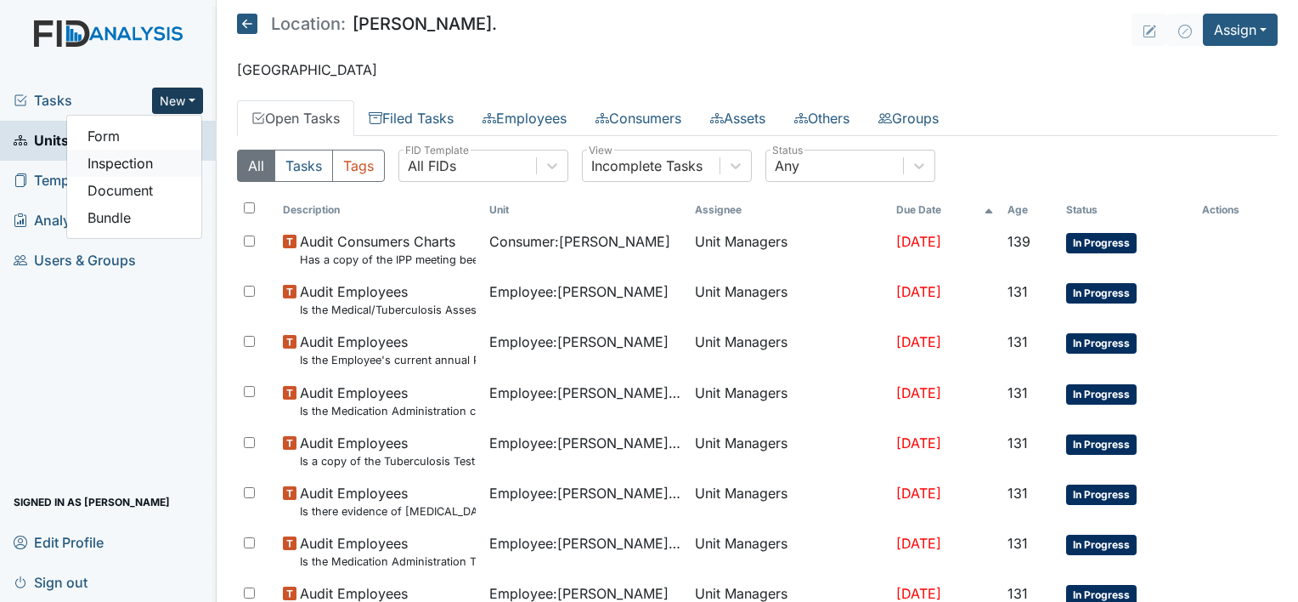
click at [192, 156] on link "Inspection" at bounding box center [134, 163] width 134 height 27
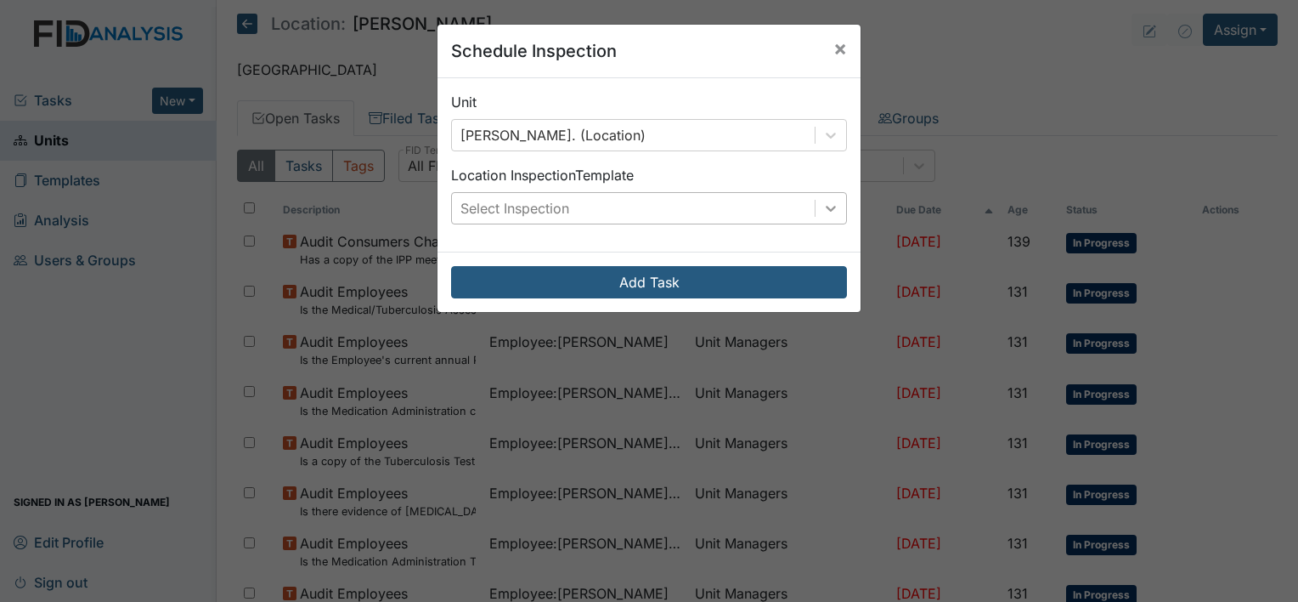
click at [829, 214] on icon at bounding box center [830, 208] width 17 height 17
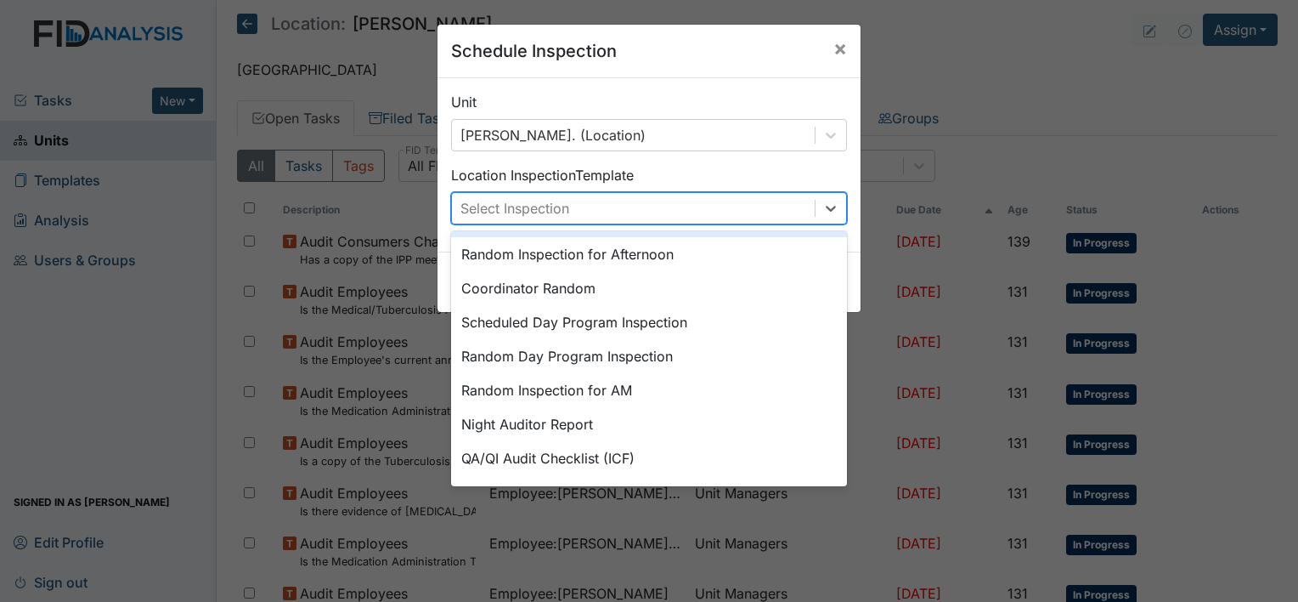
scroll to position [292, 0]
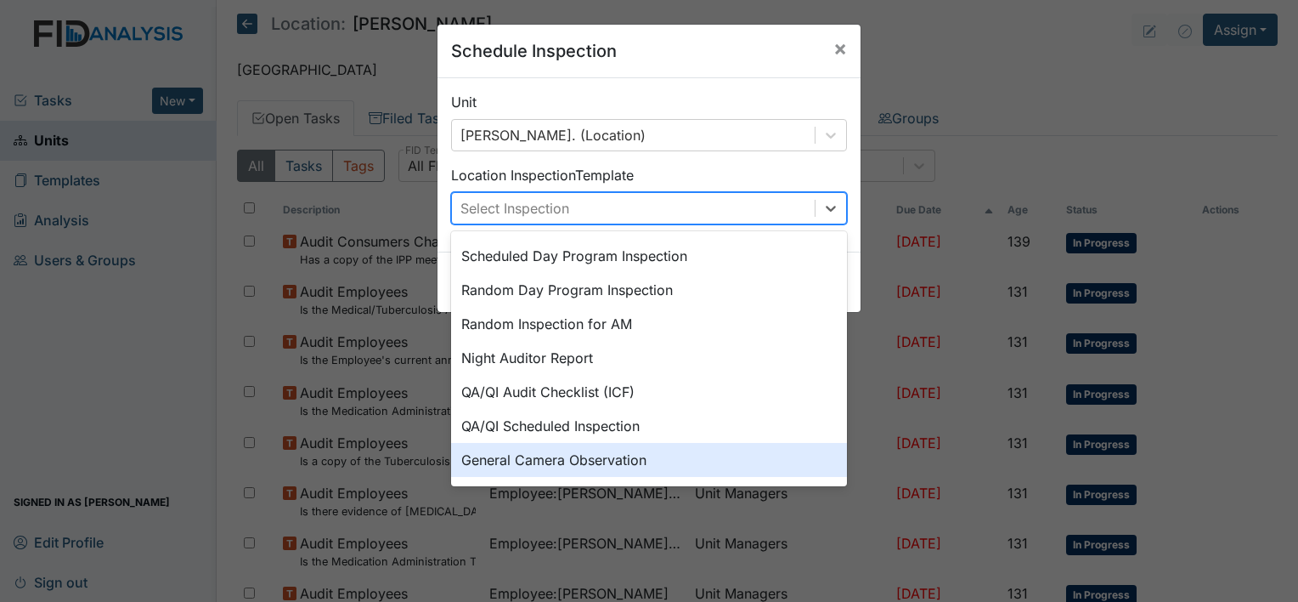
click at [657, 449] on div "General Camera Observation" at bounding box center [649, 460] width 396 height 34
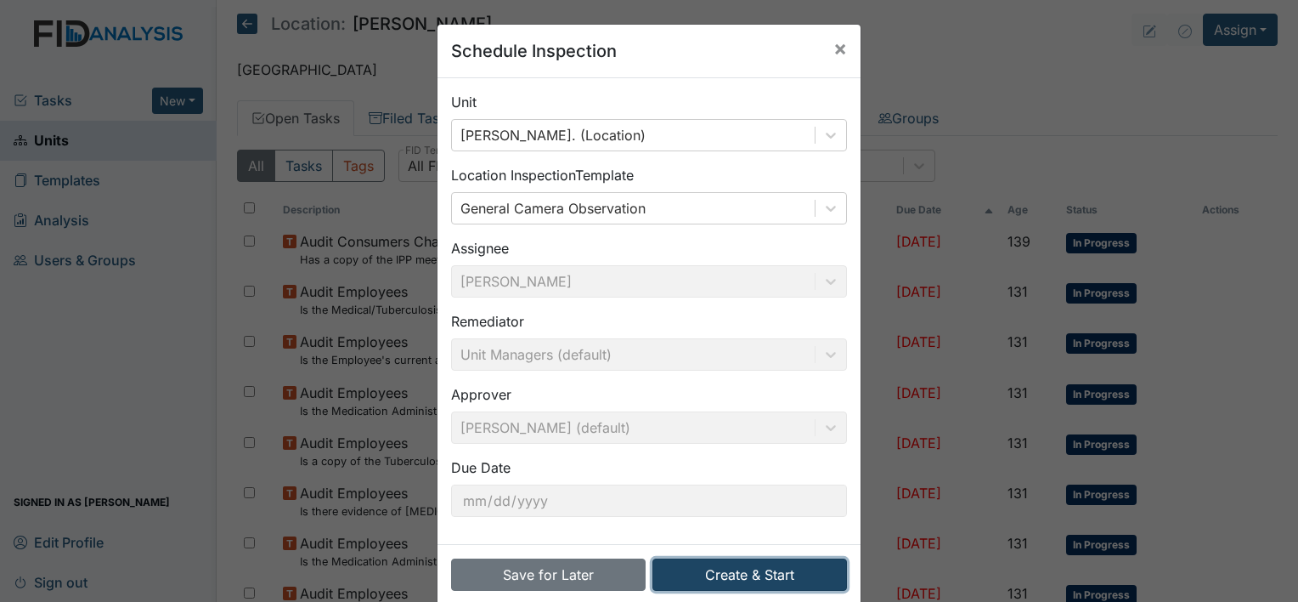
click at [707, 570] on button "Create & Start" at bounding box center [750, 574] width 195 height 32
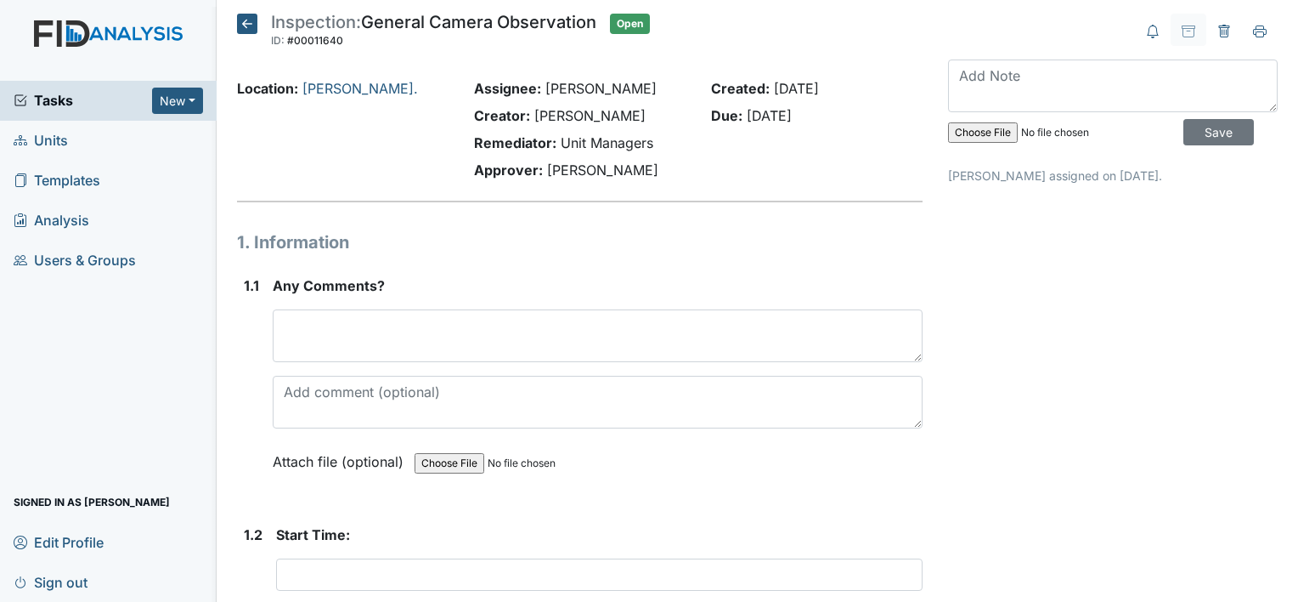
drag, startPoint x: 0, startPoint y: 0, endPoint x: 704, endPoint y: 575, distance: 908.8
click at [704, 575] on input "text" at bounding box center [599, 574] width 647 height 32
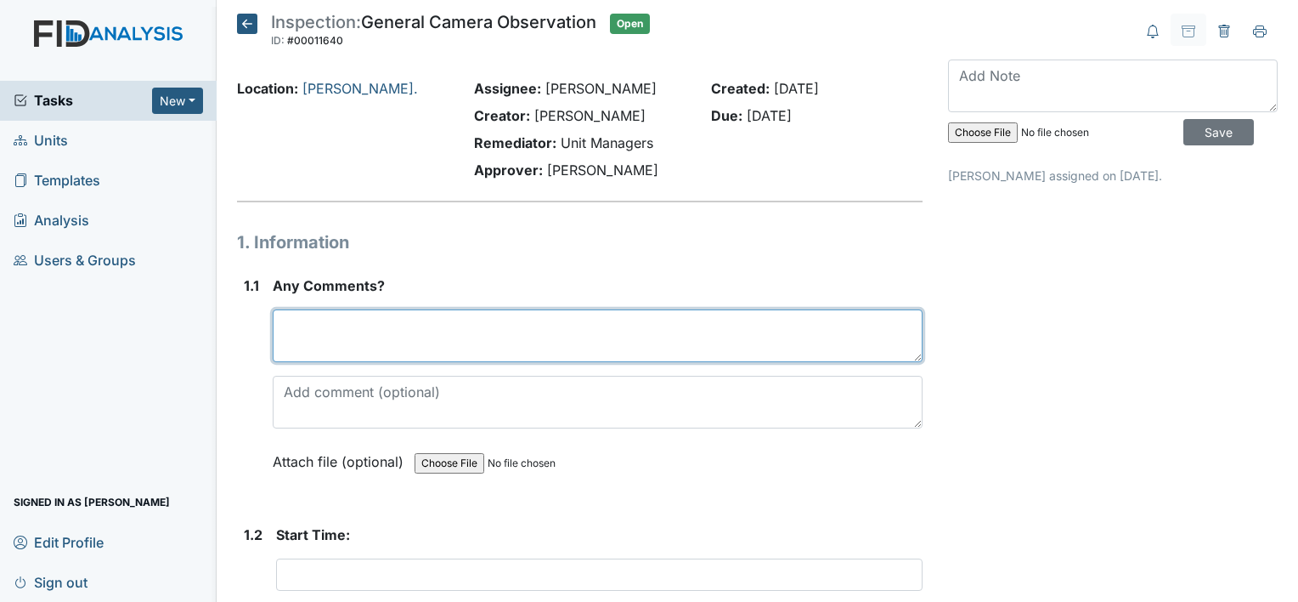
click at [319, 313] on textarea at bounding box center [598, 335] width 650 height 53
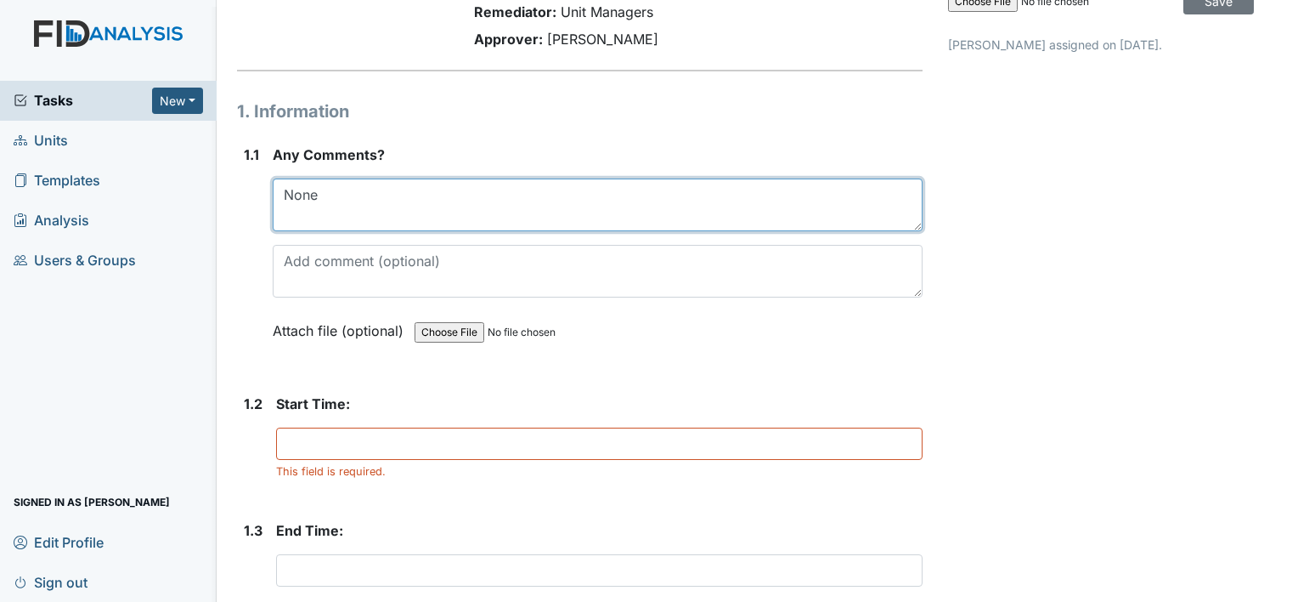
scroll to position [151, 0]
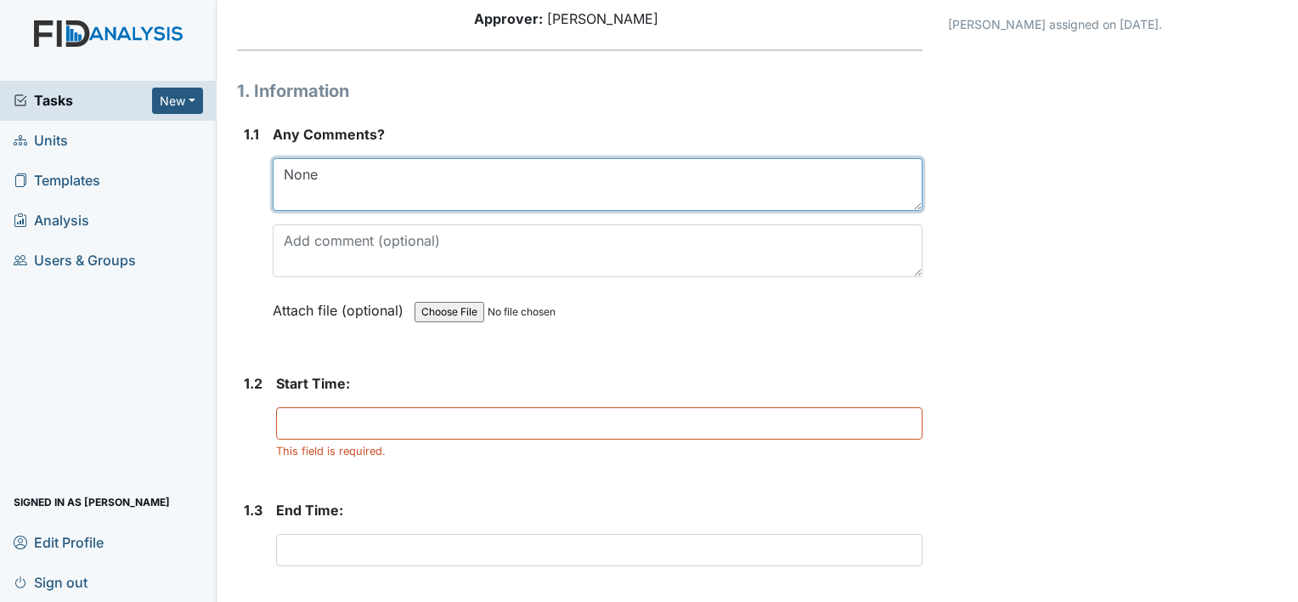
type textarea "None"
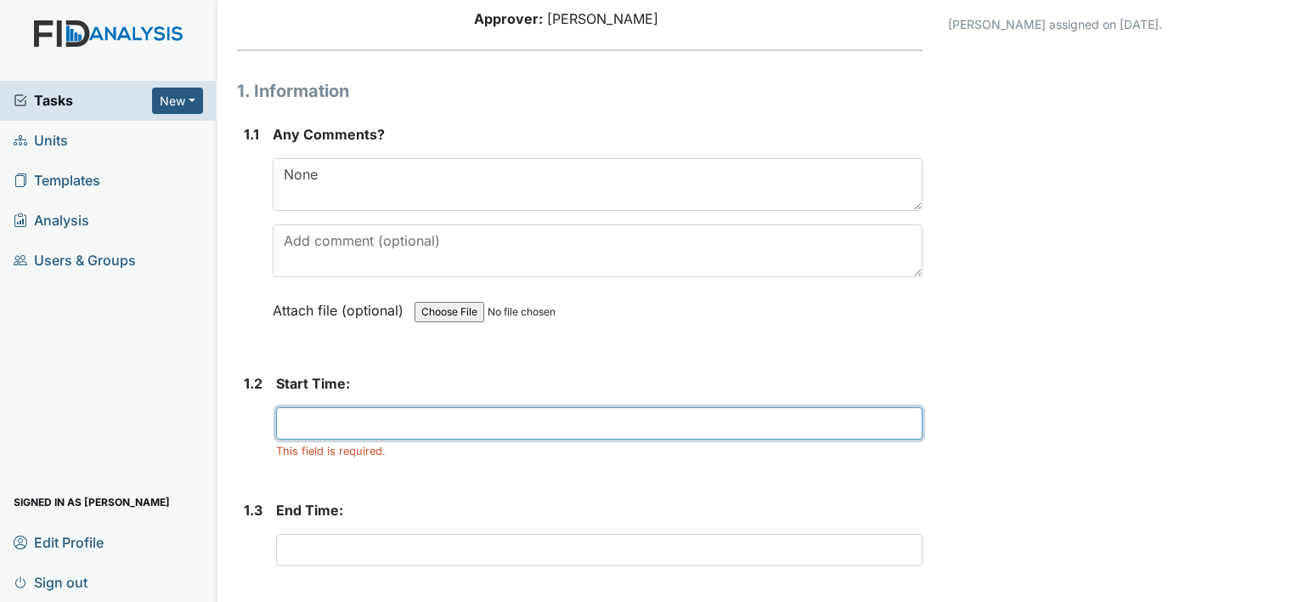
click at [297, 426] on input "text" at bounding box center [599, 423] width 647 height 32
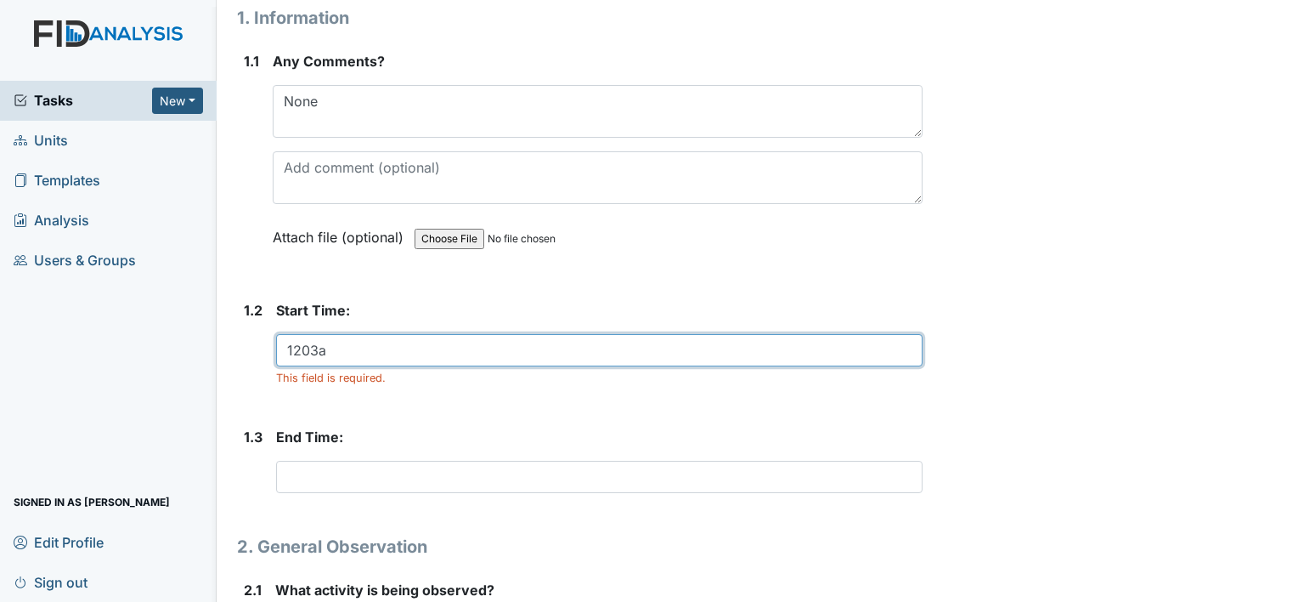
scroll to position [232, 0]
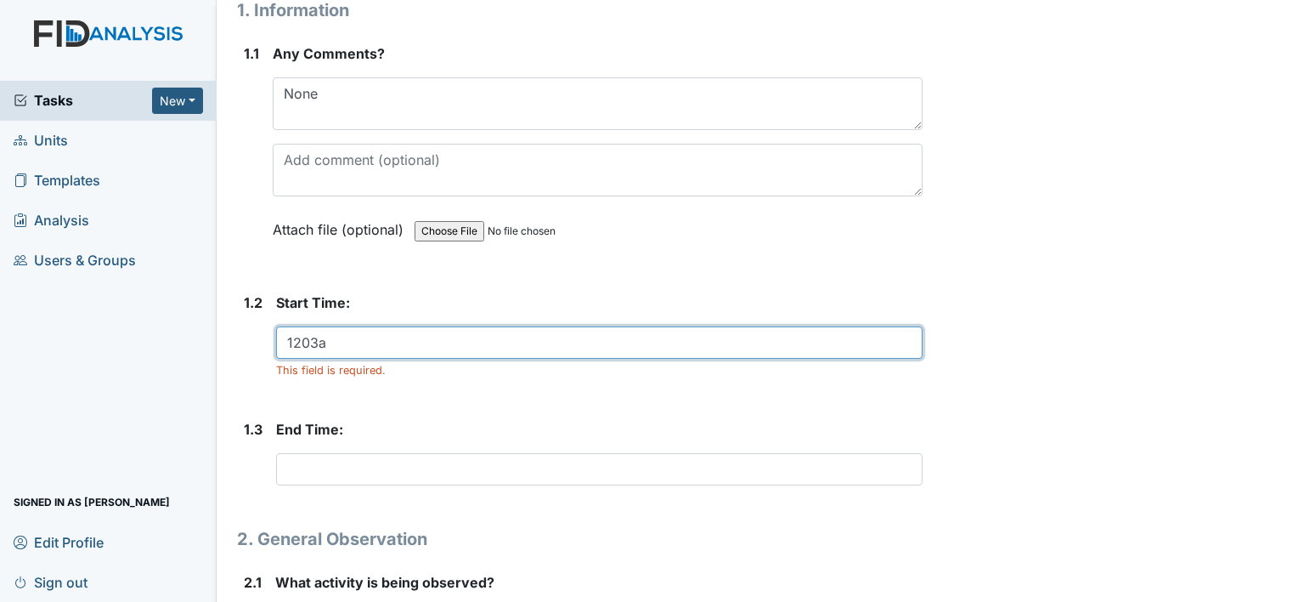
type input "1203a"
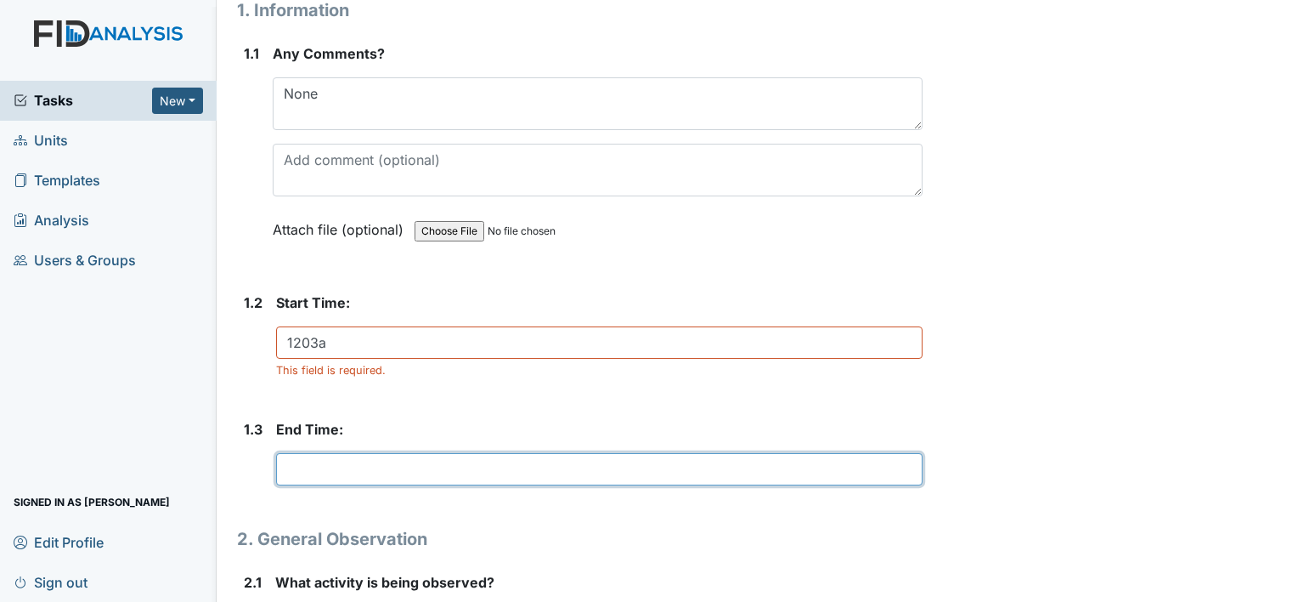
click at [308, 468] on input "text" at bounding box center [599, 469] width 647 height 32
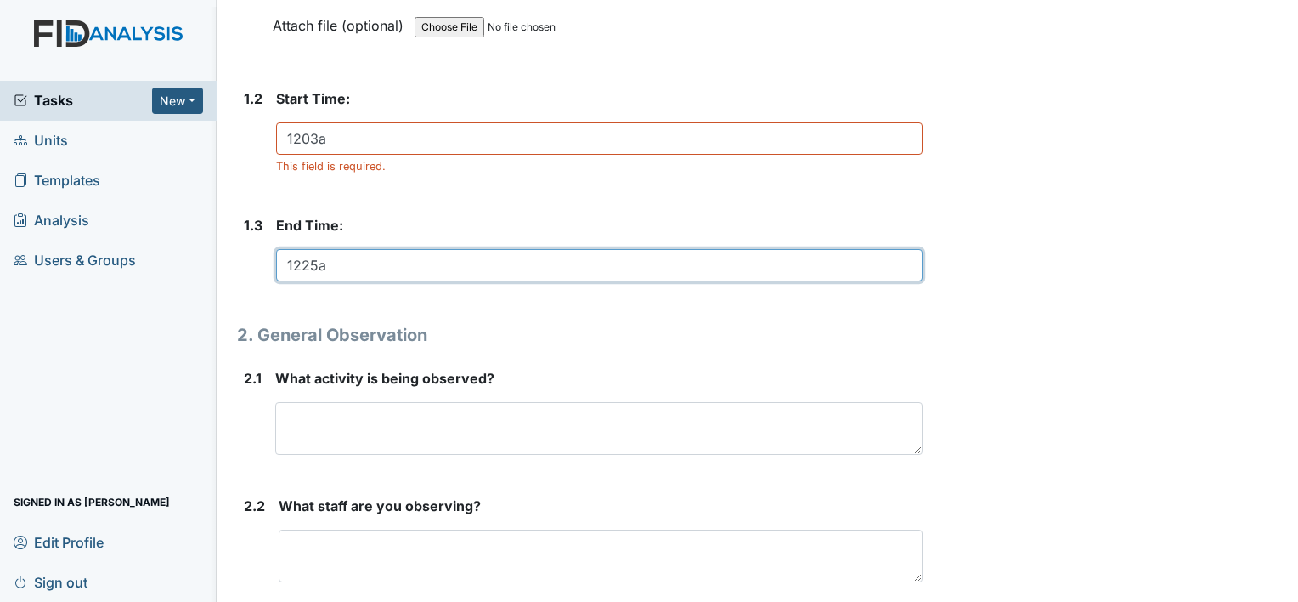
scroll to position [442, 0]
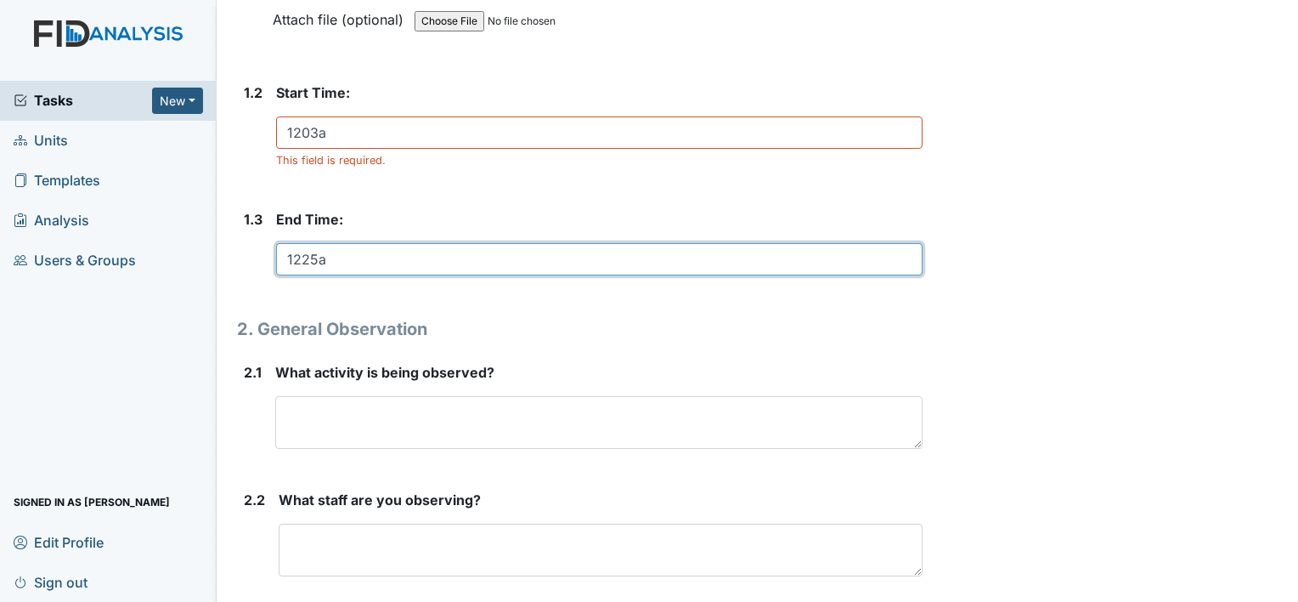
type input "1225a"
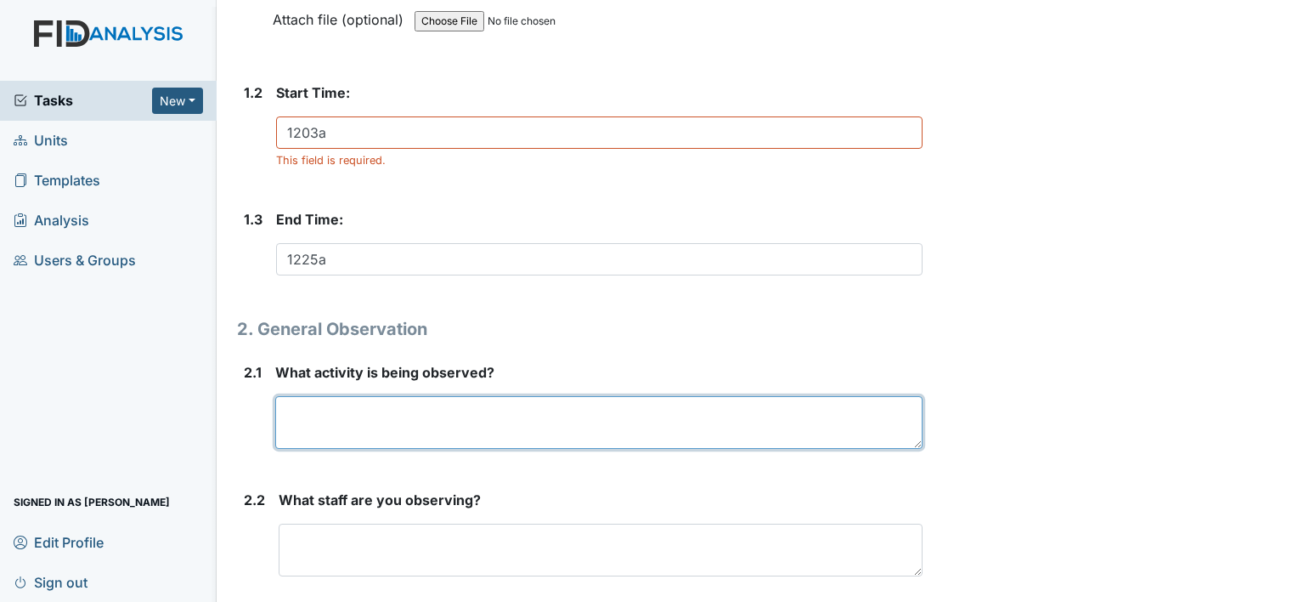
click at [316, 416] on textarea at bounding box center [598, 422] width 647 height 53
type textarea "L"
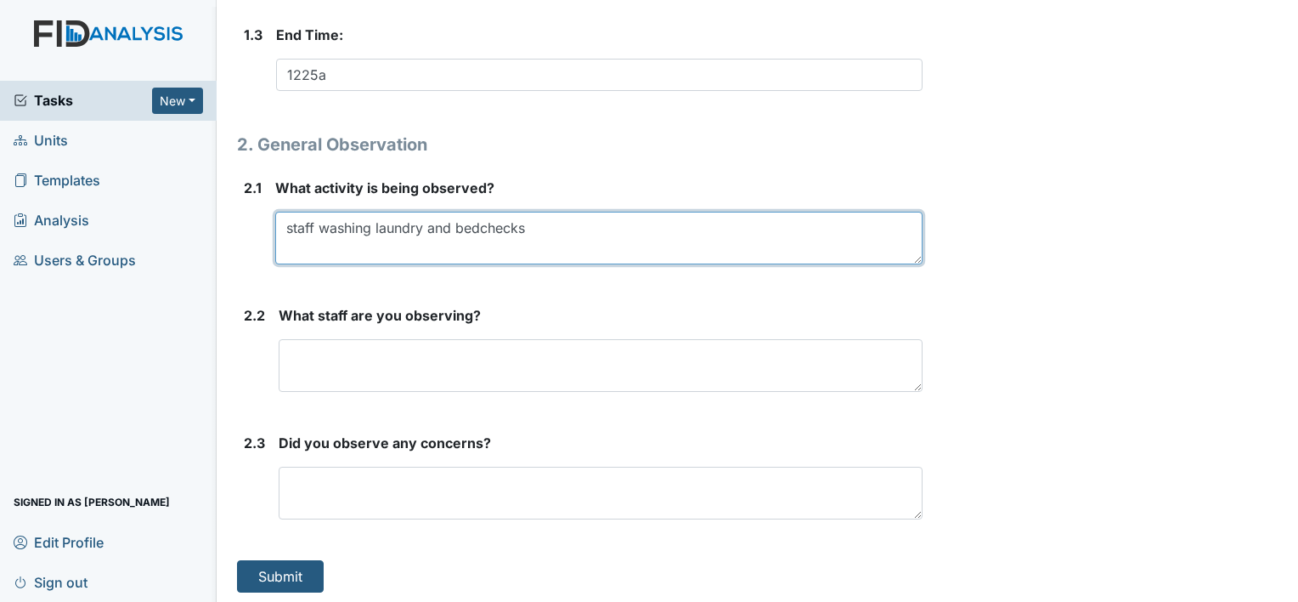
scroll to position [628, 0]
type textarea "staff washing laundry and bed checks"
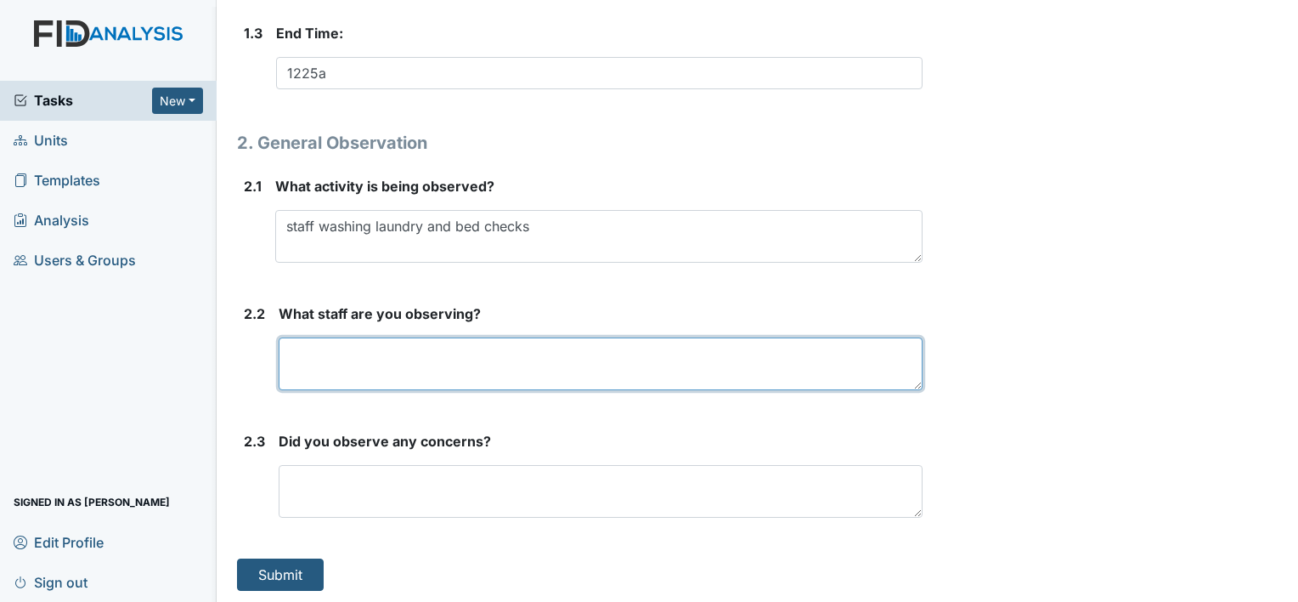
click at [483, 357] on textarea at bounding box center [601, 363] width 644 height 53
type textarea "Latika Sampson"
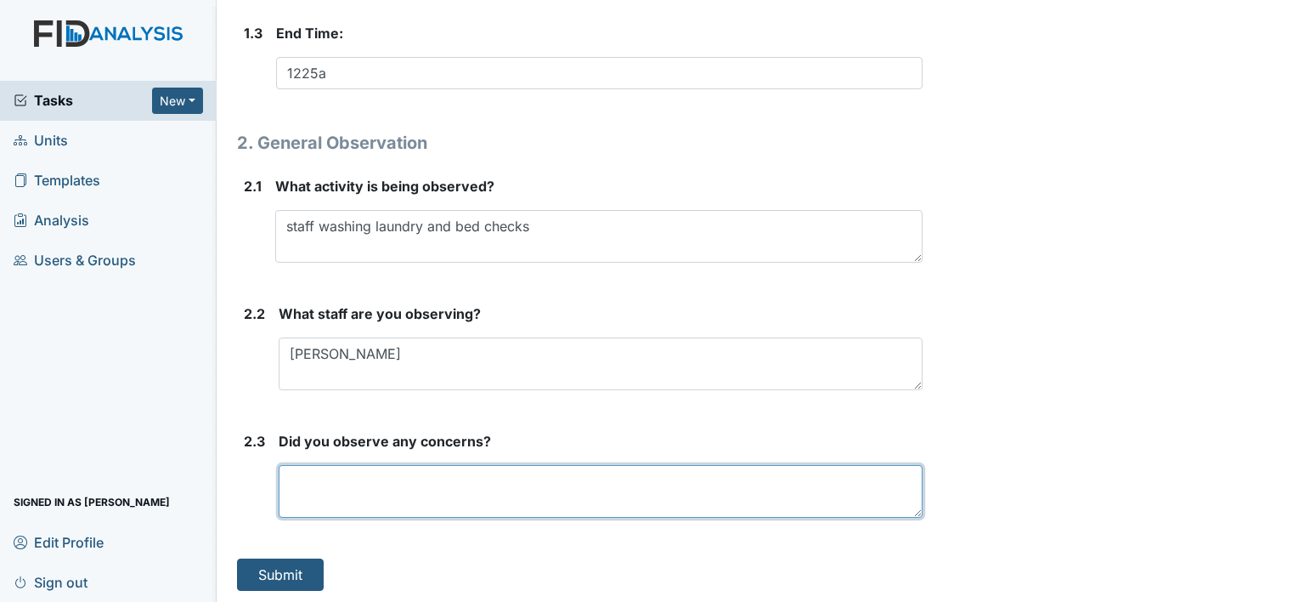
click at [449, 486] on textarea at bounding box center [601, 491] width 644 height 53
type textarea "None at this time"
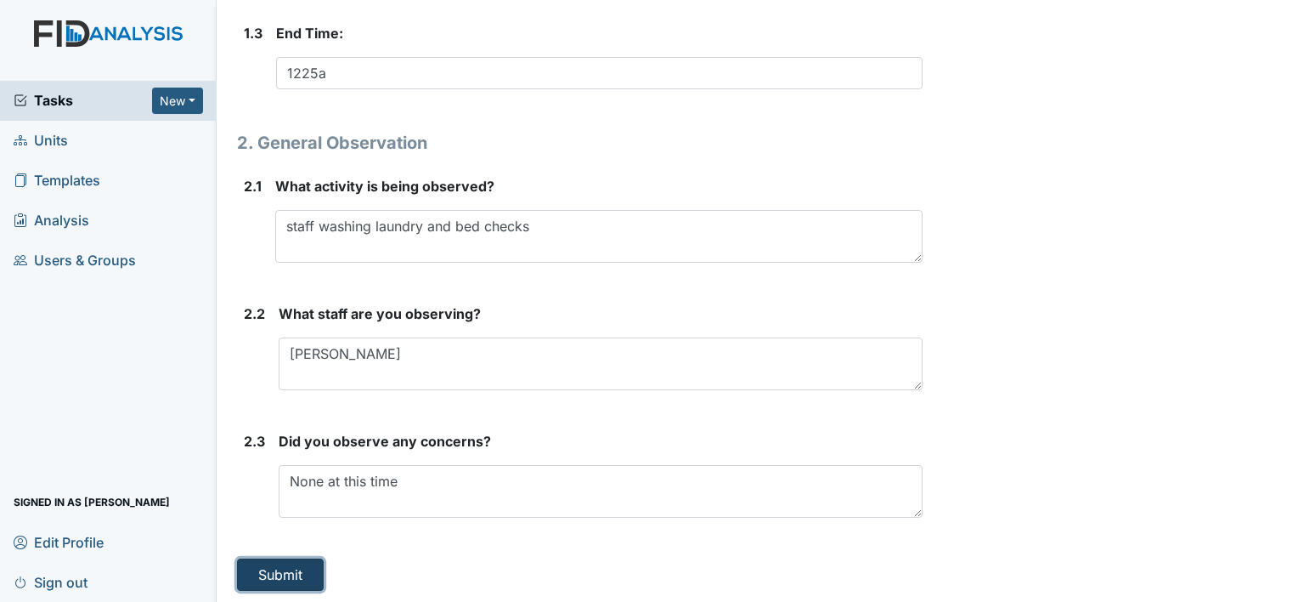
click at [273, 576] on button "Submit" at bounding box center [280, 574] width 87 height 32
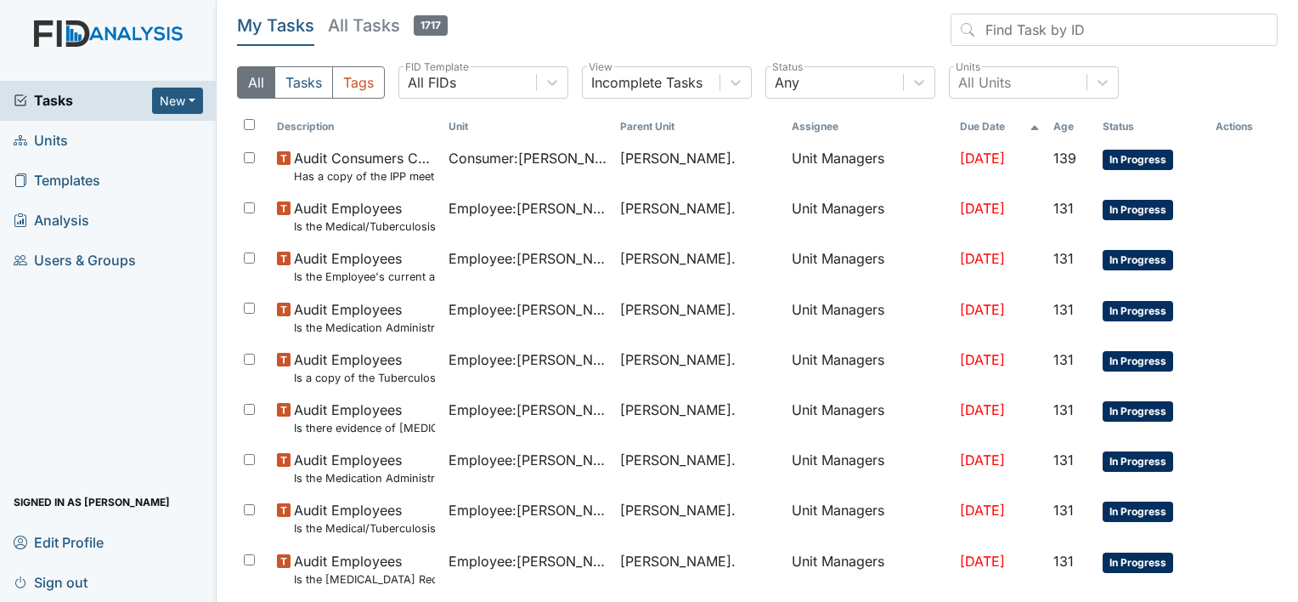
click at [61, 146] on span "Units" at bounding box center [41, 140] width 54 height 26
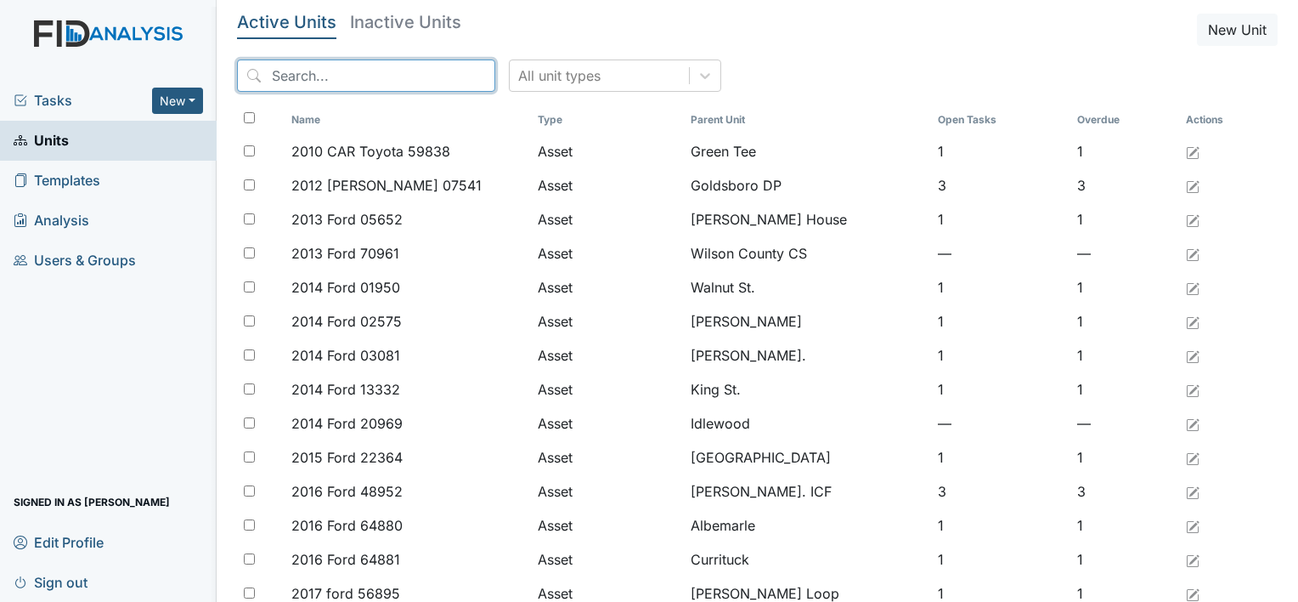
click at [281, 76] on input "search" at bounding box center [366, 75] width 258 height 32
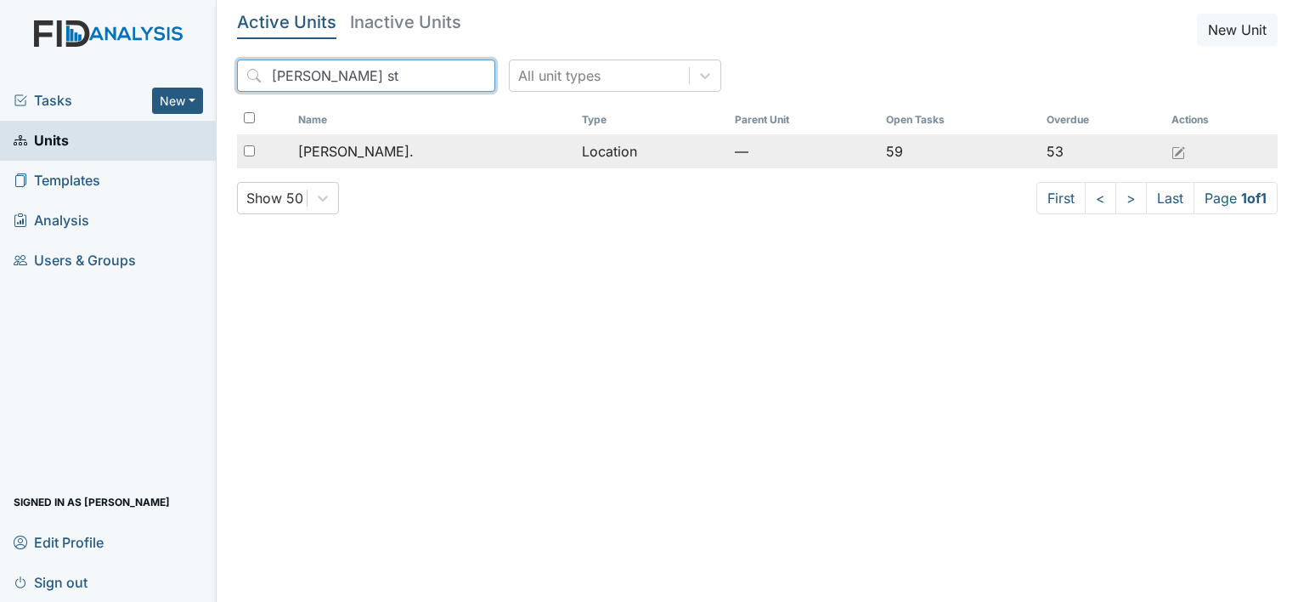
type input "William st"
click at [364, 156] on span "[PERSON_NAME]." at bounding box center [356, 151] width 116 height 20
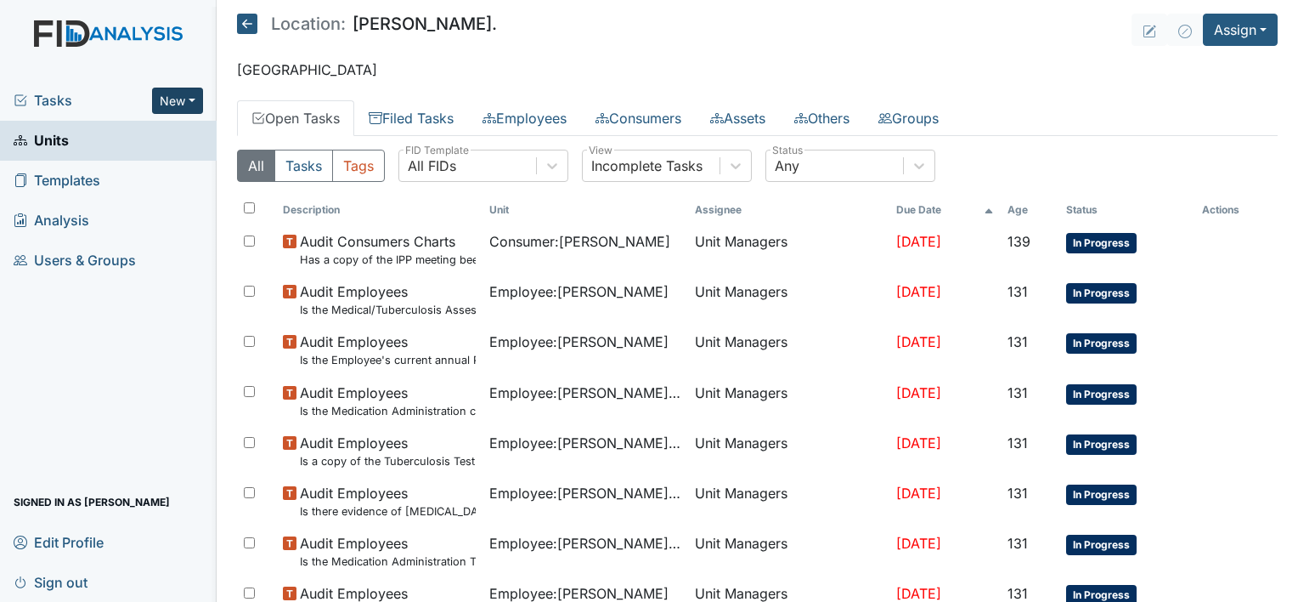
click at [190, 105] on button "New" at bounding box center [177, 101] width 51 height 26
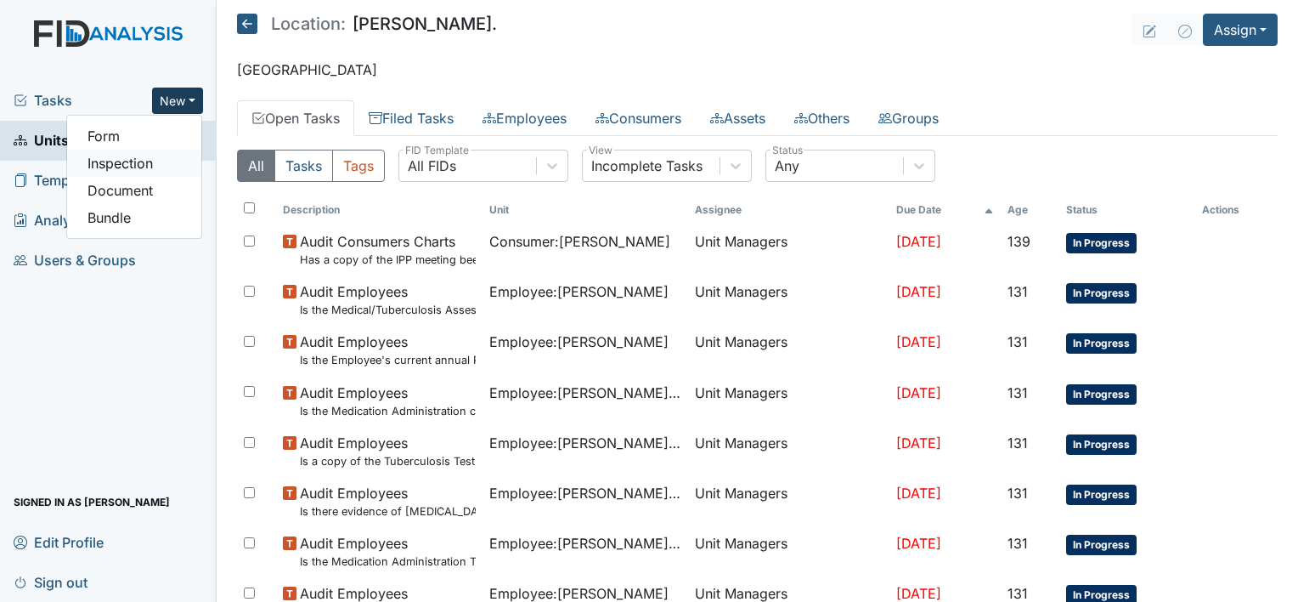
click at [174, 167] on link "Inspection" at bounding box center [134, 163] width 134 height 27
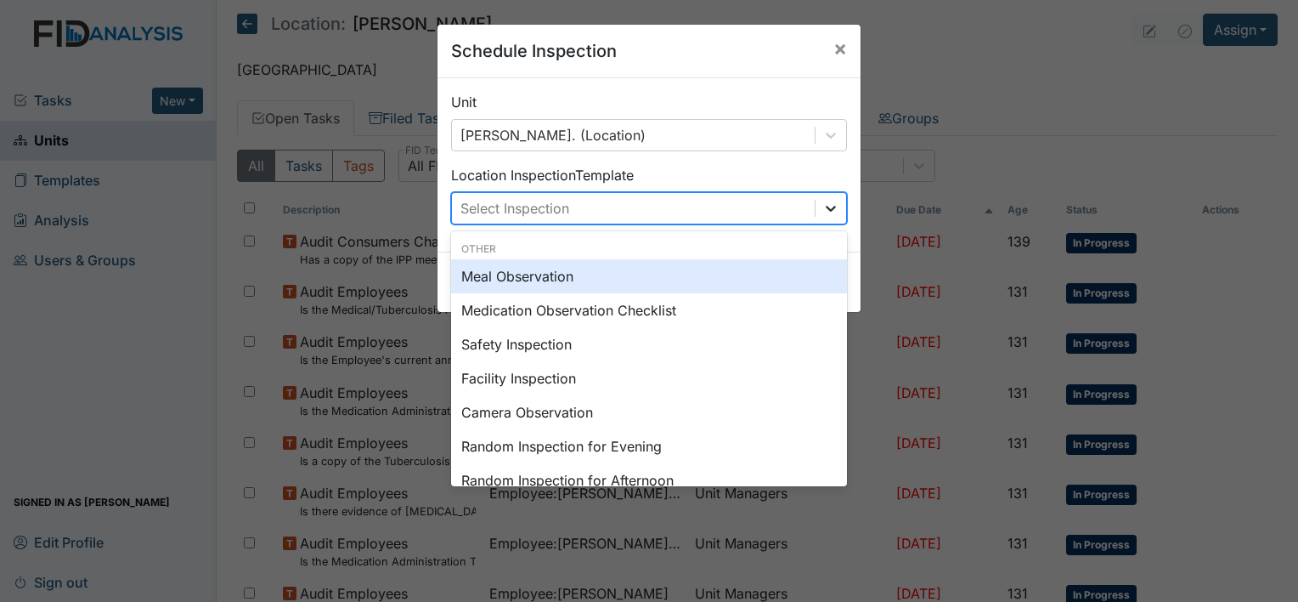
click at [828, 206] on icon at bounding box center [830, 208] width 17 height 17
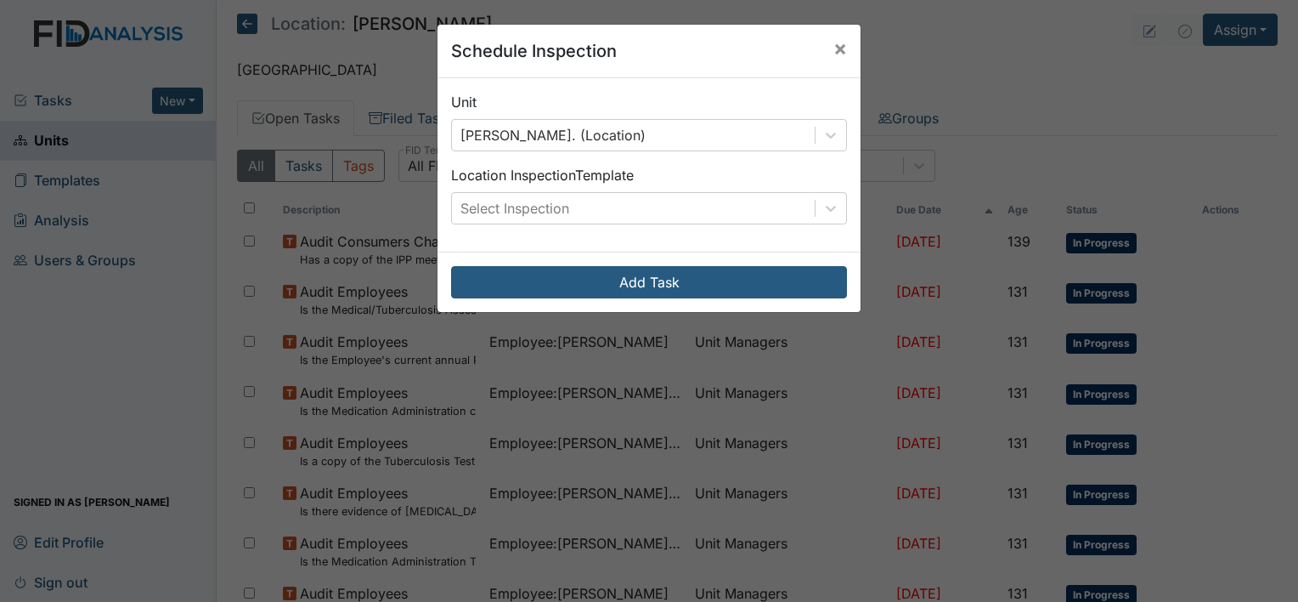
click at [840, 472] on div "Schedule Inspection × Unit William St. (Location) Location Inspection Template …" at bounding box center [649, 301] width 1298 height 602
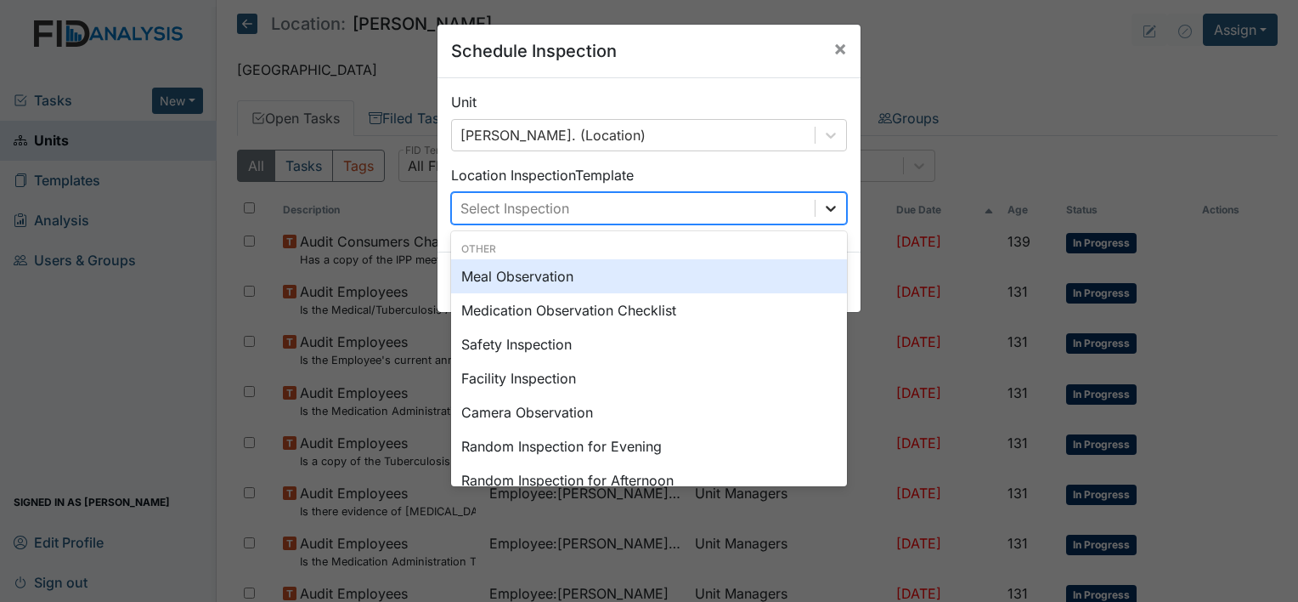
click at [822, 212] on icon at bounding box center [830, 208] width 17 height 17
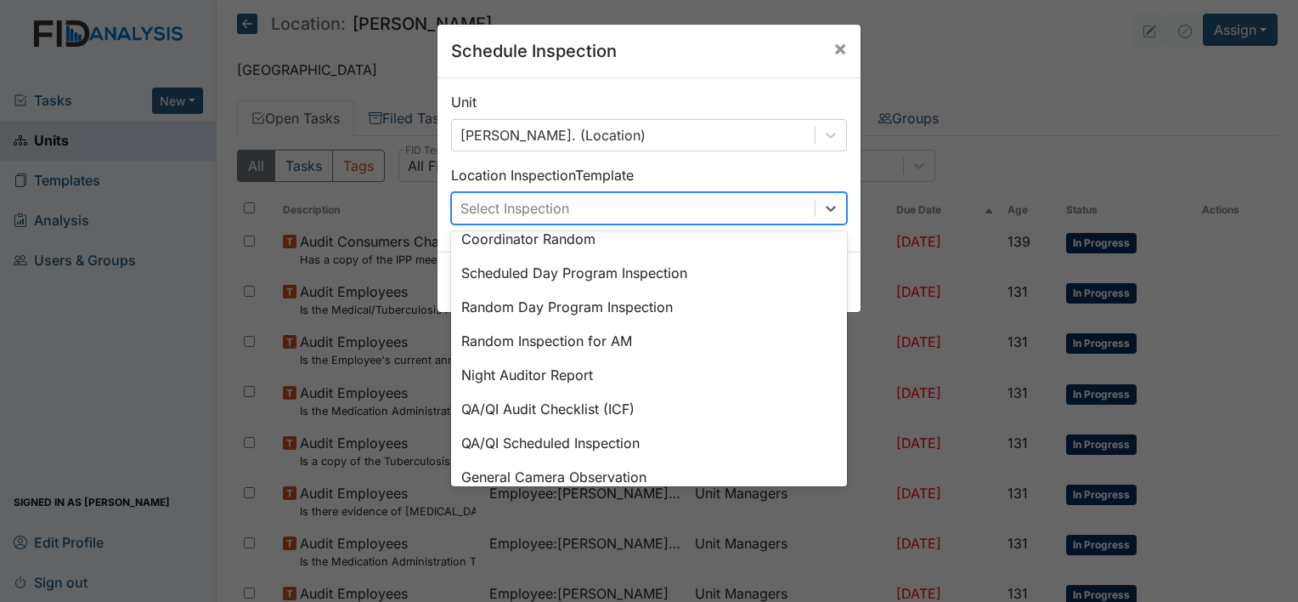
scroll to position [292, 0]
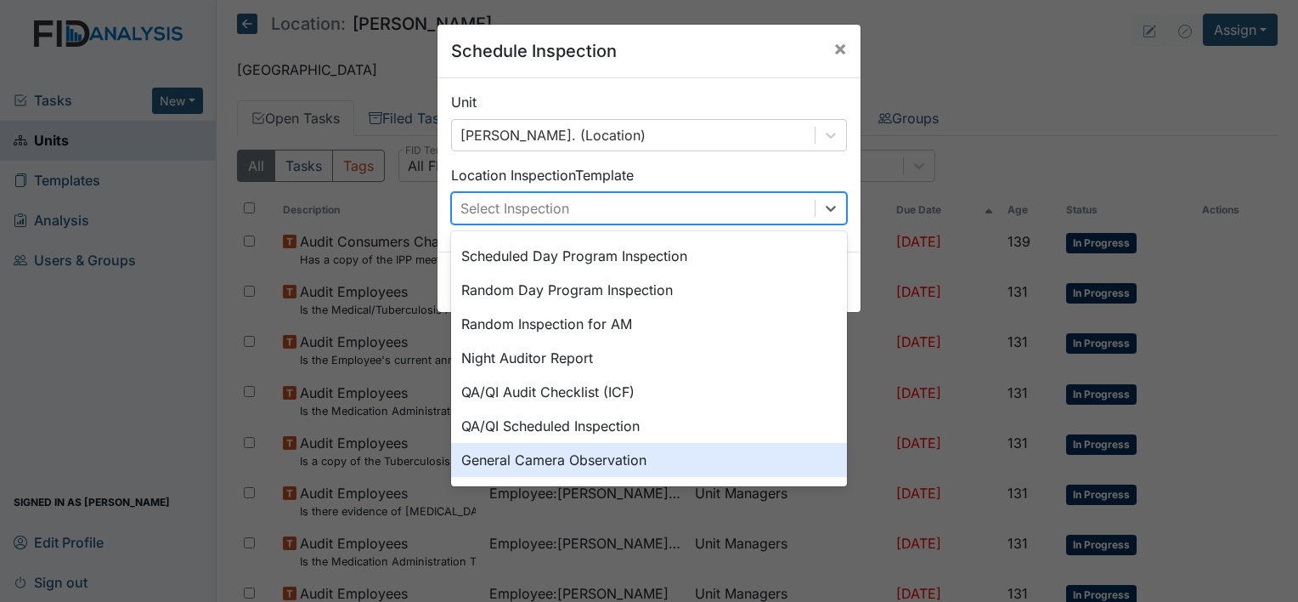
click at [697, 463] on div "General Camera Observation" at bounding box center [649, 460] width 396 height 34
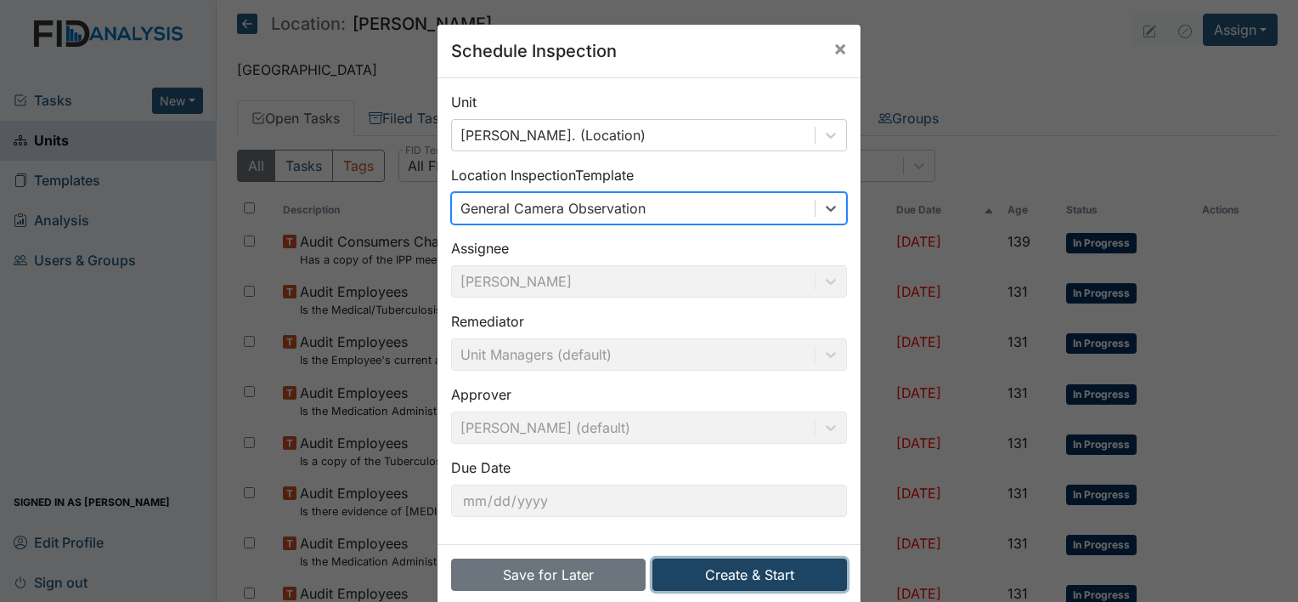
click at [755, 578] on button "Create & Start" at bounding box center [750, 574] width 195 height 32
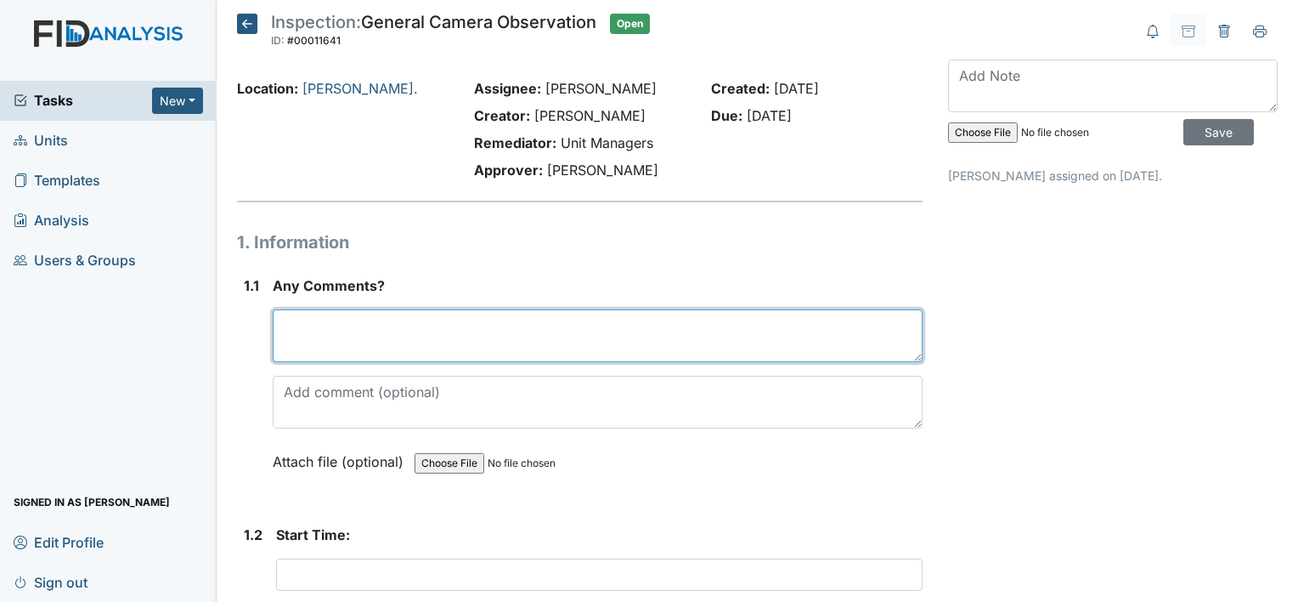
click at [626, 354] on textarea at bounding box center [598, 335] width 650 height 53
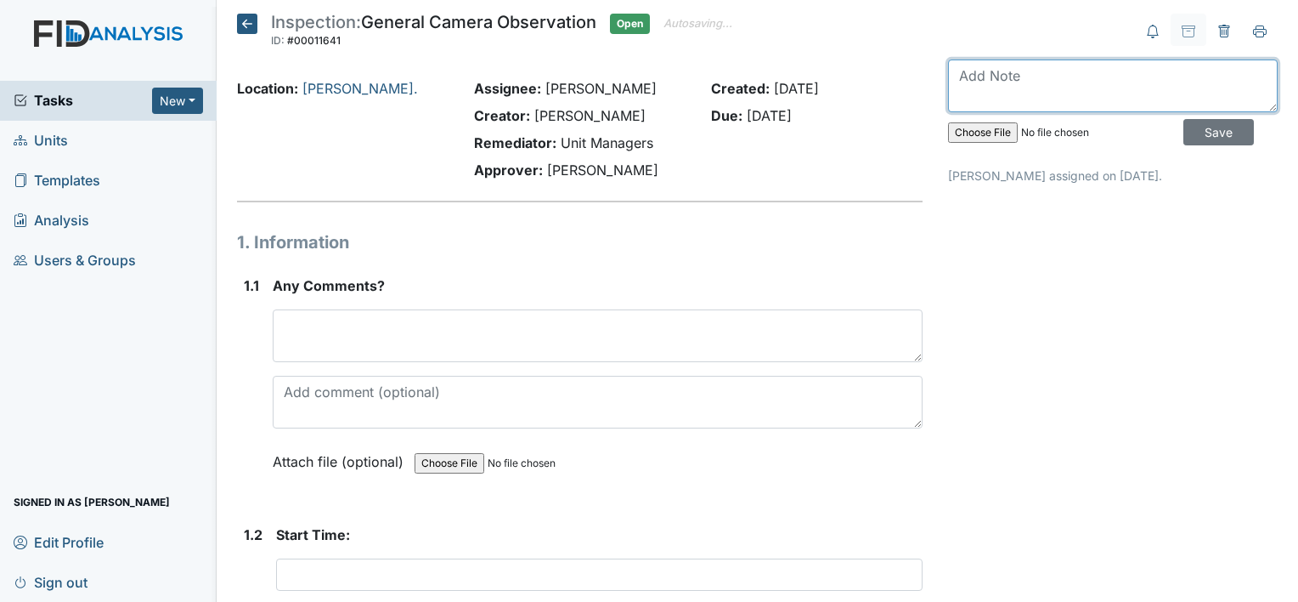
click at [979, 80] on textarea at bounding box center [1113, 85] width 330 height 53
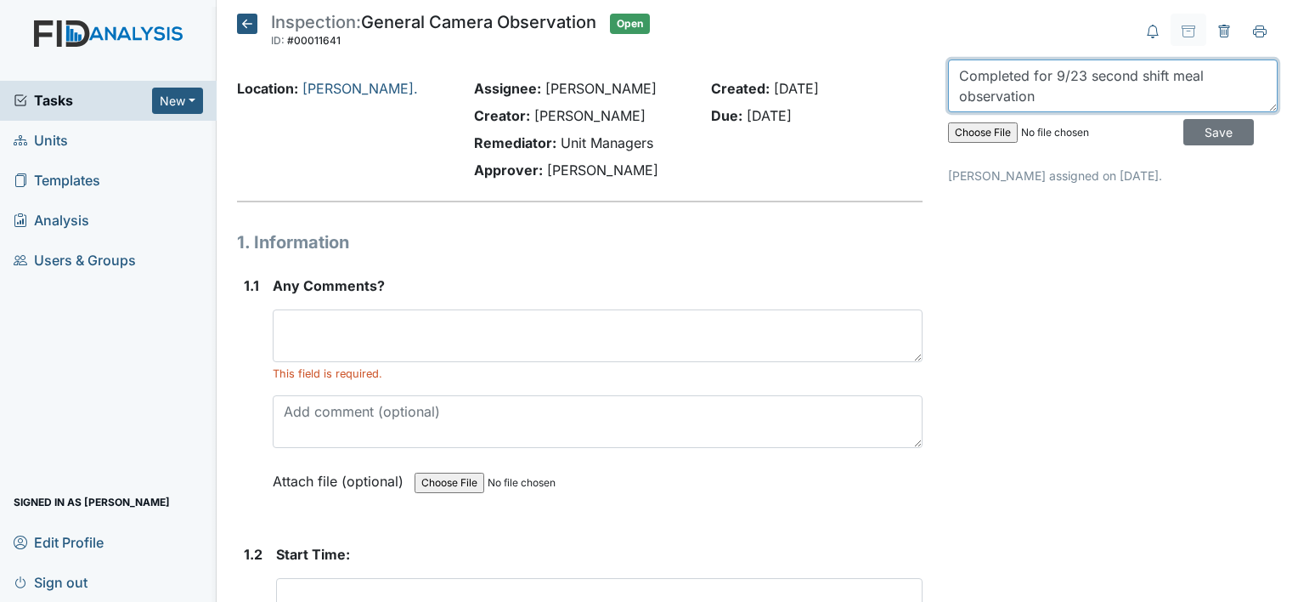
type textarea "Completed for 9/23 second shift meal observation"
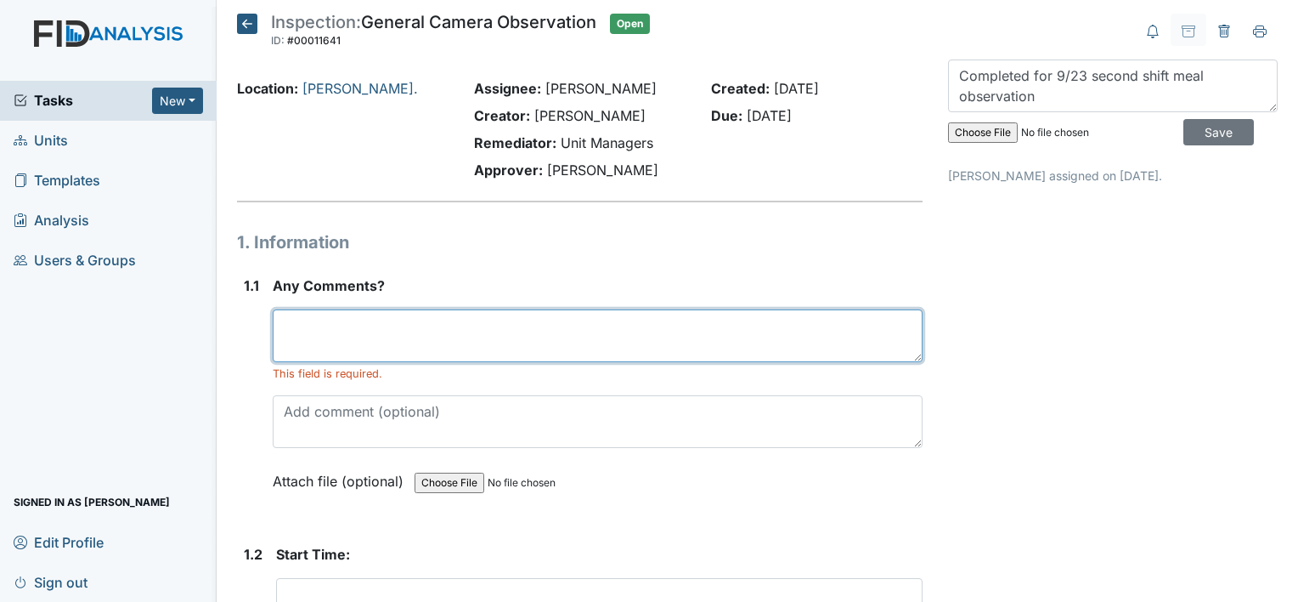
click at [382, 344] on textarea at bounding box center [598, 335] width 650 height 53
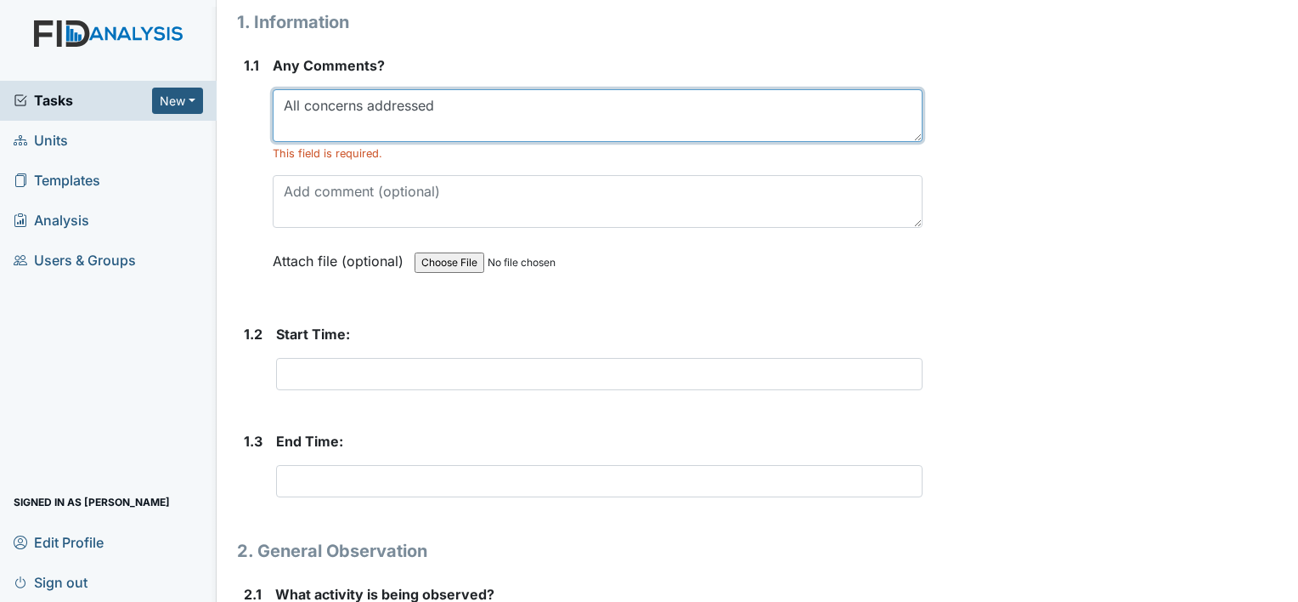
scroll to position [221, 0]
type textarea "All concerns addressed"
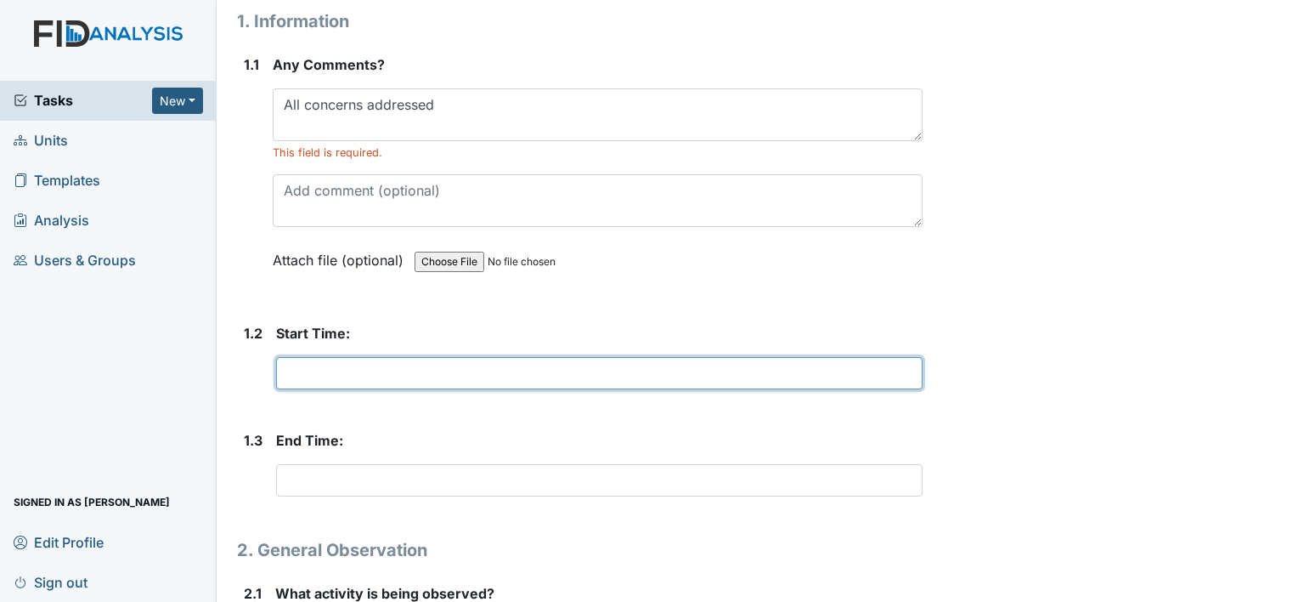
click at [391, 372] on input "text" at bounding box center [599, 373] width 647 height 32
type input "7"
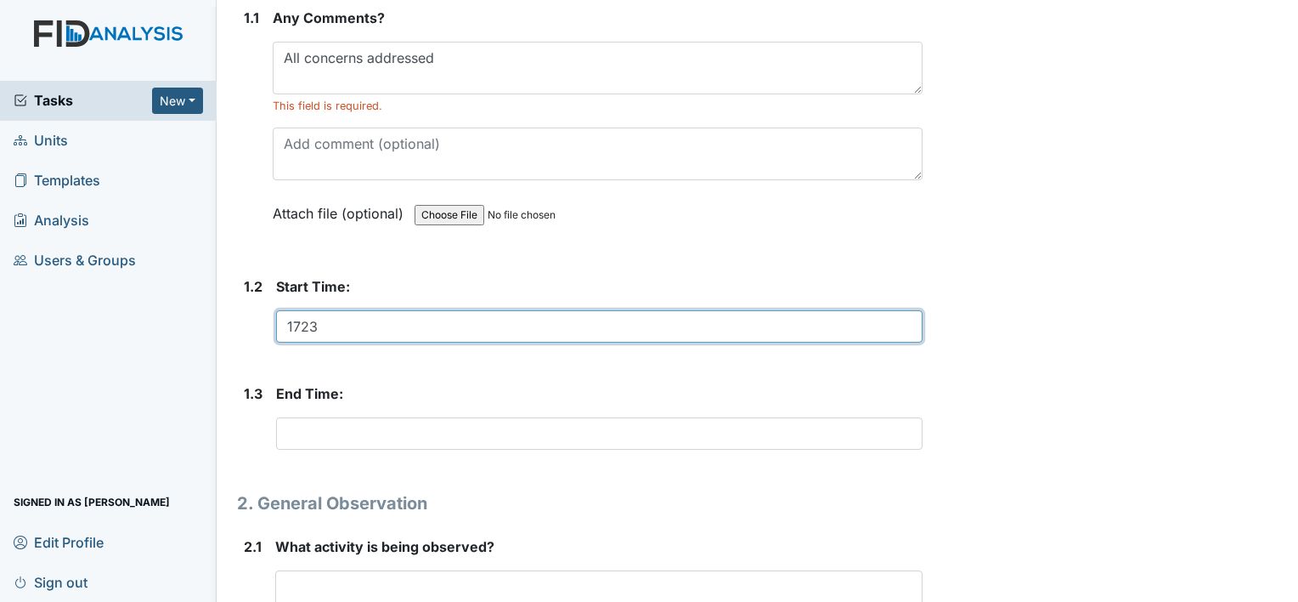
scroll to position [292, 0]
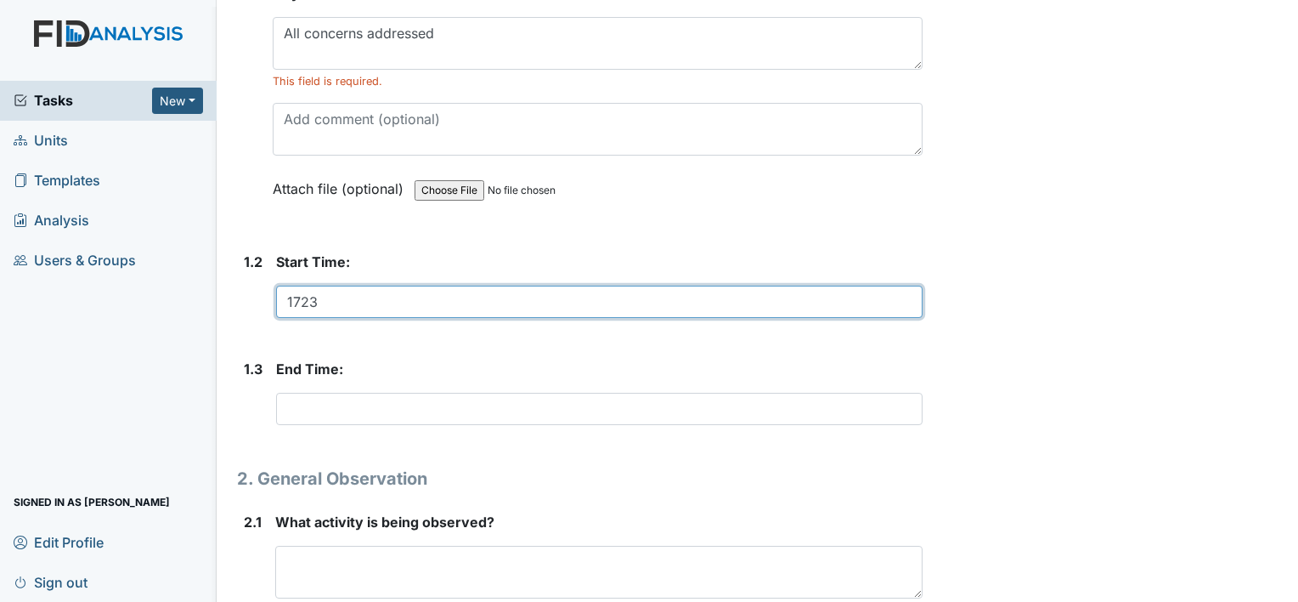
type input "1723"
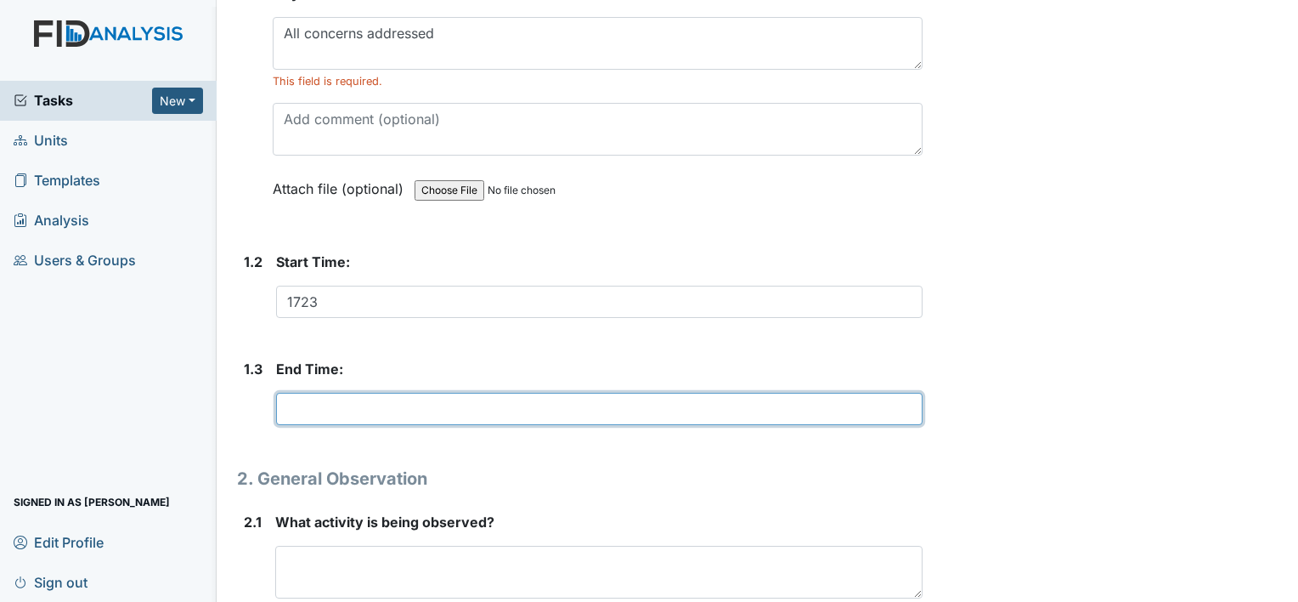
click at [479, 401] on input "text" at bounding box center [599, 409] width 647 height 32
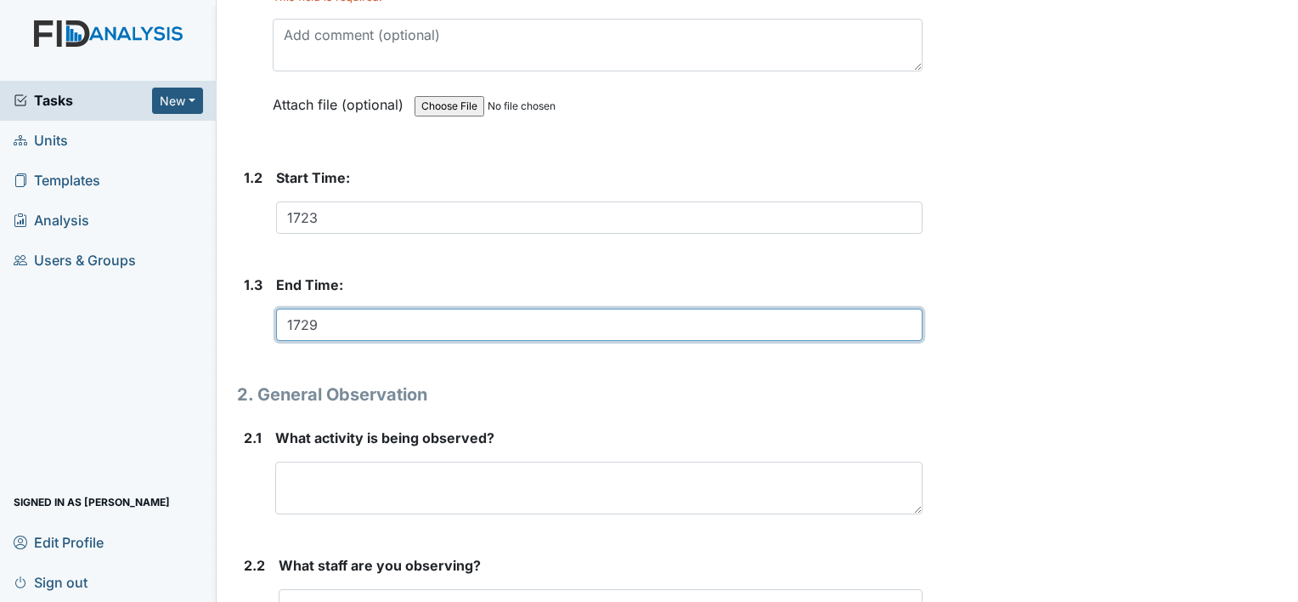
scroll to position [462, 0]
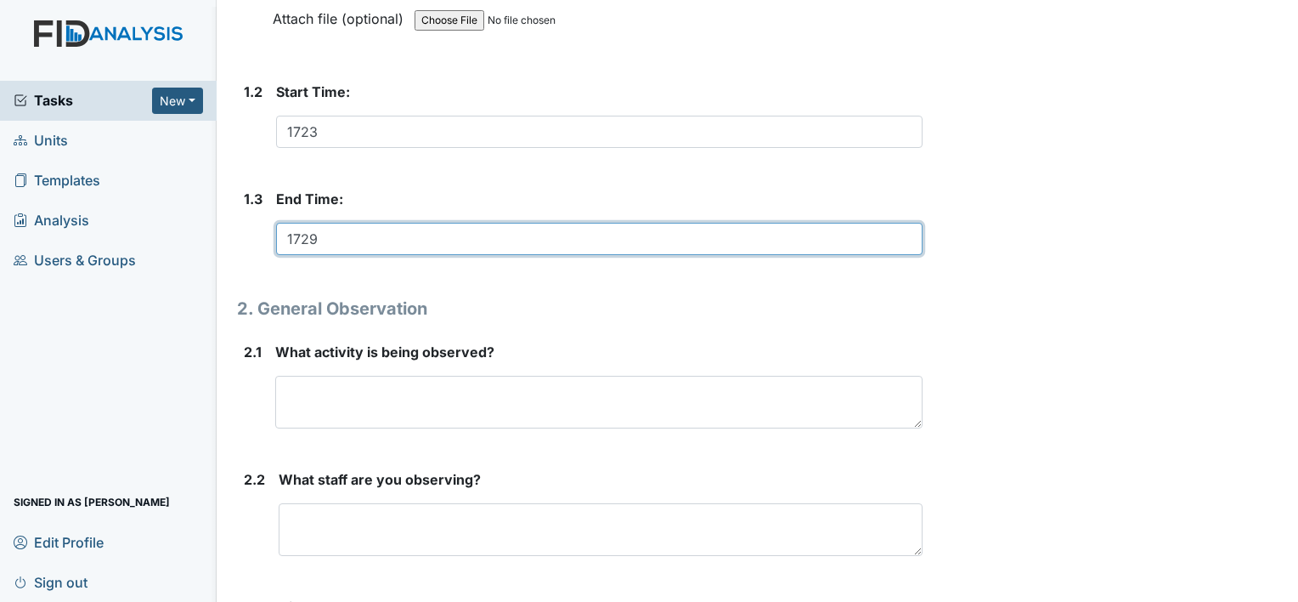
type input "1729"
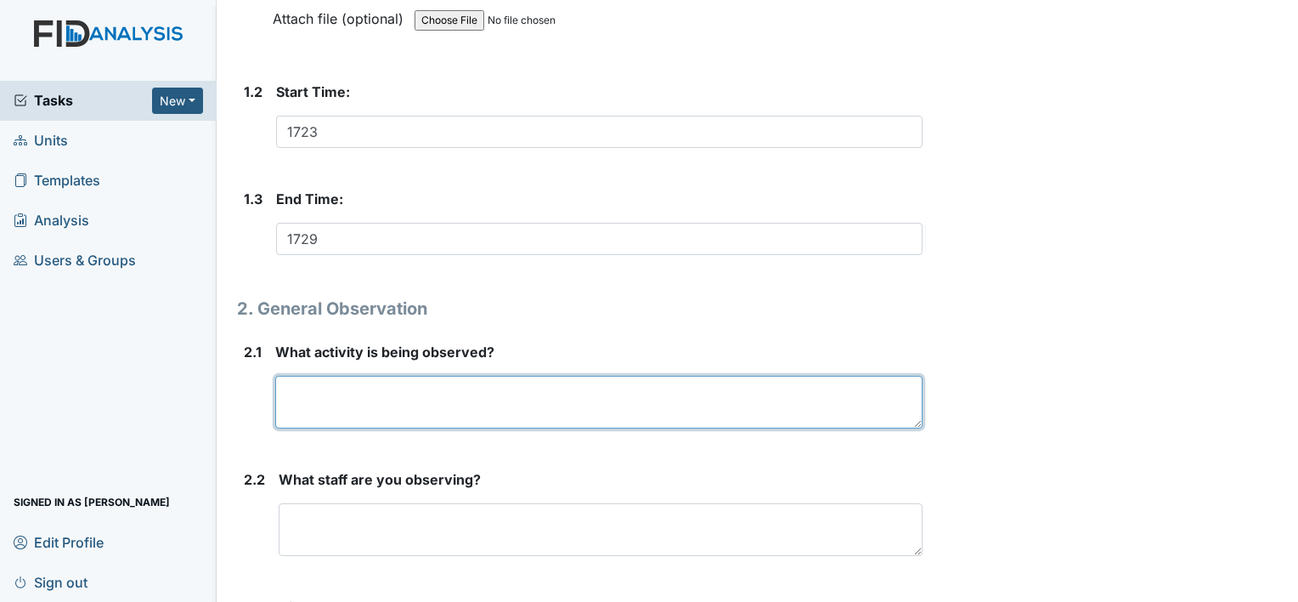
click at [449, 397] on textarea at bounding box center [598, 402] width 647 height 53
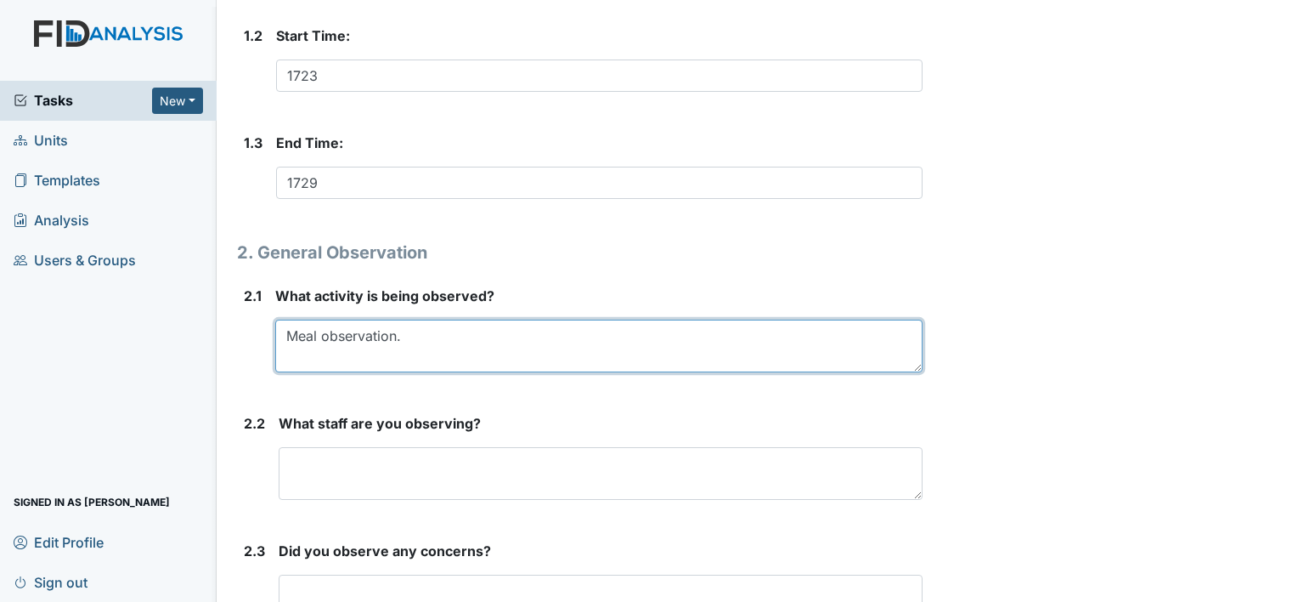
scroll to position [555, 0]
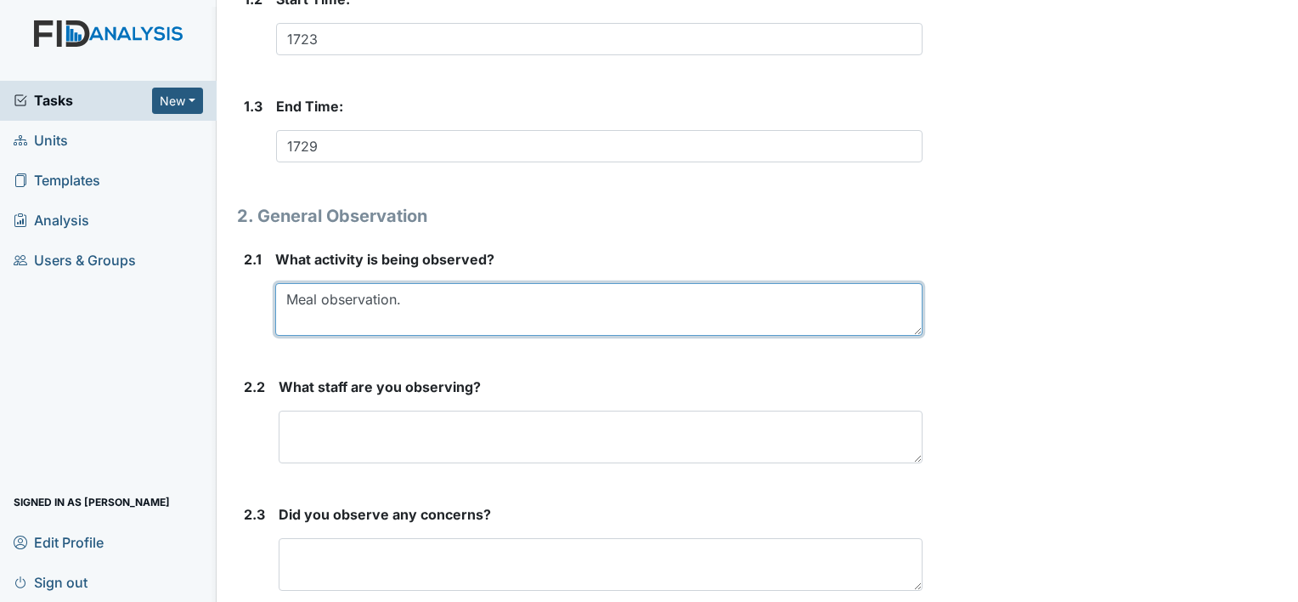
type textarea "Meal observation."
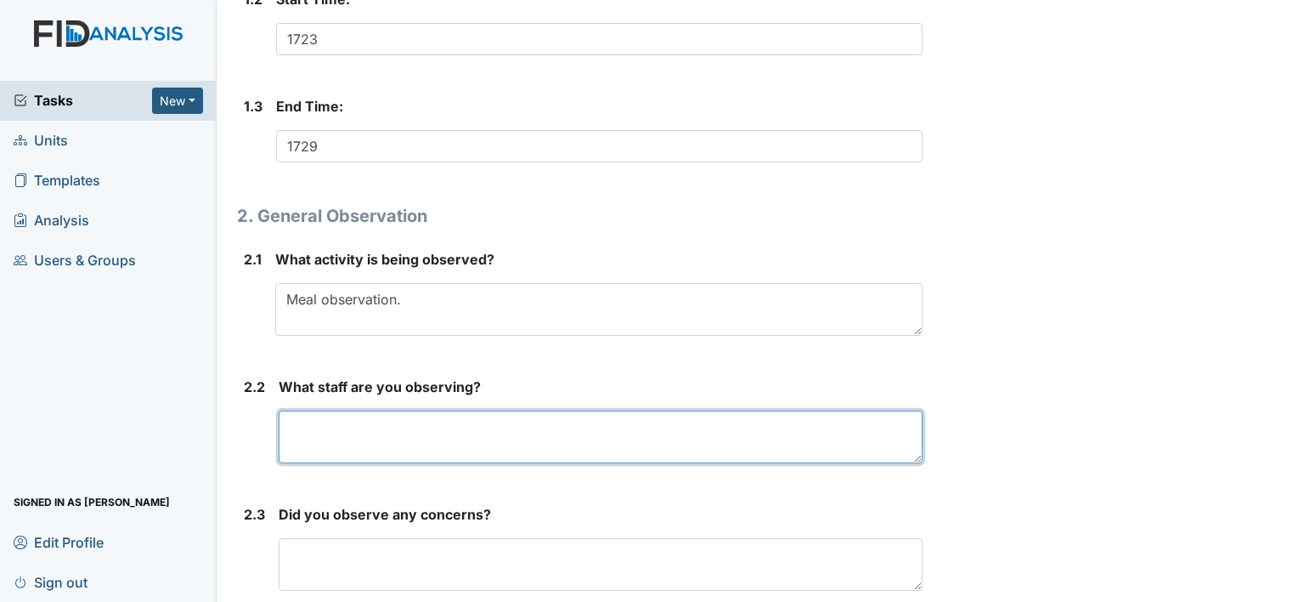
click at [330, 415] on textarea at bounding box center [601, 436] width 644 height 53
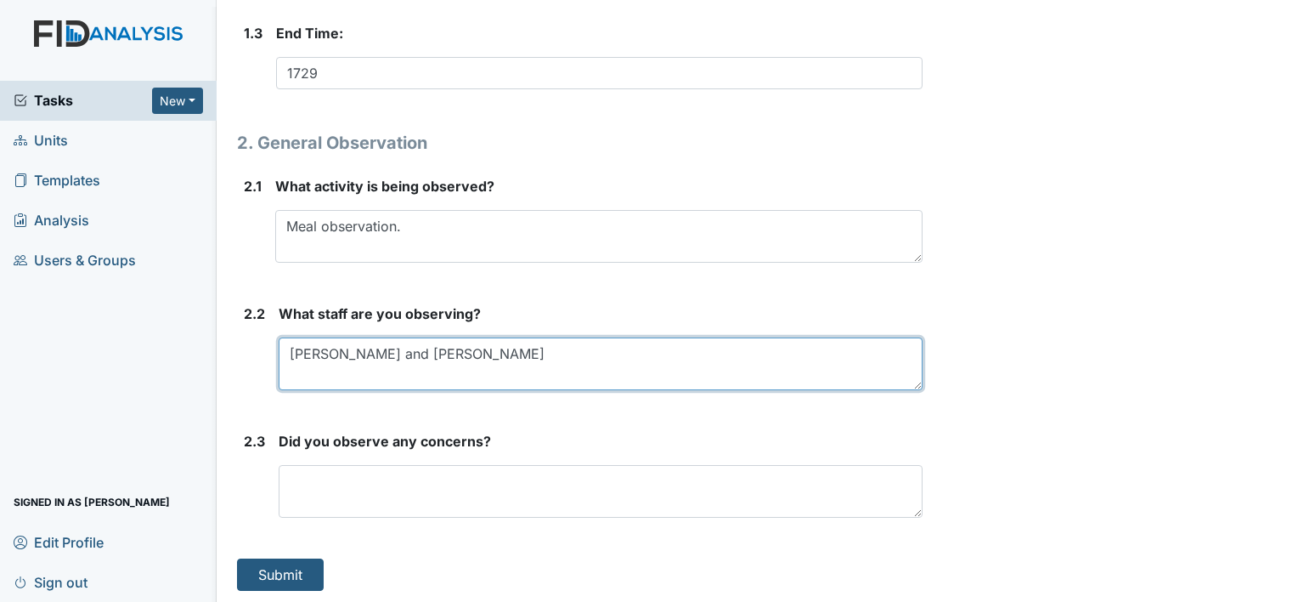
type textarea "Christine and Shanita"
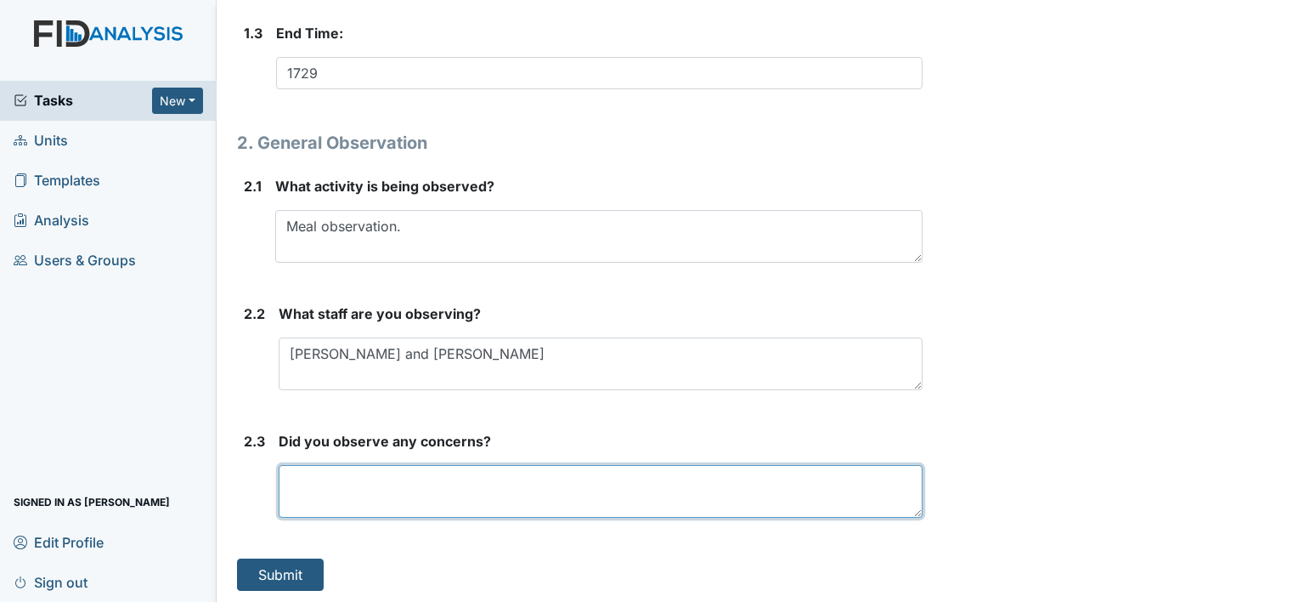
click at [334, 481] on textarea at bounding box center [601, 491] width 644 height 53
type textarea "yes. Concerns addressed"
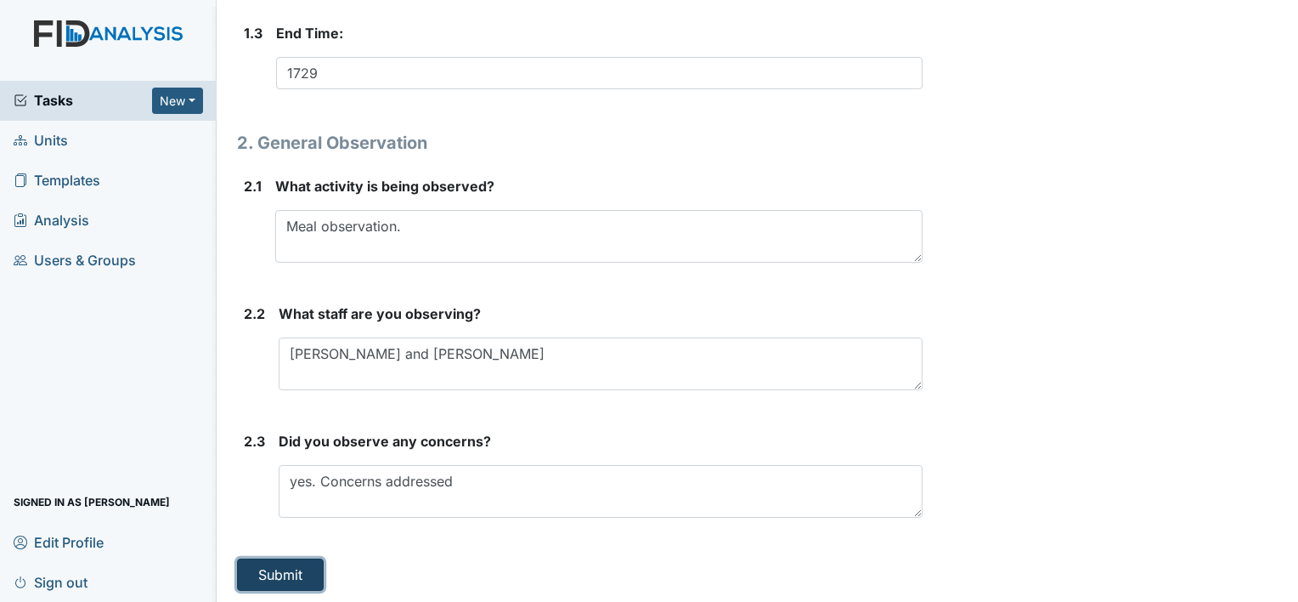
click at [275, 572] on button "Submit" at bounding box center [280, 574] width 87 height 32
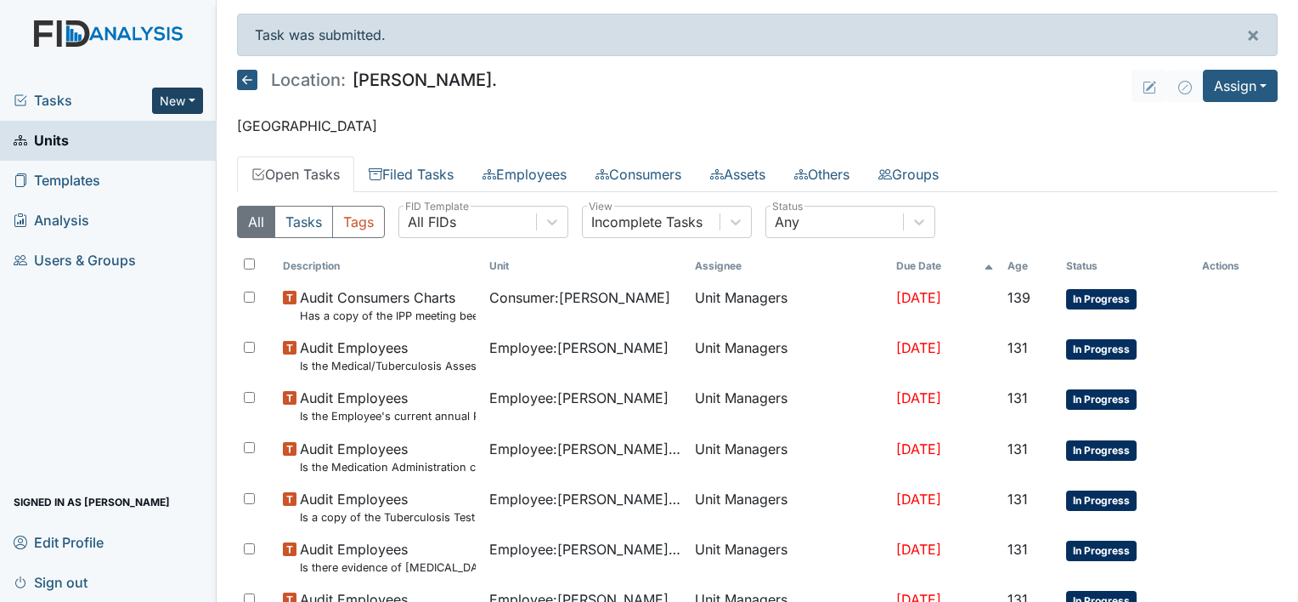
click at [195, 91] on button "New" at bounding box center [177, 101] width 51 height 26
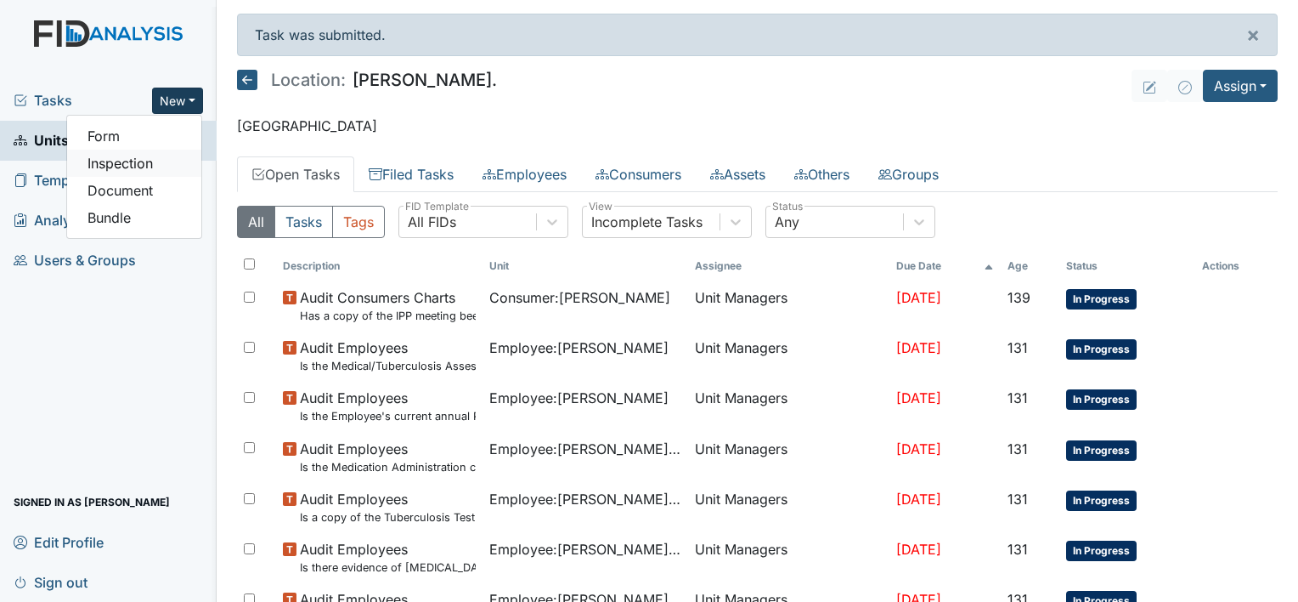
click at [161, 167] on link "Inspection" at bounding box center [134, 163] width 134 height 27
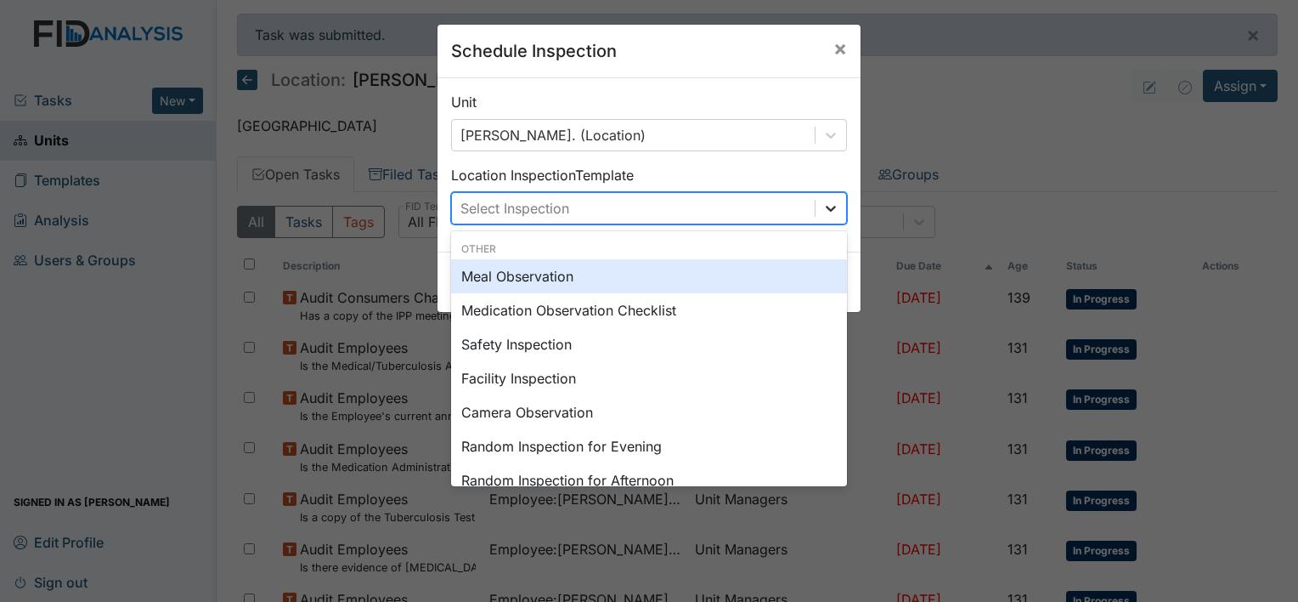
click at [838, 211] on div at bounding box center [831, 208] width 31 height 31
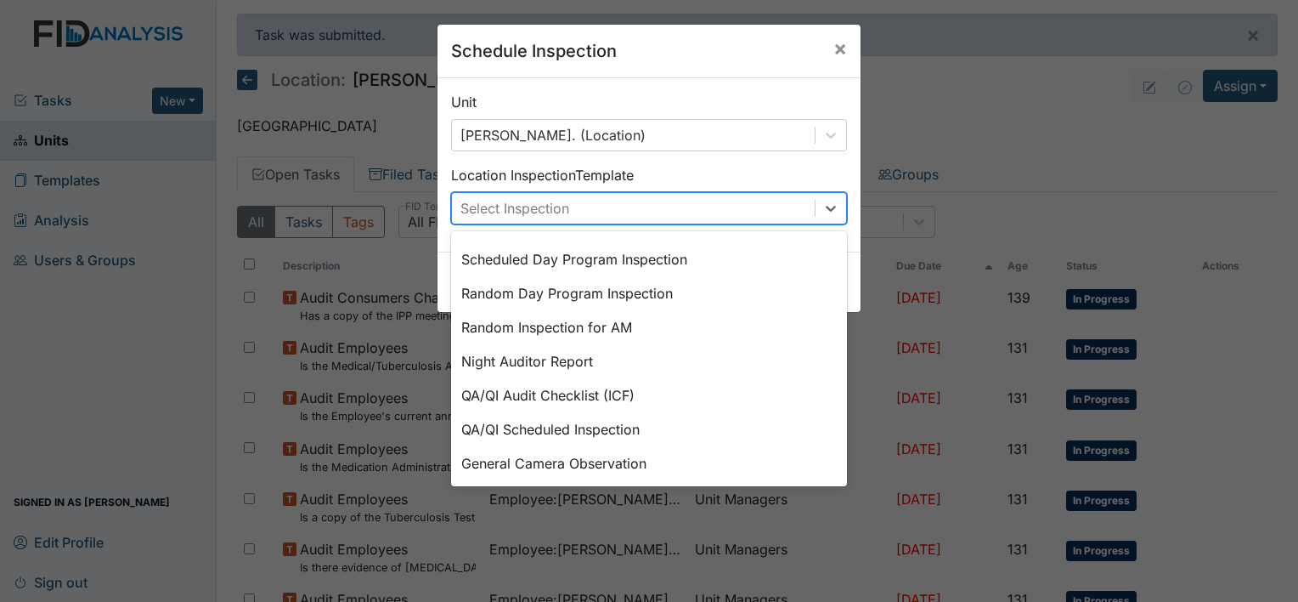
scroll to position [292, 0]
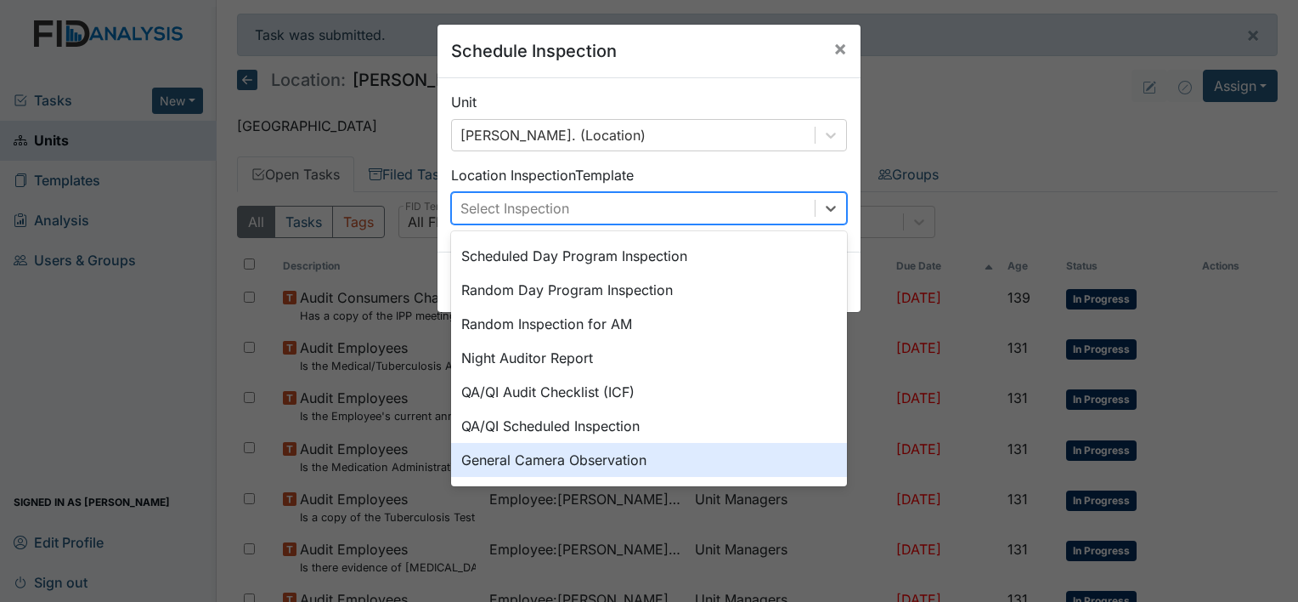
click at [661, 458] on div "General Camera Observation" at bounding box center [649, 460] width 396 height 34
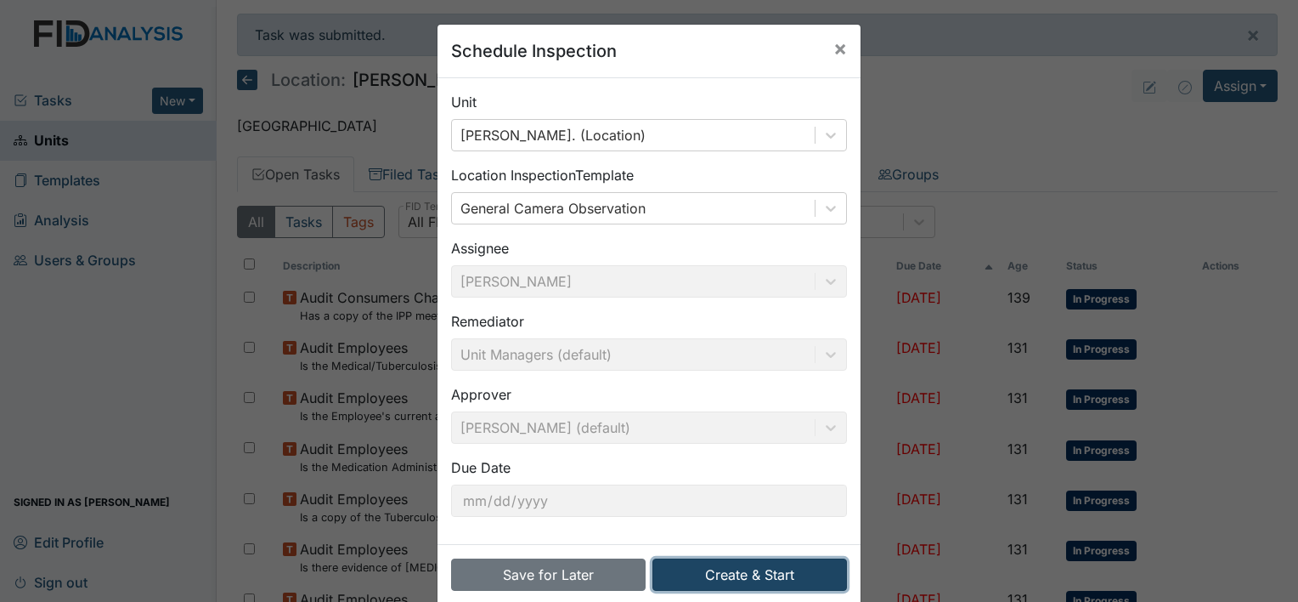
click at [748, 570] on button "Create & Start" at bounding box center [750, 574] width 195 height 32
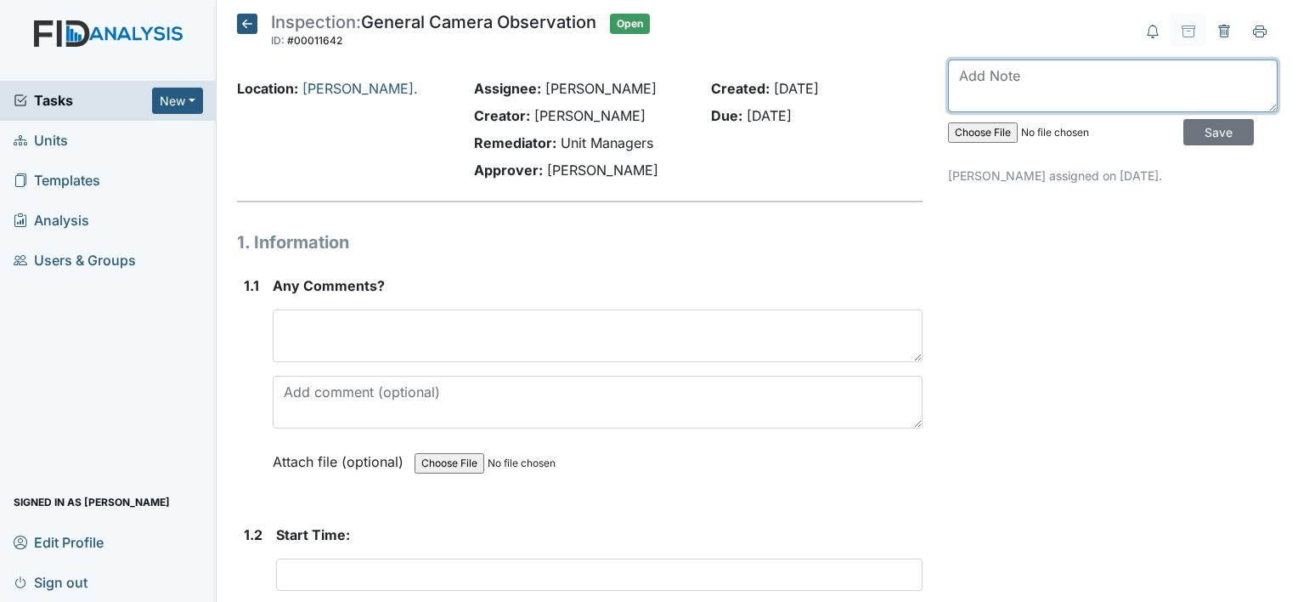
click at [949, 88] on textarea at bounding box center [1113, 85] width 330 height 53
type textarea "Completed 9/16 first shift"
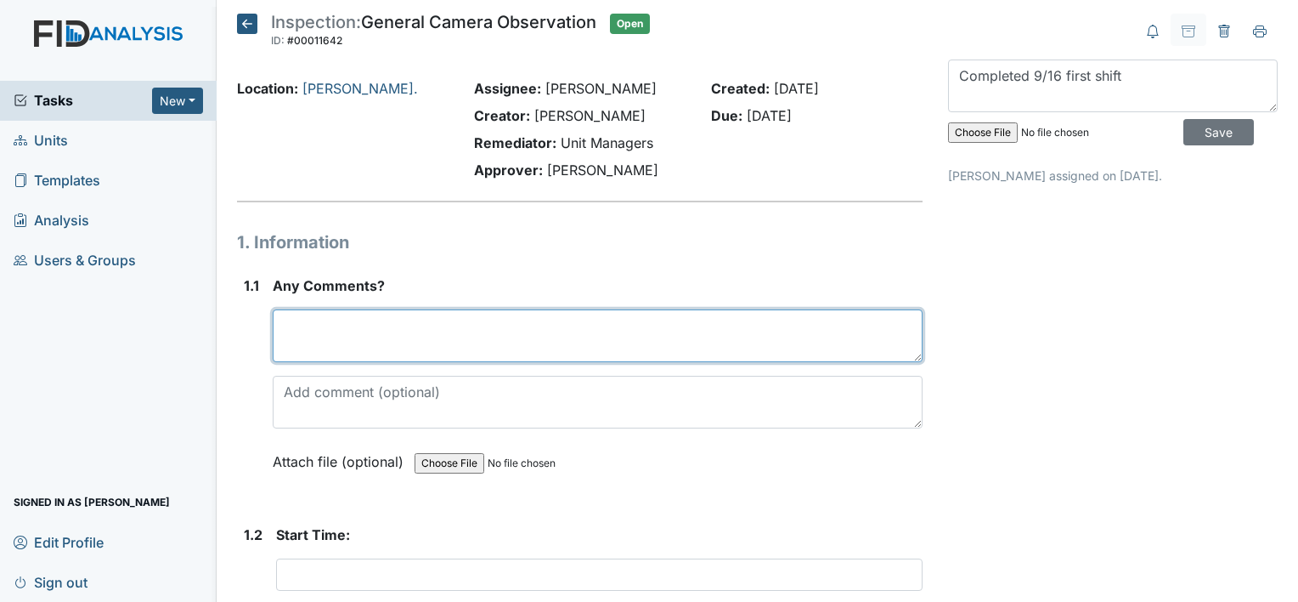
click at [459, 323] on textarea at bounding box center [598, 335] width 650 height 53
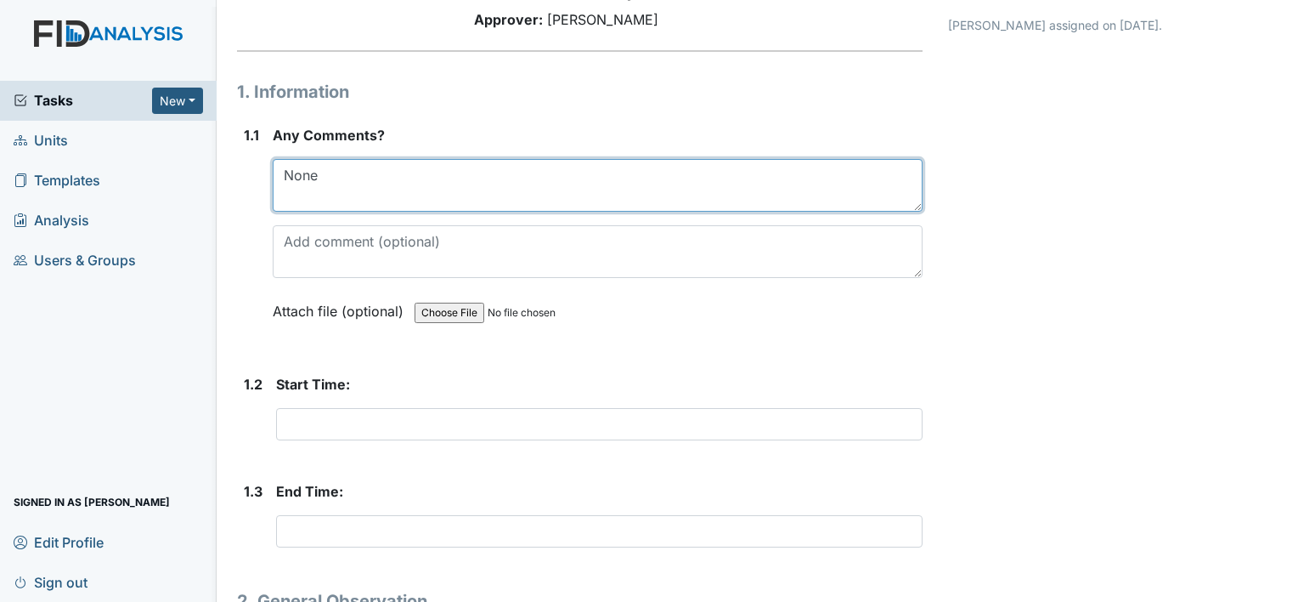
scroll to position [156, 0]
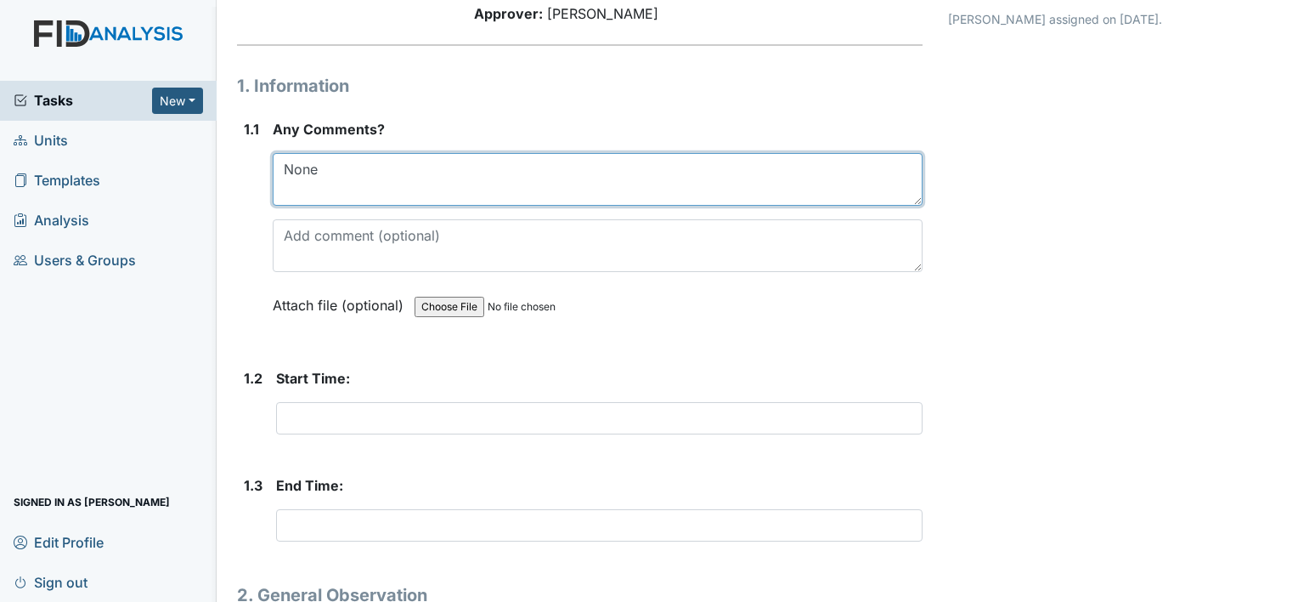
type textarea "None"
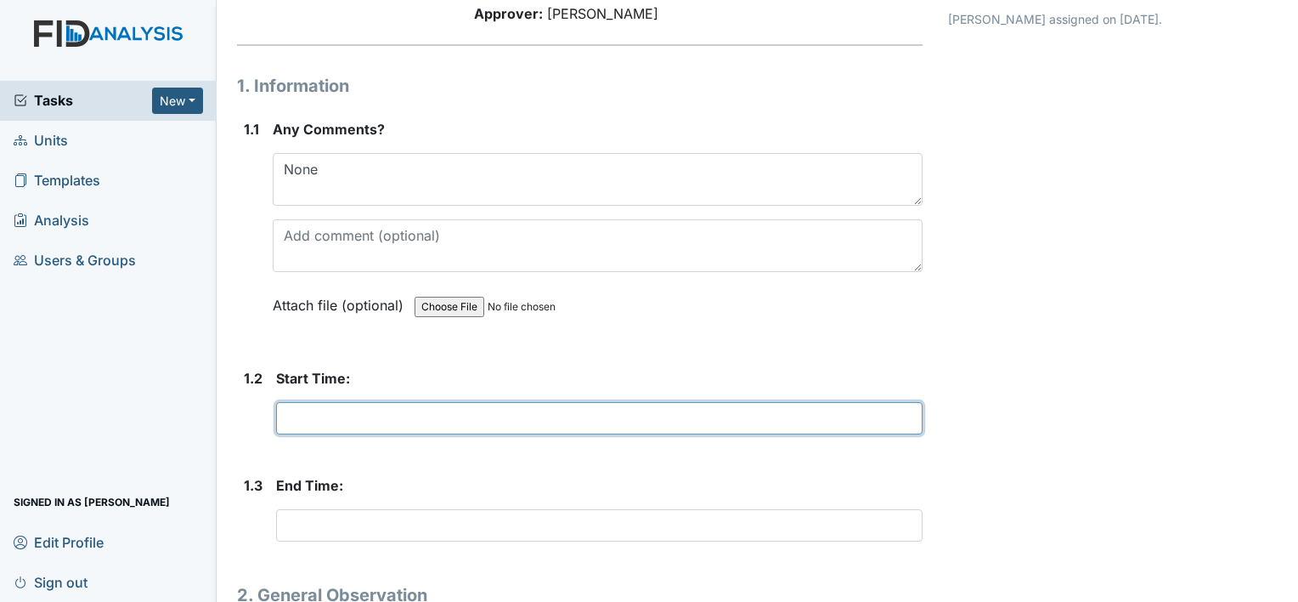
click at [401, 408] on input "text" at bounding box center [599, 418] width 647 height 32
type input "700"
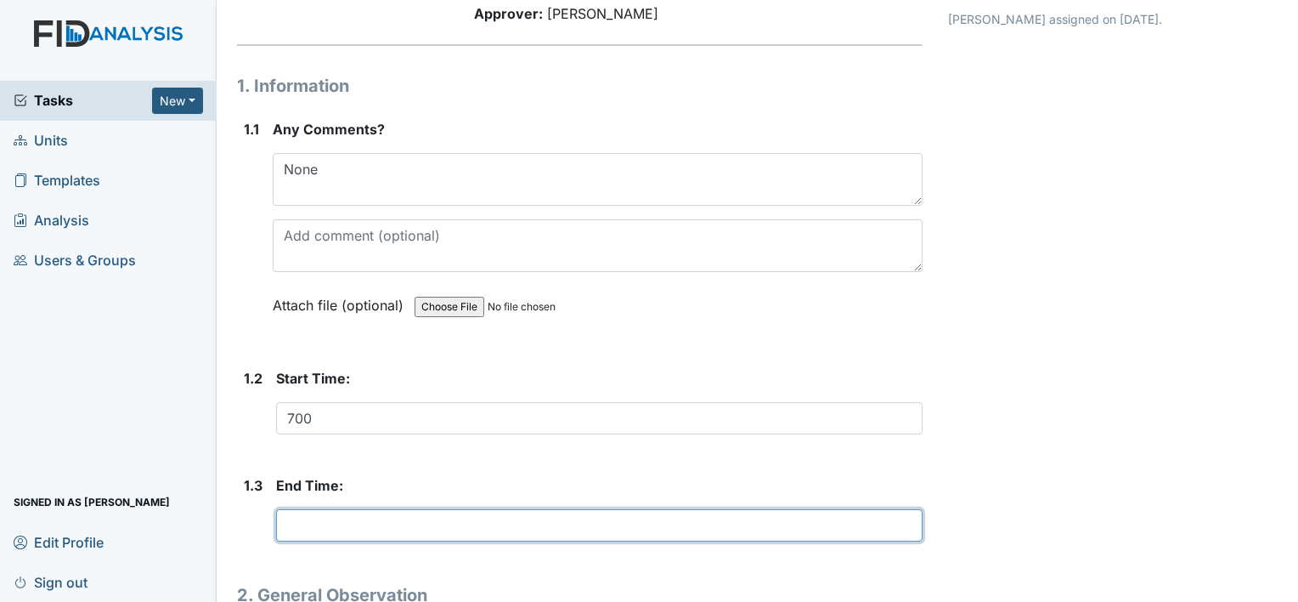
click at [313, 520] on input "text" at bounding box center [599, 525] width 647 height 32
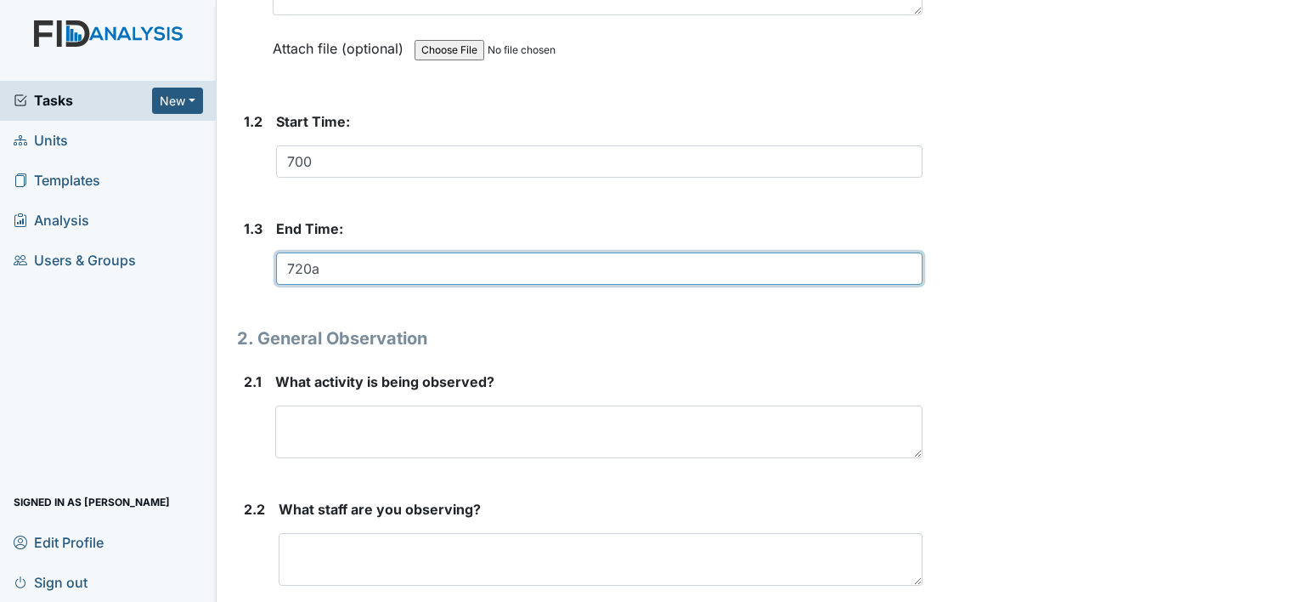
scroll to position [414, 0]
type input "720a"
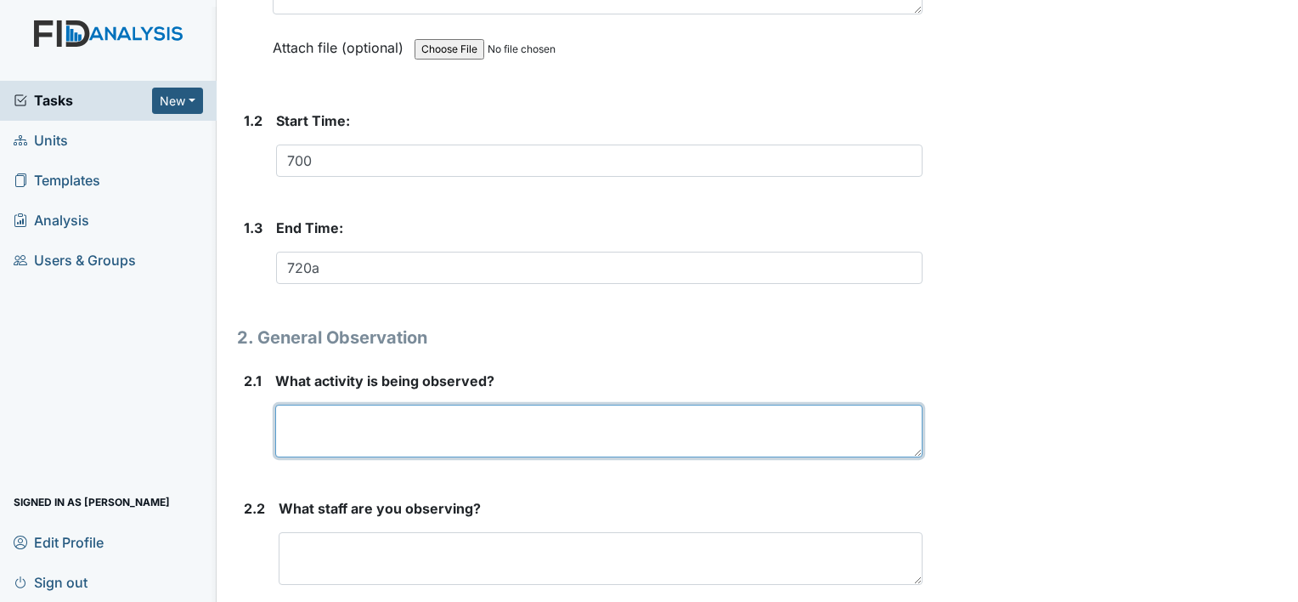
click at [319, 423] on textarea at bounding box center [598, 430] width 647 height 53
type textarea "N"
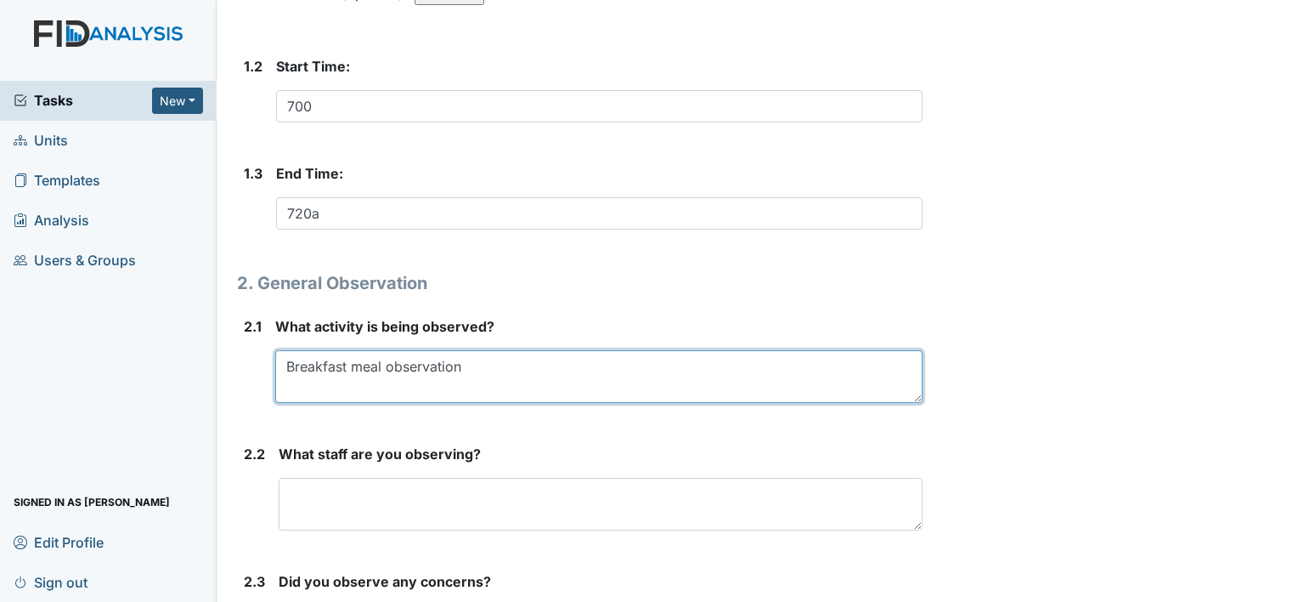
scroll to position [528, 0]
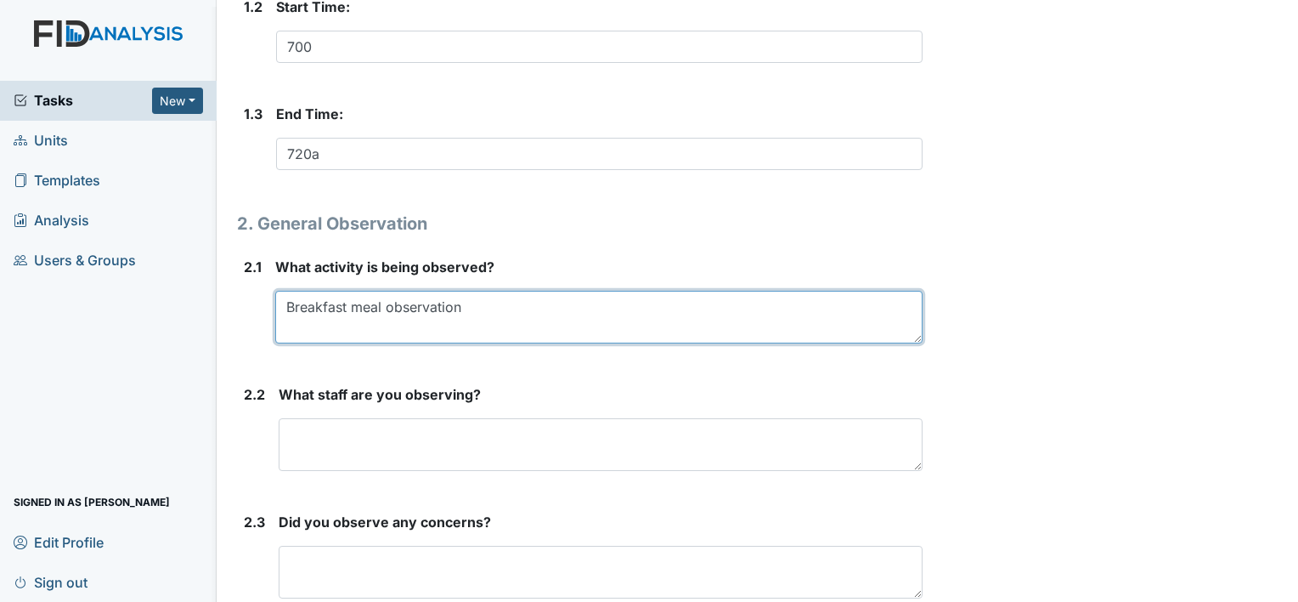
type textarea "Breakfast meal observation"
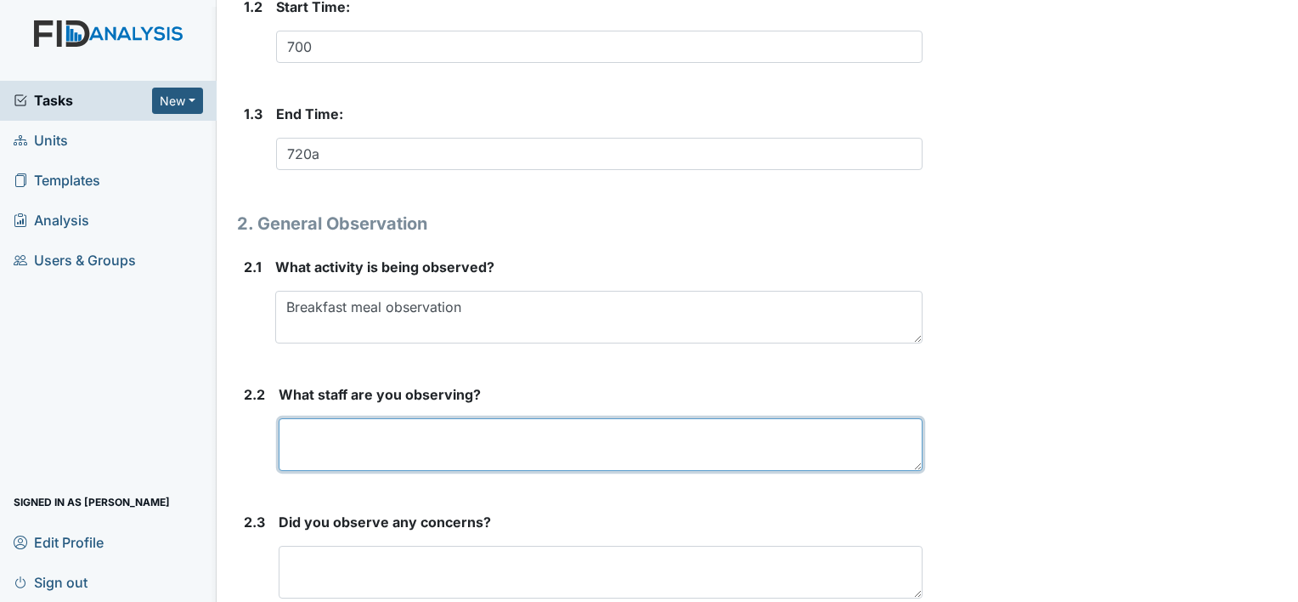
click at [333, 424] on textarea at bounding box center [601, 444] width 644 height 53
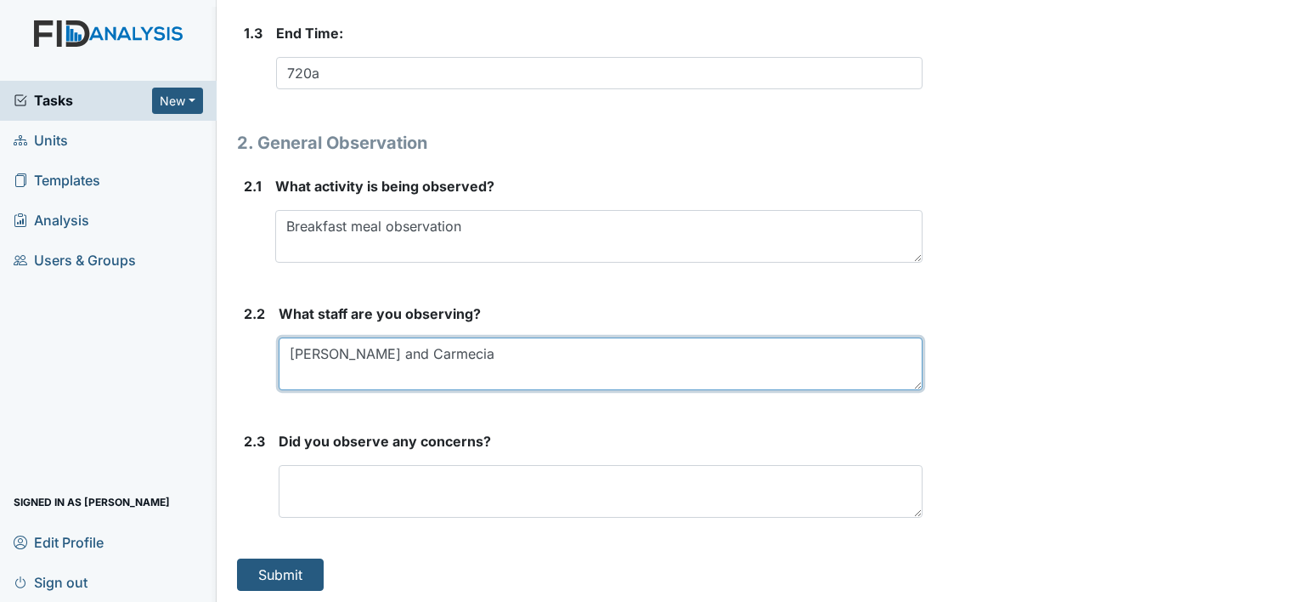
type textarea "Corey and Carmecia"
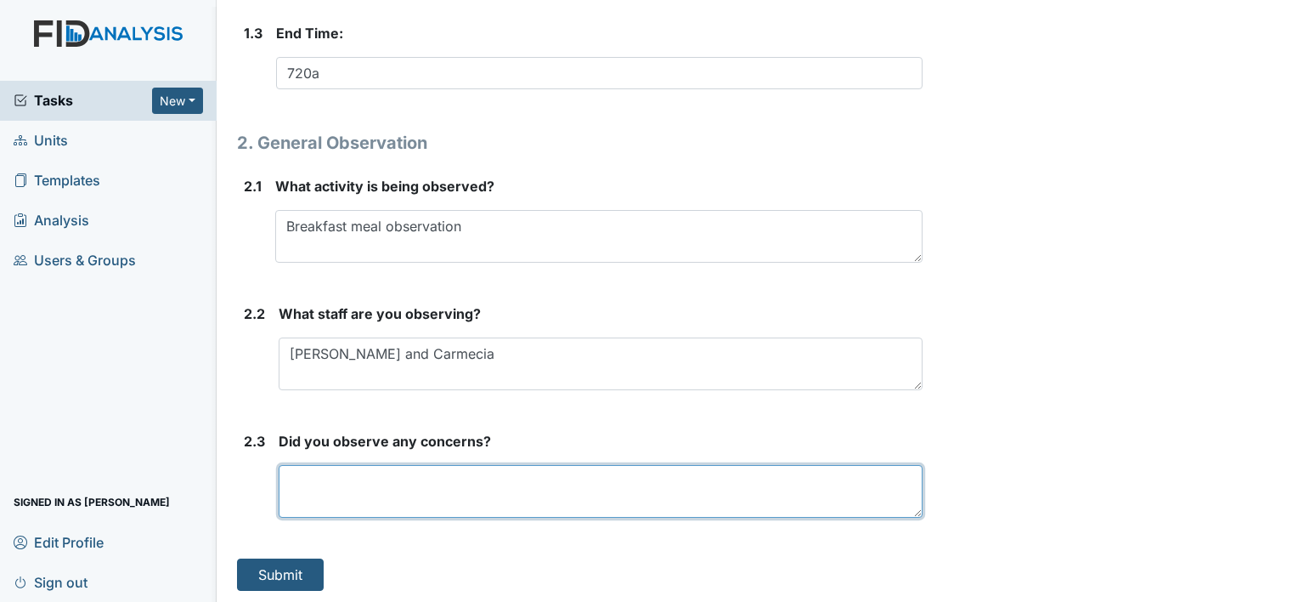
click at [308, 469] on textarea at bounding box center [601, 491] width 644 height 53
type textarea "Concerns addressed"
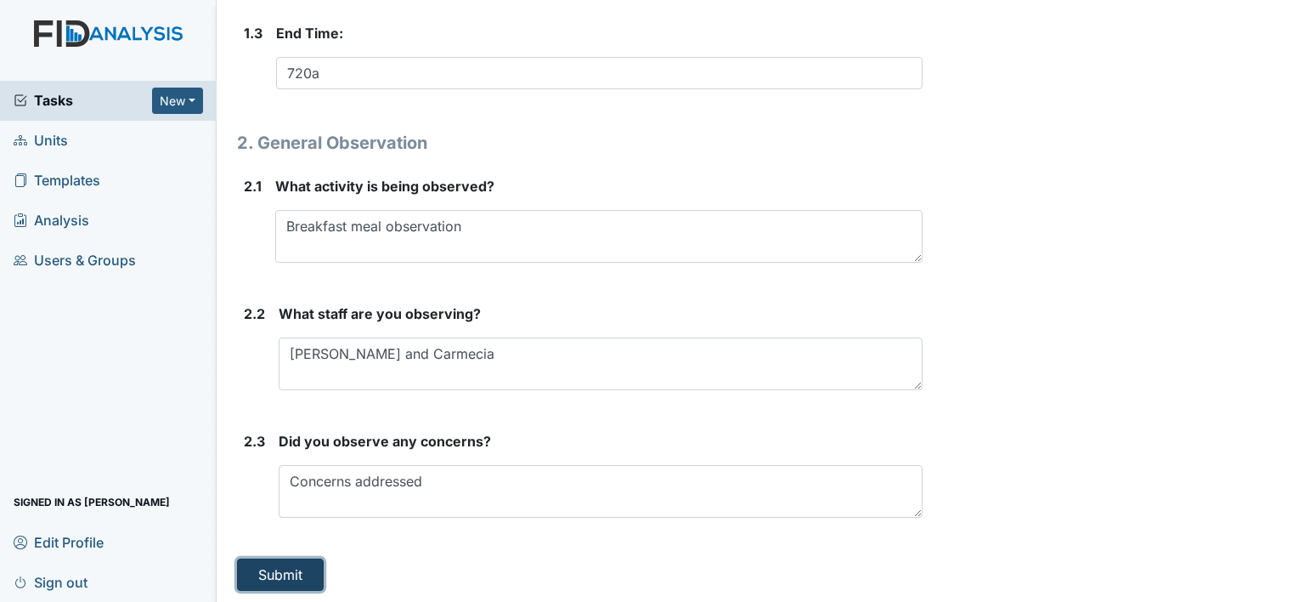
click at [271, 575] on button "Submit" at bounding box center [280, 574] width 87 height 32
